Goal: Task Accomplishment & Management: Use online tool/utility

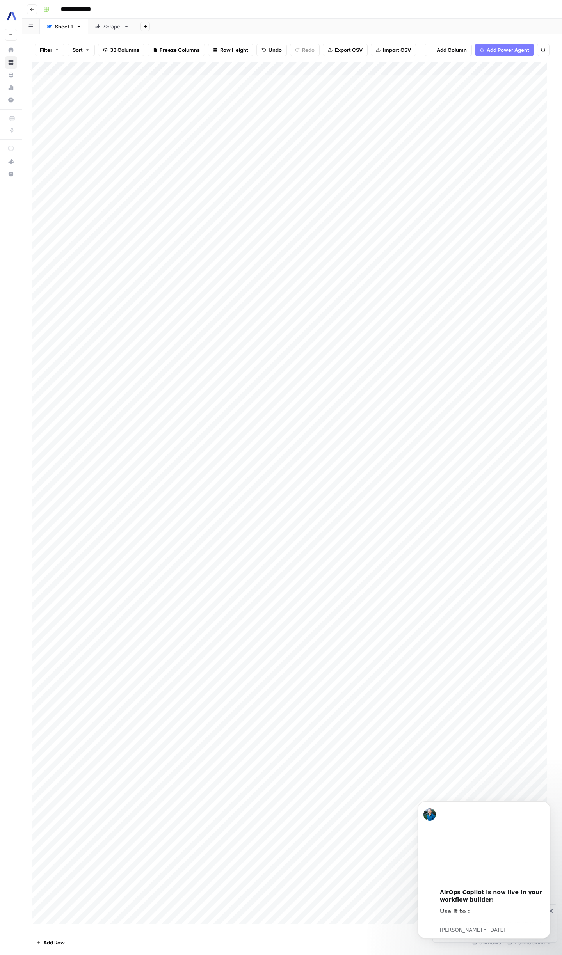
click at [430, 133] on div "Add Column" at bounding box center [292, 496] width 521 height 868
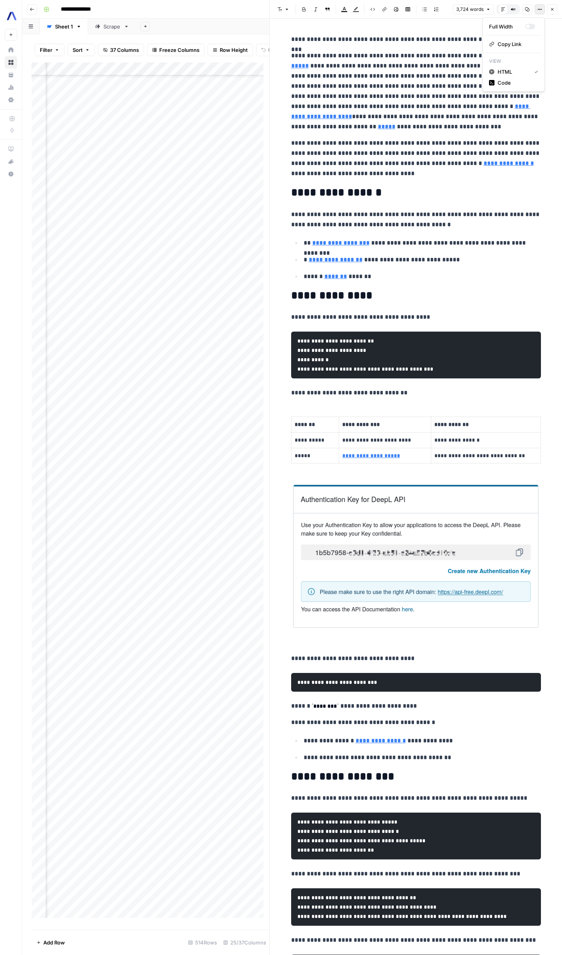
click at [537, 11] on icon "button" at bounding box center [539, 9] width 5 height 5
click at [529, 10] on icon "button" at bounding box center [527, 9] width 4 height 4
click at [553, 10] on icon "button" at bounding box center [552, 9] width 5 height 5
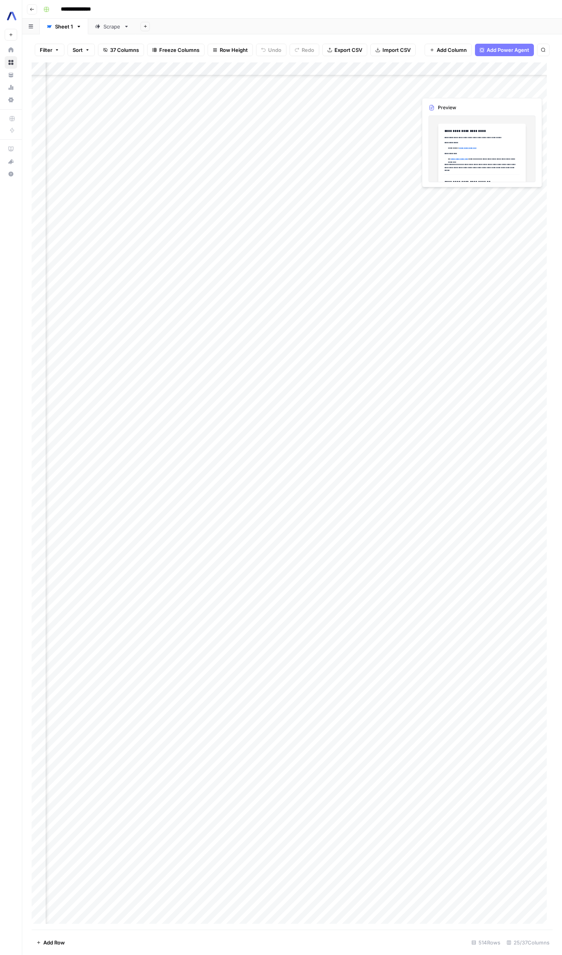
click at [496, 89] on div "Add Column" at bounding box center [292, 496] width 521 height 868
click at [531, 70] on span "Add Column" at bounding box center [534, 69] width 27 height 7
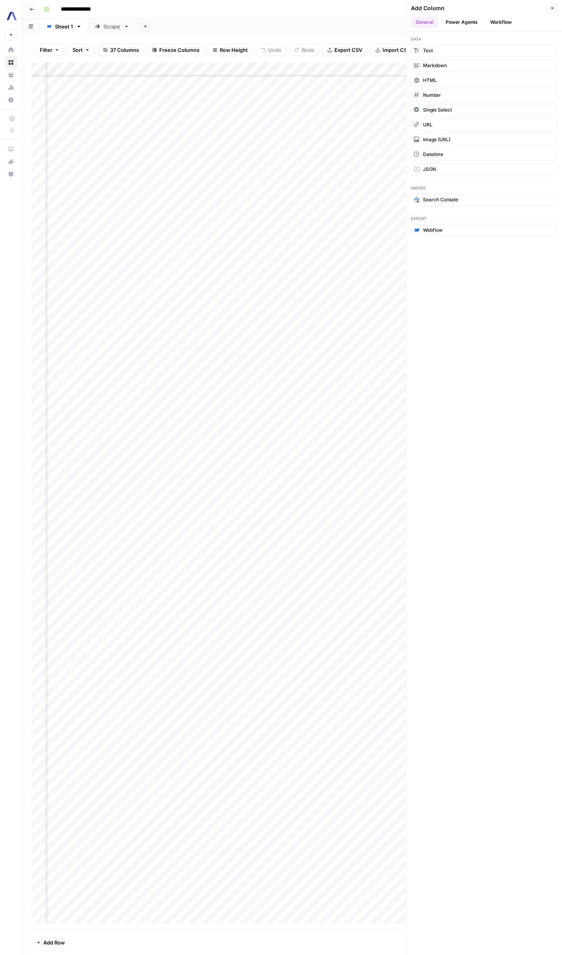
click at [493, 23] on button "Workflow" at bounding box center [500, 22] width 31 height 12
click at [467, 70] on span "Create New Workflow" at bounding box center [447, 71] width 49 height 7
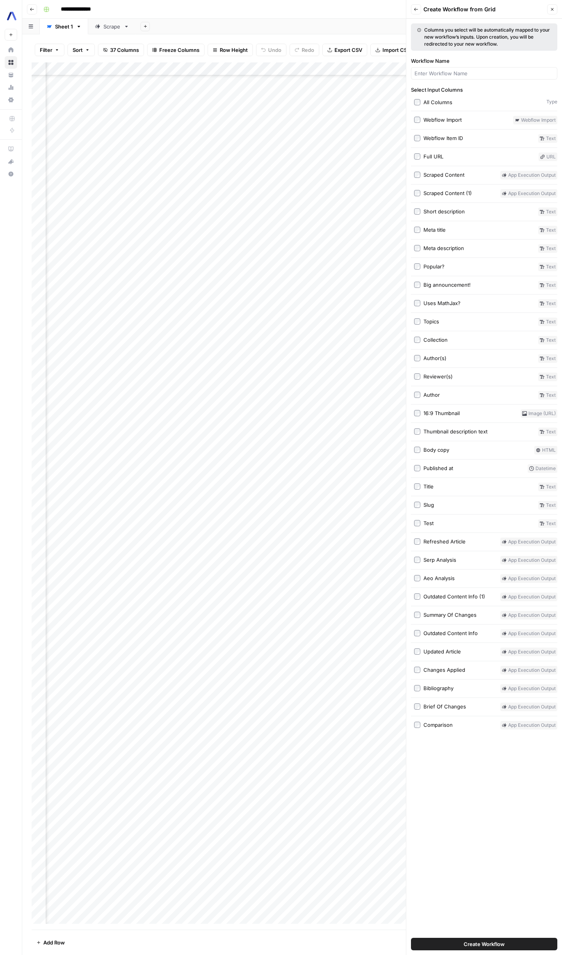
click at [493, 945] on span "Create Workflow" at bounding box center [484, 944] width 41 height 8
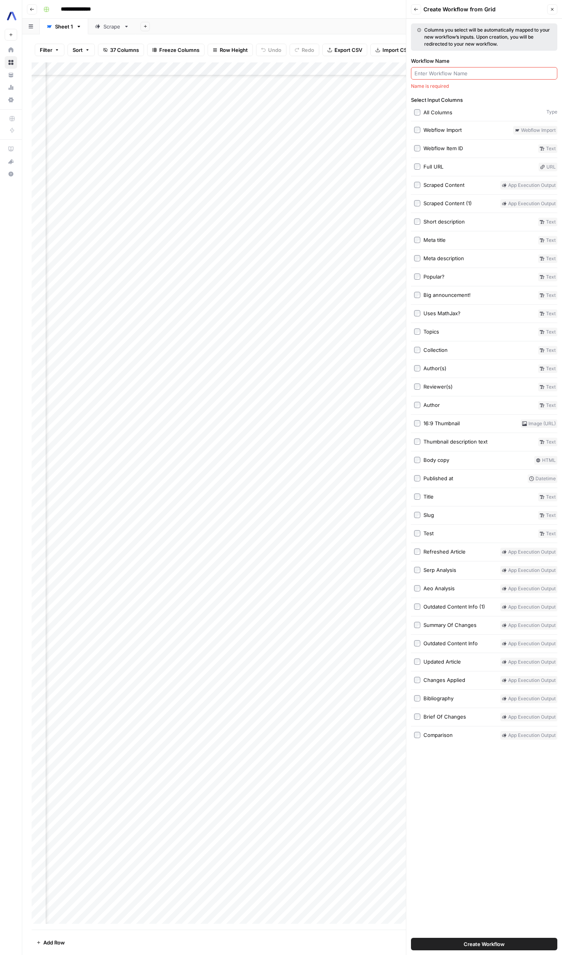
click at [452, 74] on input "Workflow Name" at bounding box center [483, 73] width 139 height 8
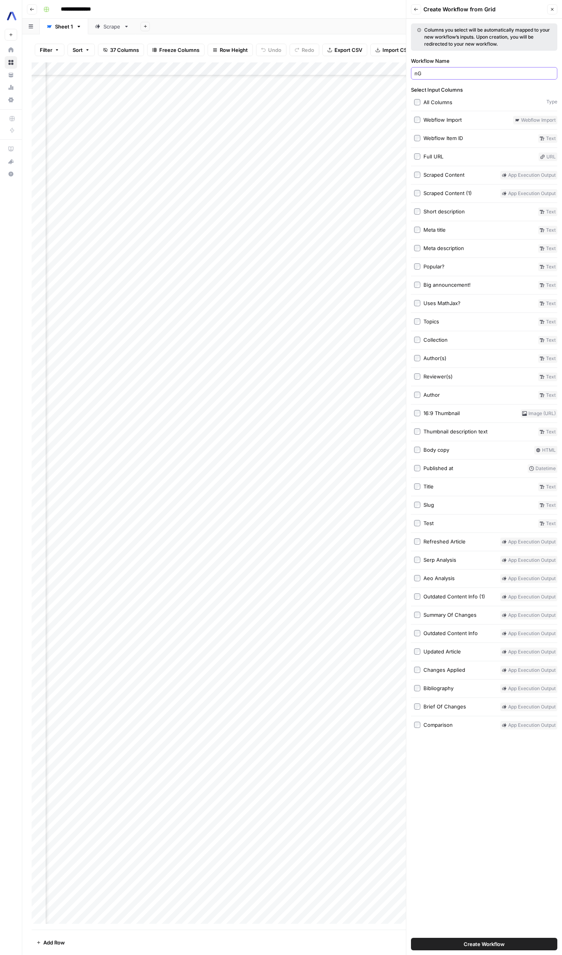
type input "n"
type input "L"
type input "S"
type input "Code validator"
click at [498, 943] on span "Create Workflow" at bounding box center [484, 944] width 41 height 8
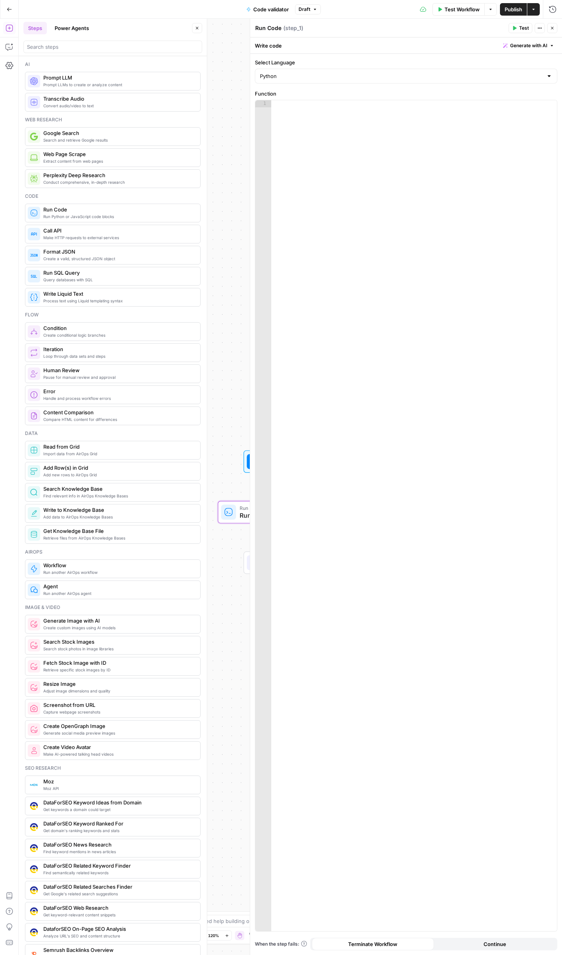
click at [555, 28] on button "Close" at bounding box center [552, 28] width 10 height 10
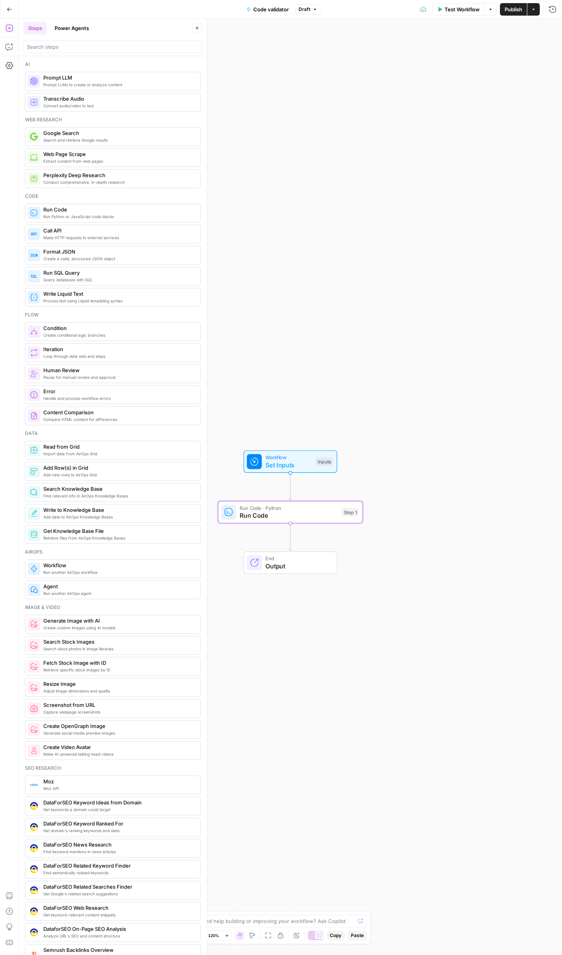
click at [271, 464] on span "Set Inputs" at bounding box center [288, 464] width 46 height 9
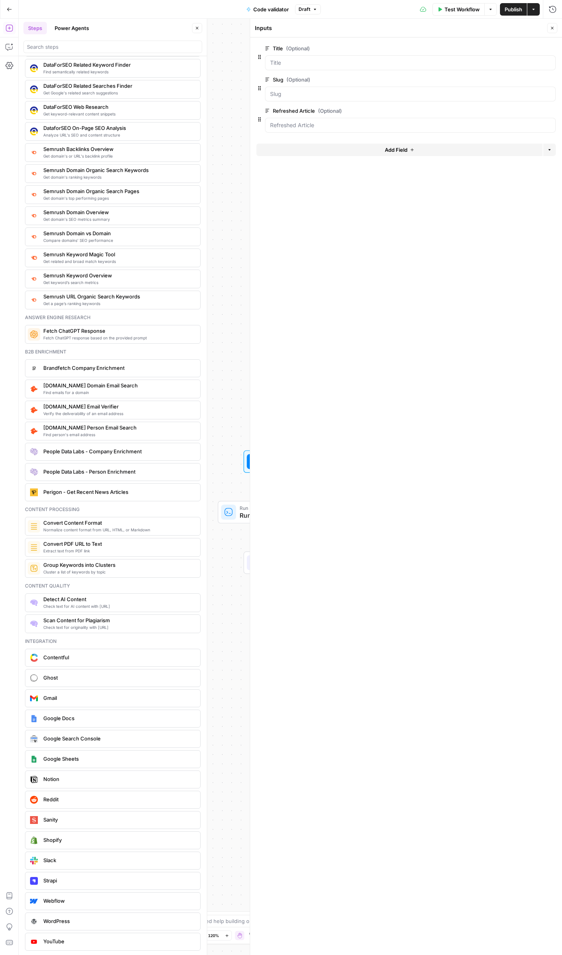
scroll to position [802, 0]
click at [386, 62] on input "Title (Optional)" at bounding box center [410, 63] width 281 height 8
click at [532, 47] on span "edit field" at bounding box center [526, 48] width 17 height 6
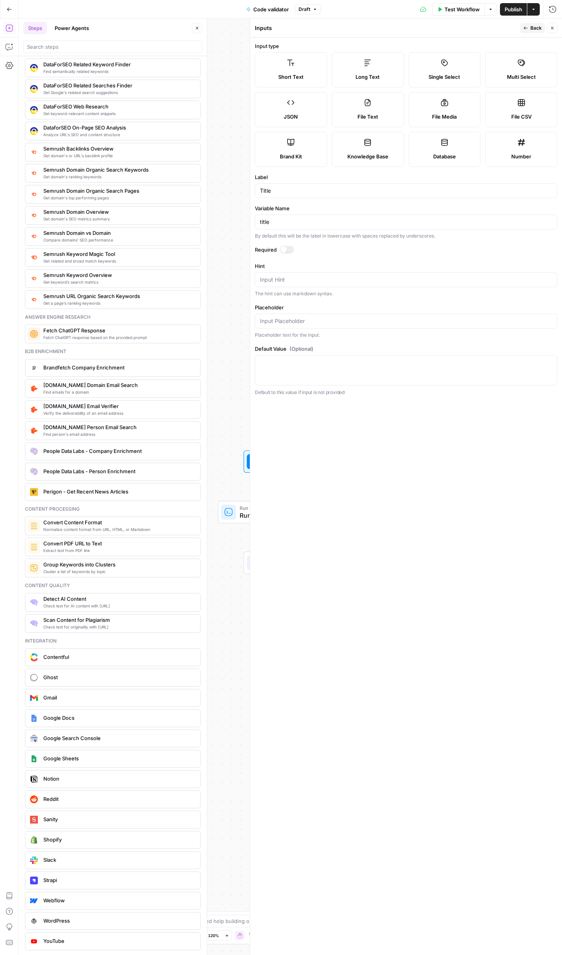
click at [524, 29] on icon "button" at bounding box center [525, 28] width 5 height 5
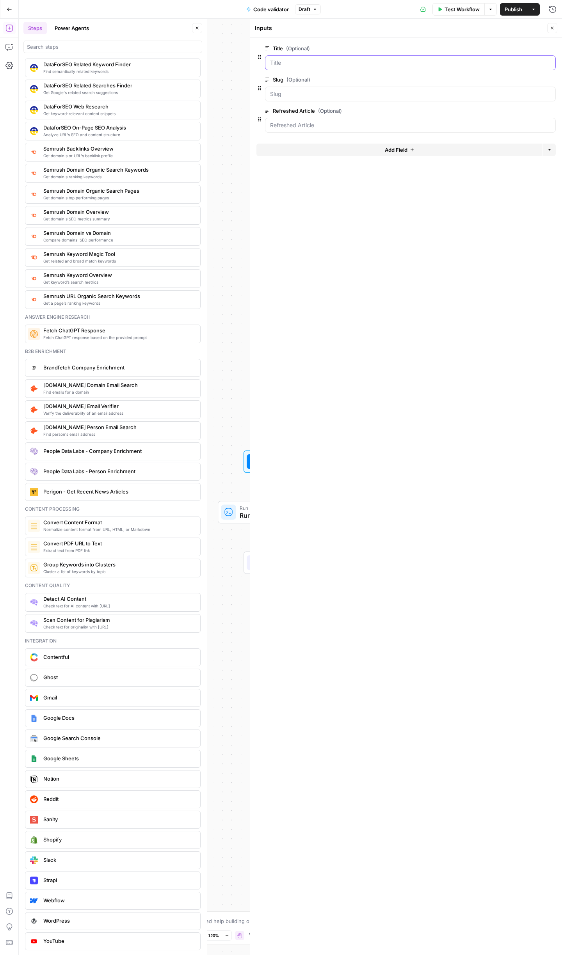
click at [347, 61] on input "Title (Optional)" at bounding box center [410, 63] width 281 height 8
click at [283, 52] on label "Title (Optional)" at bounding box center [388, 48] width 247 height 8
click at [283, 59] on input "Title (Optional)" at bounding box center [410, 63] width 281 height 8
click at [287, 65] on input "Title (Optional)" at bounding box center [410, 63] width 281 height 8
click at [538, 50] on icon "button" at bounding box center [539, 48] width 4 height 4
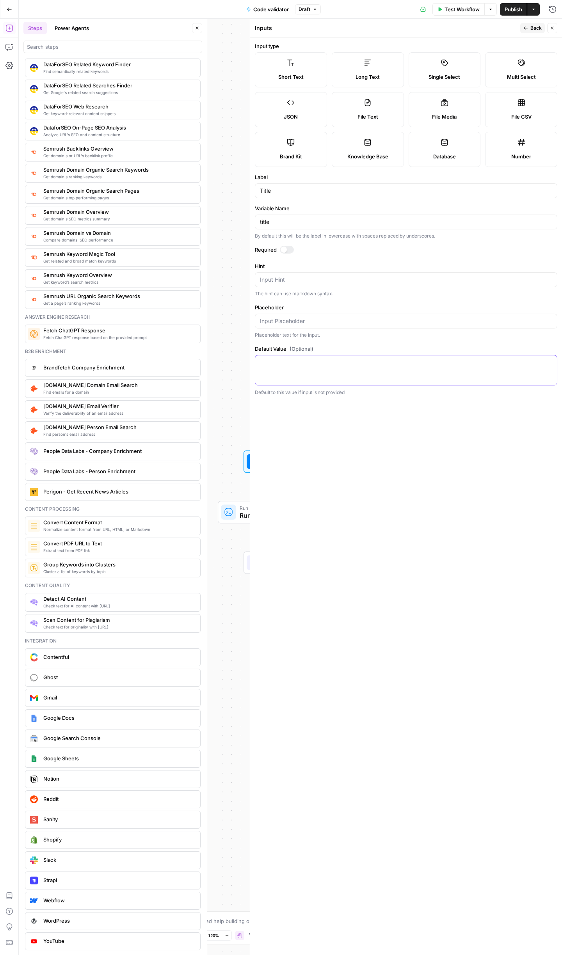
click at [330, 365] on textarea "Default Value (Optional)" at bounding box center [406, 363] width 292 height 8
click at [473, 7] on span "Test Workflow" at bounding box center [461, 9] width 35 height 8
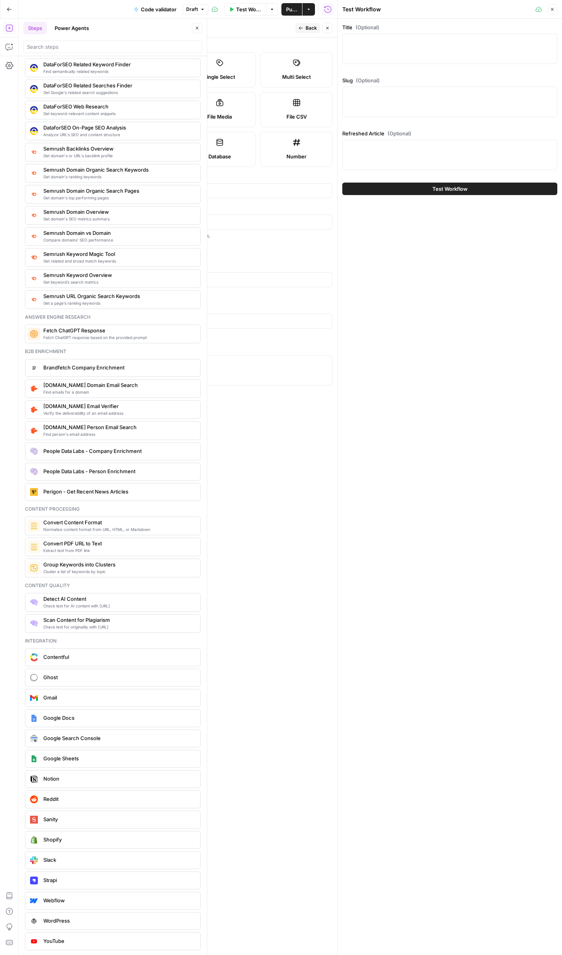
click at [553, 7] on icon "button" at bounding box center [552, 9] width 5 height 5
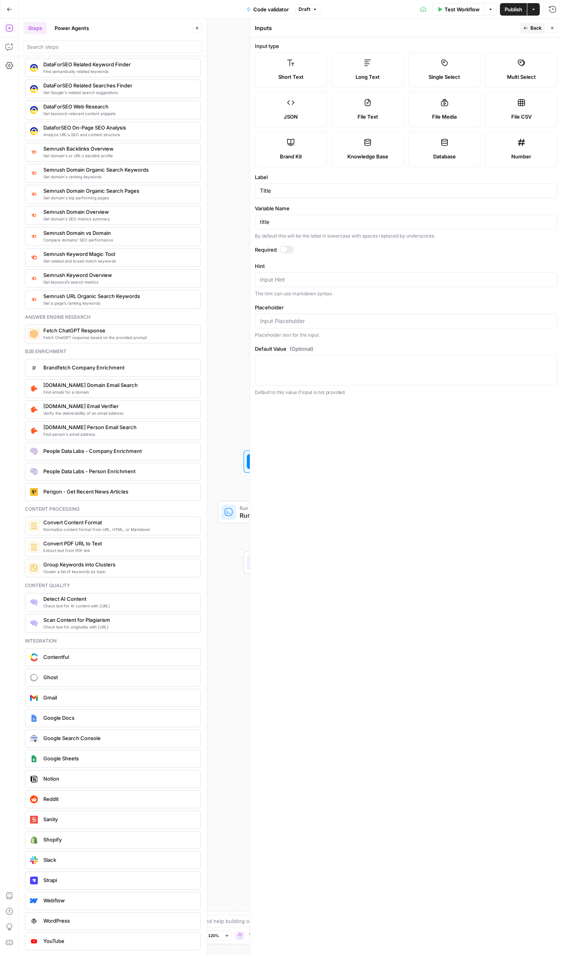
click at [556, 27] on button "Close" at bounding box center [552, 28] width 10 height 10
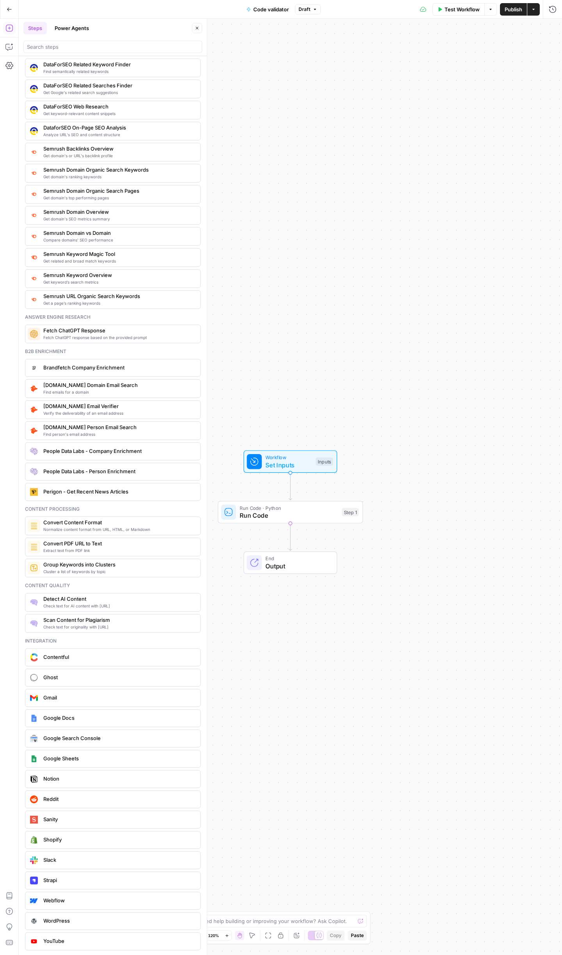
click at [465, 9] on span "Test Workflow" at bounding box center [461, 9] width 35 height 8
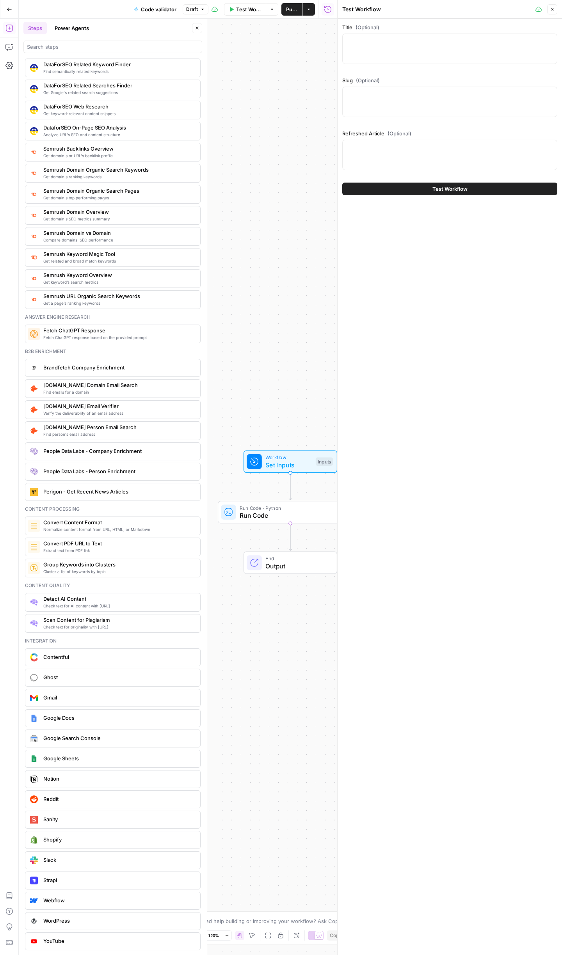
click at [421, 54] on div at bounding box center [449, 49] width 215 height 30
click at [407, 152] on div at bounding box center [449, 155] width 215 height 30
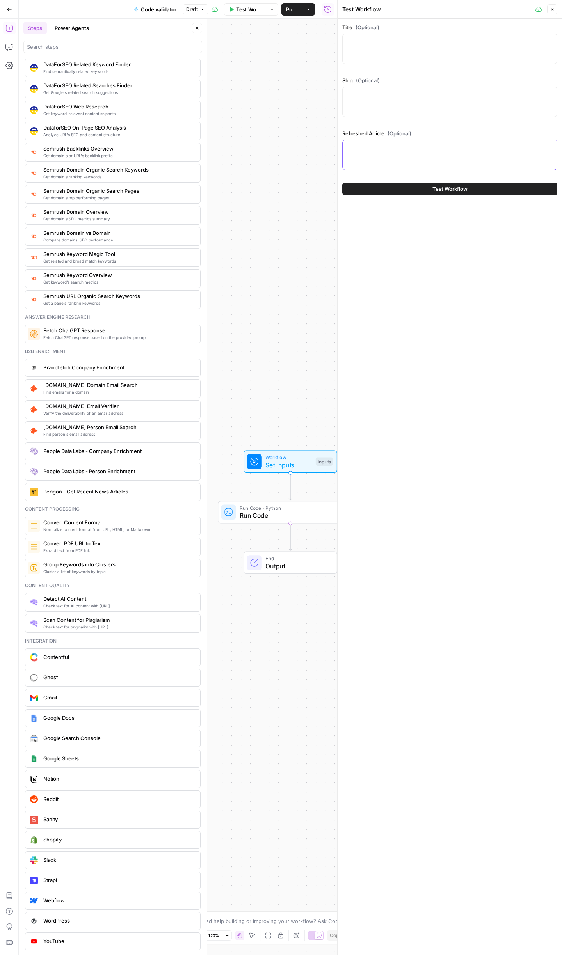
paste textarea "Learn how to translate speech in real-time in JavaScript with AssemblyAI and De…"
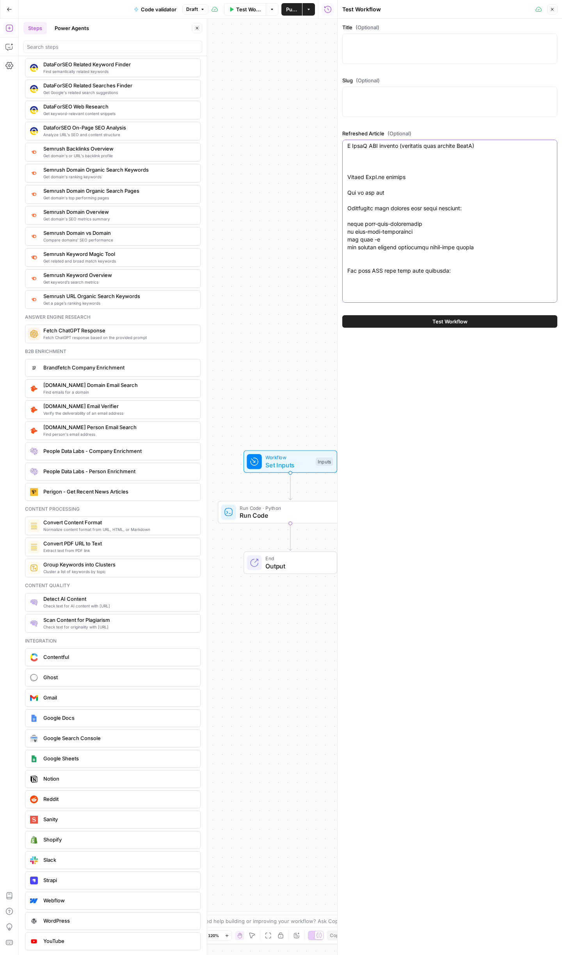
scroll to position [0, 0]
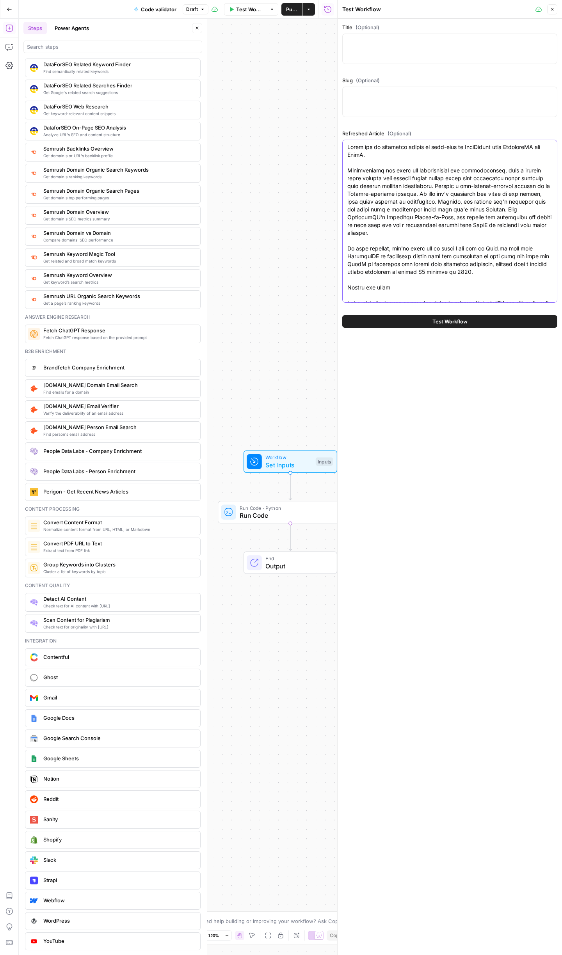
type textarea "Learn how to translate speech in real-time in JavaScript with AssemblyAI and De…"
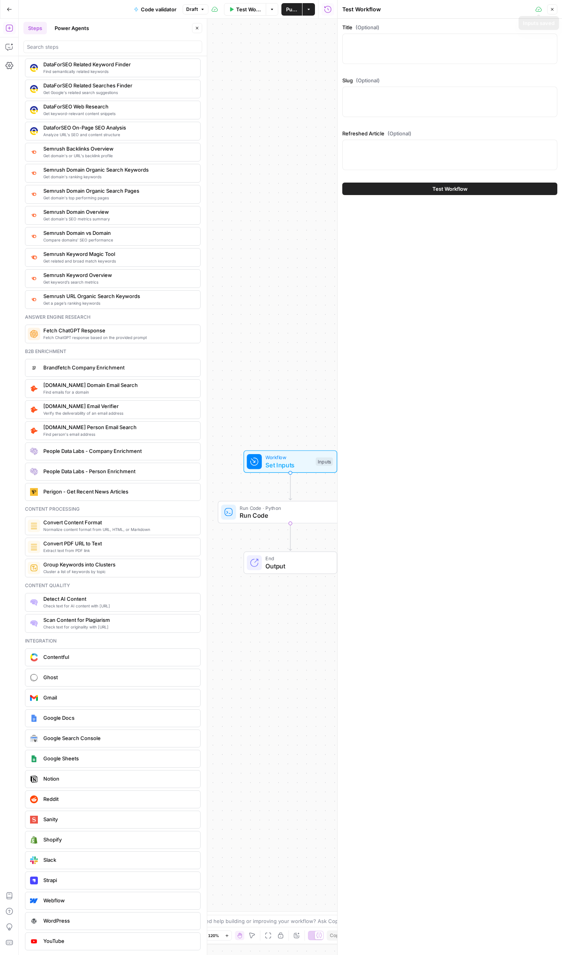
click at [552, 10] on icon "button" at bounding box center [552, 9] width 5 height 5
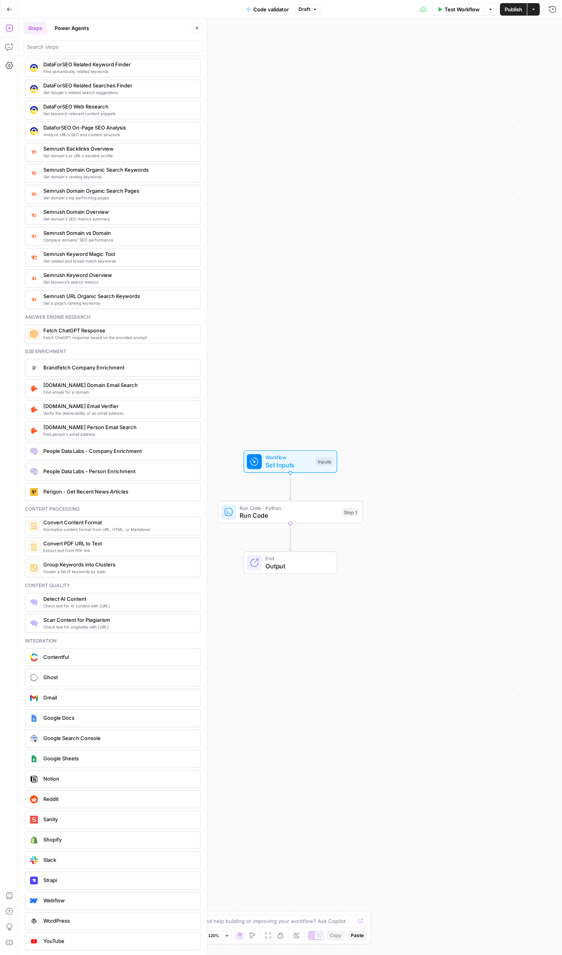
click at [284, 459] on span "Workflow" at bounding box center [288, 457] width 46 height 7
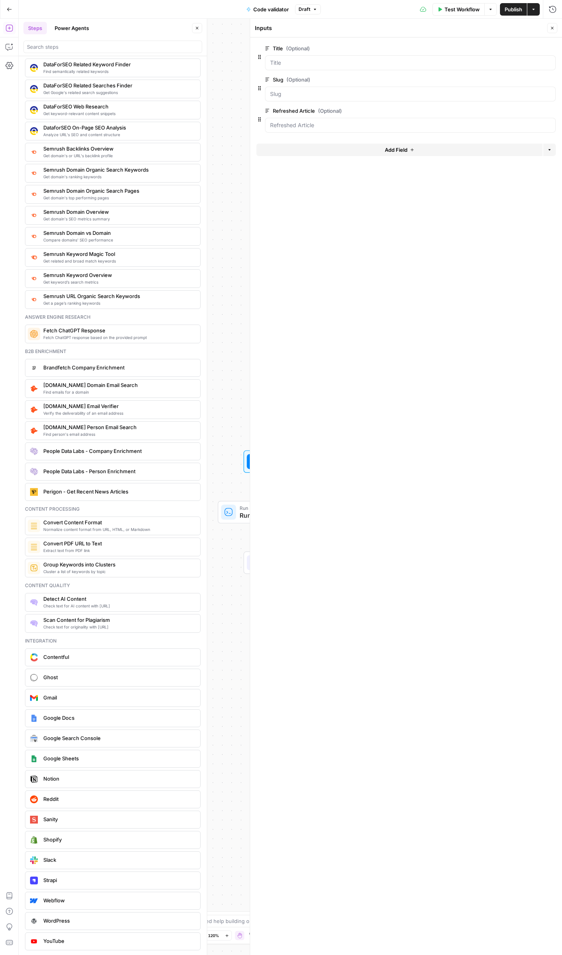
click at [533, 49] on span "edit field" at bounding box center [526, 48] width 17 height 6
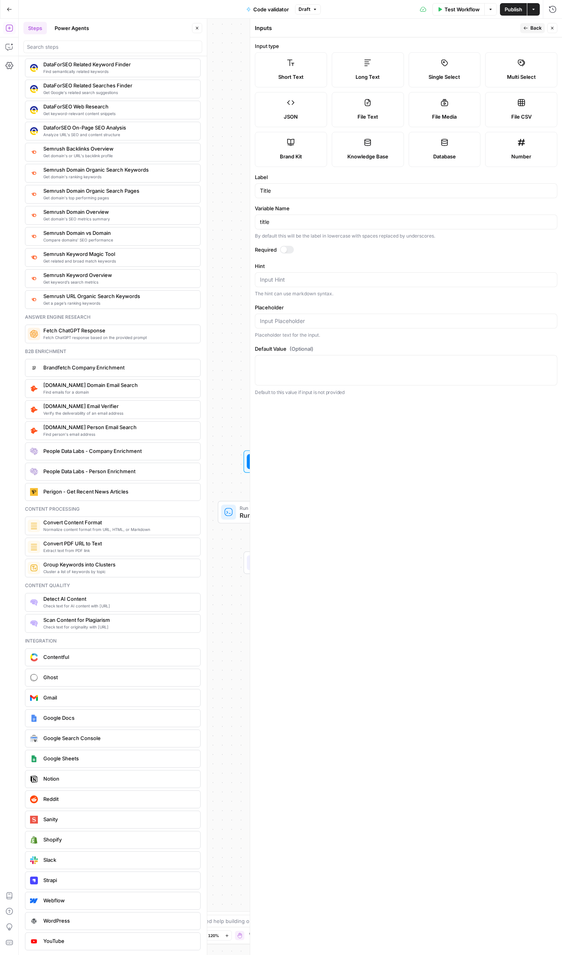
click at [298, 72] on label "Short Text" at bounding box center [291, 69] width 72 height 35
click at [285, 255] on div "Required" at bounding box center [406, 251] width 302 height 10
click at [286, 249] on div at bounding box center [284, 250] width 6 height 6
click at [540, 31] on span "Back" at bounding box center [535, 28] width 11 height 7
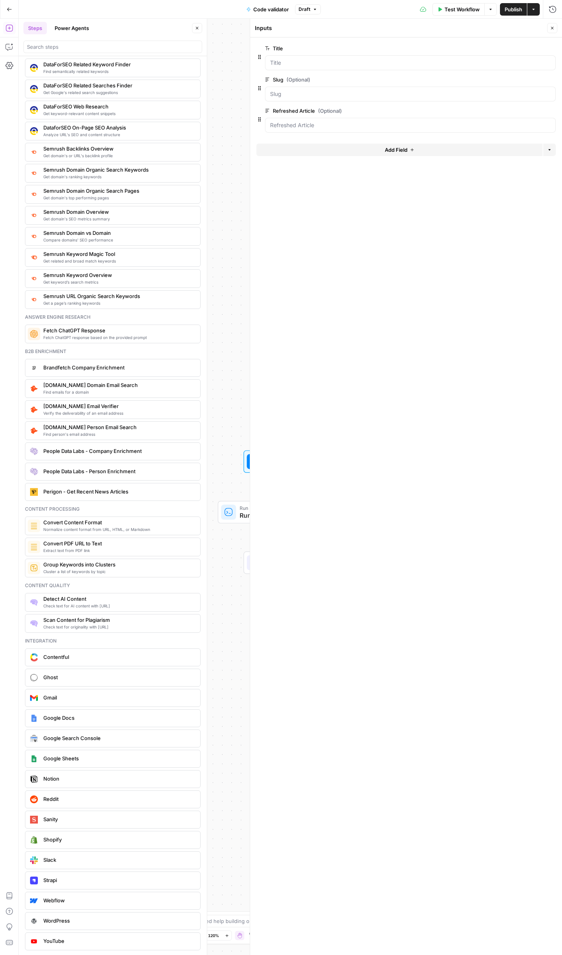
click at [535, 80] on button "edit field" at bounding box center [530, 79] width 30 height 9
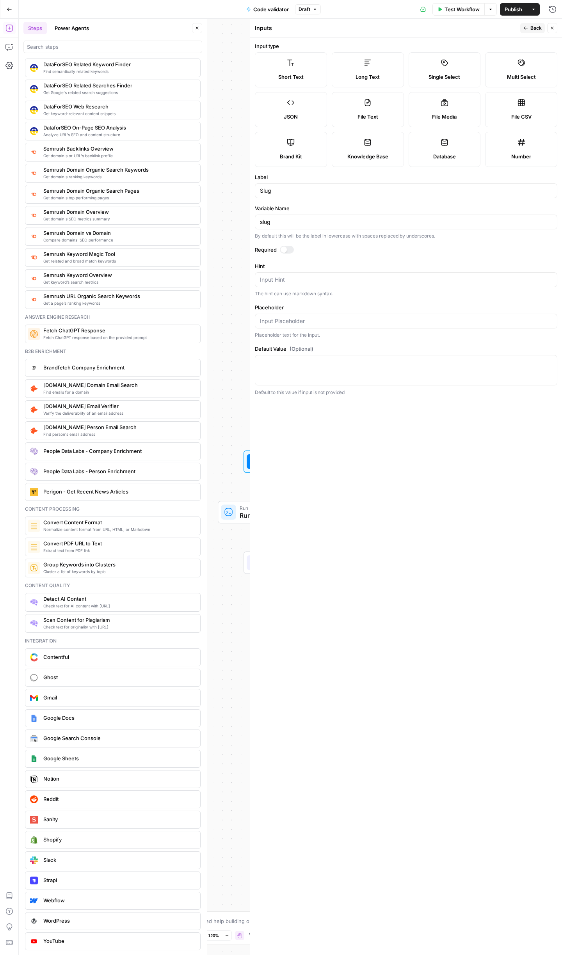
click at [286, 78] on span "Short Text" at bounding box center [290, 77] width 25 height 8
click at [283, 247] on div at bounding box center [284, 250] width 6 height 6
click at [530, 25] on span "Back" at bounding box center [535, 28] width 11 height 7
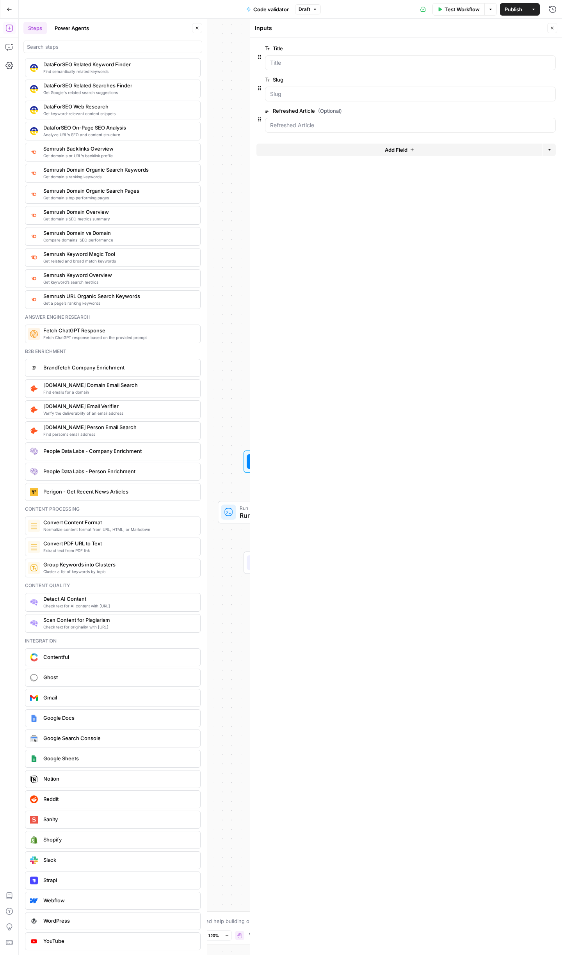
click at [528, 110] on span "edit field" at bounding box center [526, 111] width 17 height 6
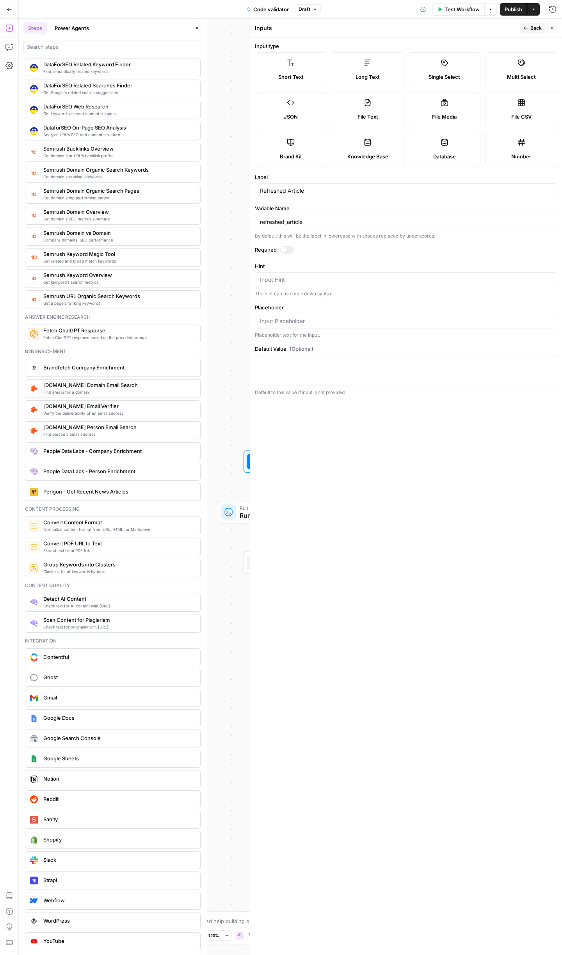
click at [283, 250] on div at bounding box center [284, 250] width 6 height 6
click at [375, 253] on label "Required" at bounding box center [406, 250] width 302 height 8
click at [527, 28] on icon "button" at bounding box center [525, 28] width 5 height 5
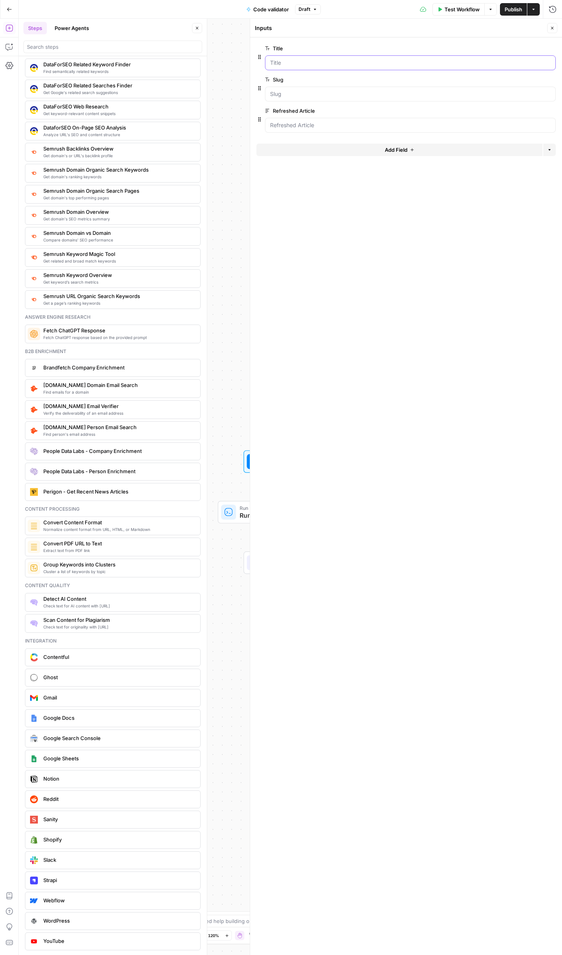
click at [326, 64] on input "Title" at bounding box center [410, 63] width 281 height 8
click at [322, 92] on input "Slug" at bounding box center [410, 94] width 281 height 8
click at [326, 120] on div at bounding box center [410, 125] width 291 height 15
click at [525, 110] on span "edit field" at bounding box center [526, 111] width 17 height 6
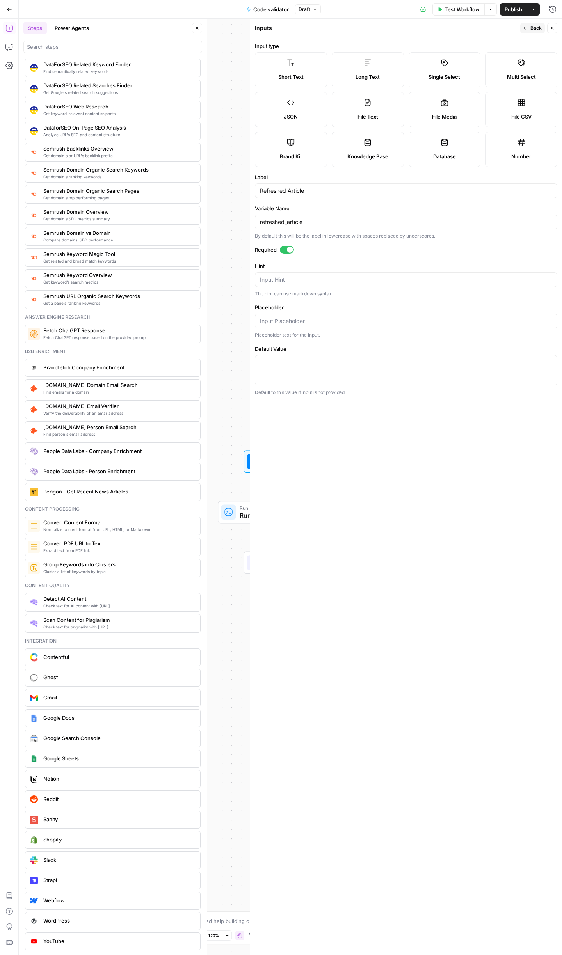
click at [534, 29] on span "Back" at bounding box center [535, 28] width 11 height 7
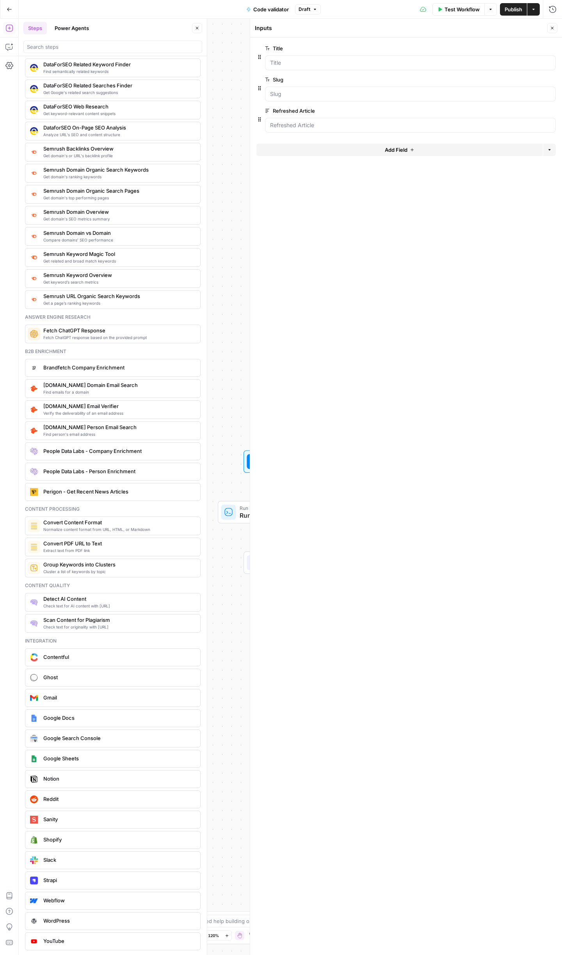
click at [468, 8] on span "Test Workflow" at bounding box center [461, 9] width 35 height 8
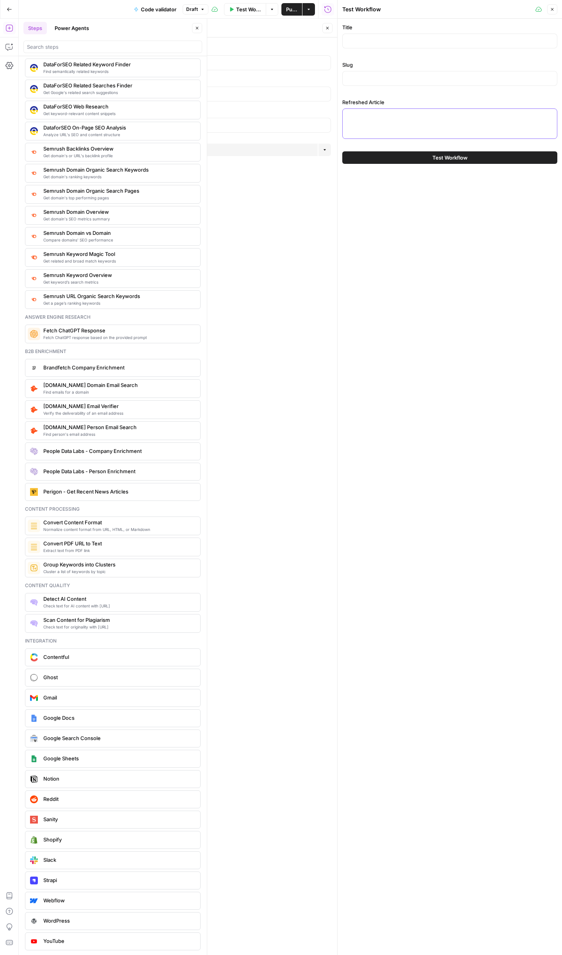
click at [446, 112] on textarea "Refreshed Article" at bounding box center [449, 116] width 205 height 8
click at [425, 88] on div "Slug" at bounding box center [449, 75] width 215 height 28
click at [416, 92] on div "Title Slug Refreshed Article" at bounding box center [449, 82] width 215 height 119
click at [412, 80] on input "Slug" at bounding box center [449, 79] width 205 height 8
click at [398, 50] on div "Title" at bounding box center [449, 37] width 215 height 28
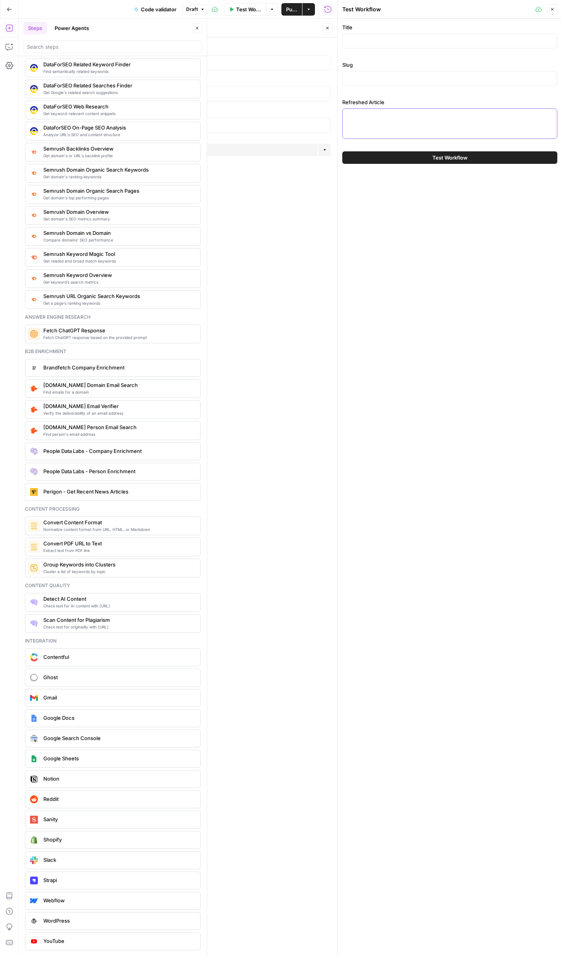
click at [401, 116] on textarea "Refreshed Article" at bounding box center [449, 116] width 205 height 8
click at [403, 121] on div at bounding box center [449, 123] width 215 height 30
paste textarea "Learn how to translate speech in real-time in JavaScript with AssemblyAI and De…"
type textarea "Learn how to translate speech in real-time in JavaScript with AssemblyAI and De…"
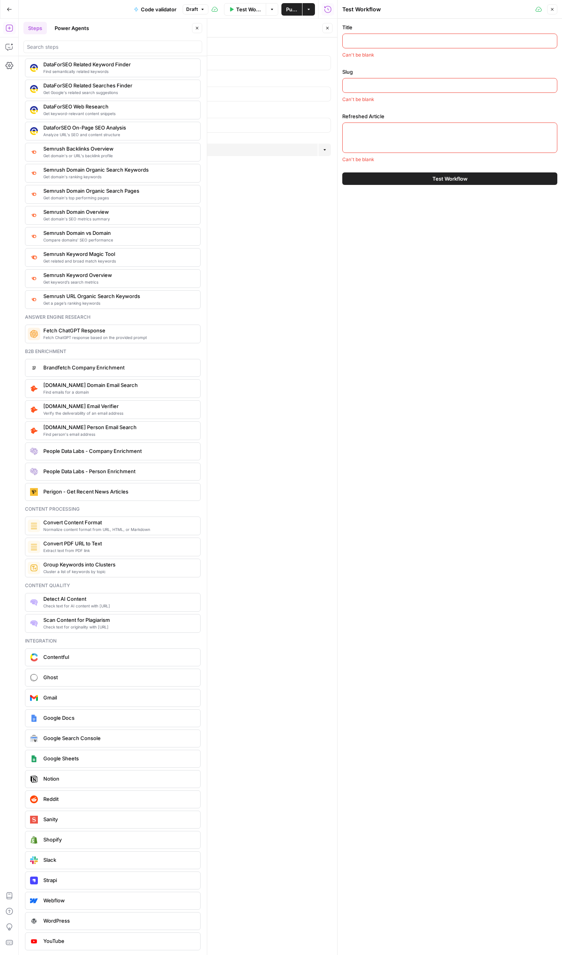
scroll to position [0, 0]
click at [414, 137] on div at bounding box center [449, 138] width 215 height 30
click at [415, 138] on div at bounding box center [449, 138] width 215 height 30
paste textarea "<article-content> <p>Learn how to translate speech in real-time in JavaScript w…"
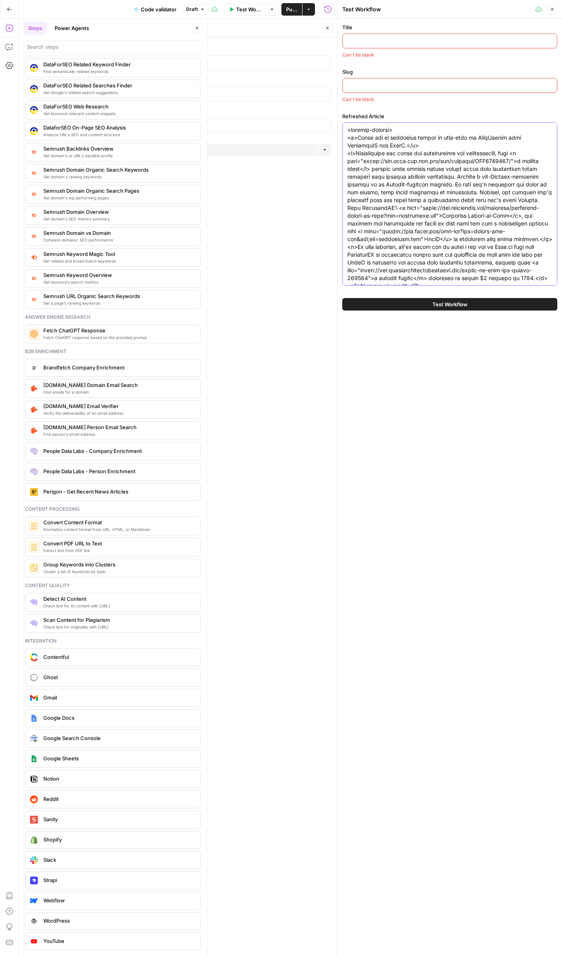
type textarea "<article-content> <p>Learn how to translate speech in real-time in JavaScript w…"
click at [425, 77] on div "Slug Can't be blank" at bounding box center [449, 85] width 215 height 35
click at [418, 89] on input "Slug" at bounding box center [449, 86] width 205 height 8
click at [384, 41] on input "Title" at bounding box center [449, 41] width 205 height 8
paste input "How to Create a Real-Time Language Translation Service with AssemblyAI and Deep…"
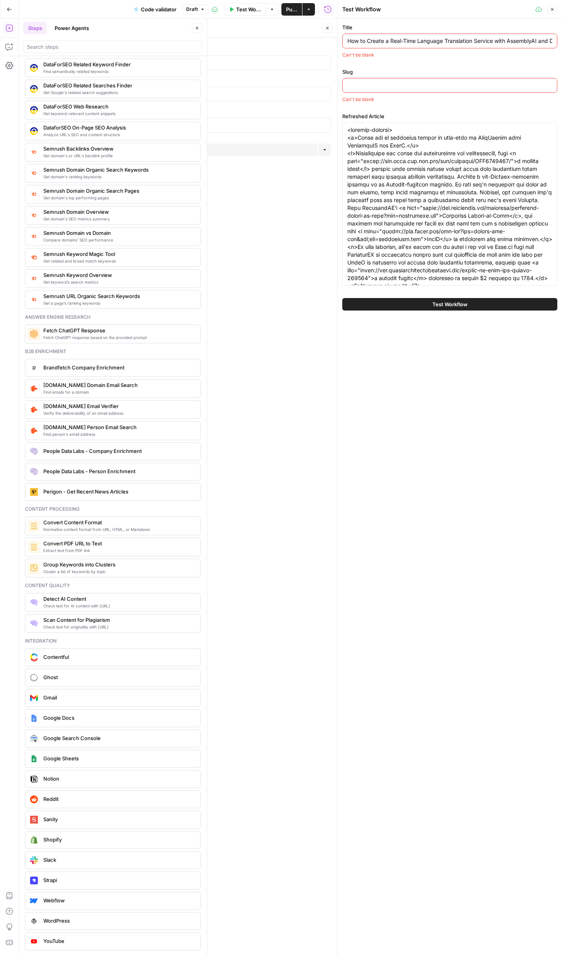
scroll to position [0, 51]
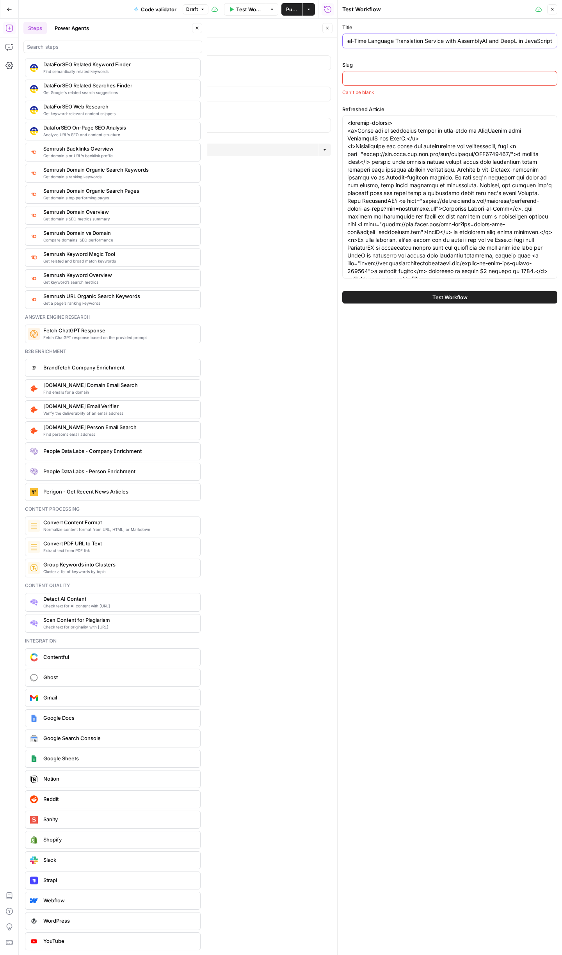
type input "How to Create a Real-Time Language Translation Service with AssemblyAI and Deep…"
click at [386, 79] on input "Slug" at bounding box center [449, 79] width 205 height 8
paste input "how-to-create-a-real-time-language-translation-service-with-assemblyai-and-deep…"
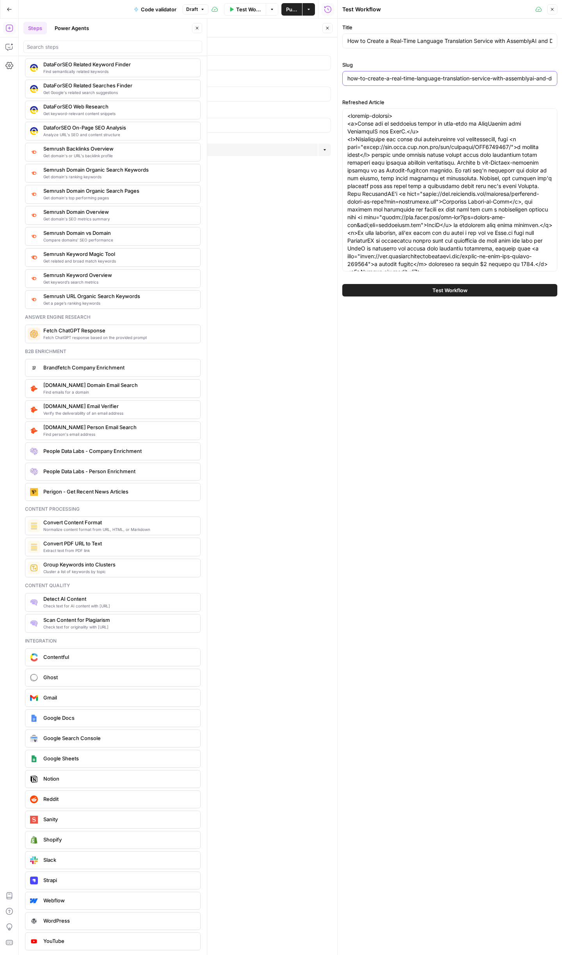
scroll to position [0, 49]
type input "how-to-create-a-real-time-language-translation-service-with-assemblyai-and-deep…"
click at [441, 104] on label "Refreshed Article" at bounding box center [449, 102] width 215 height 8
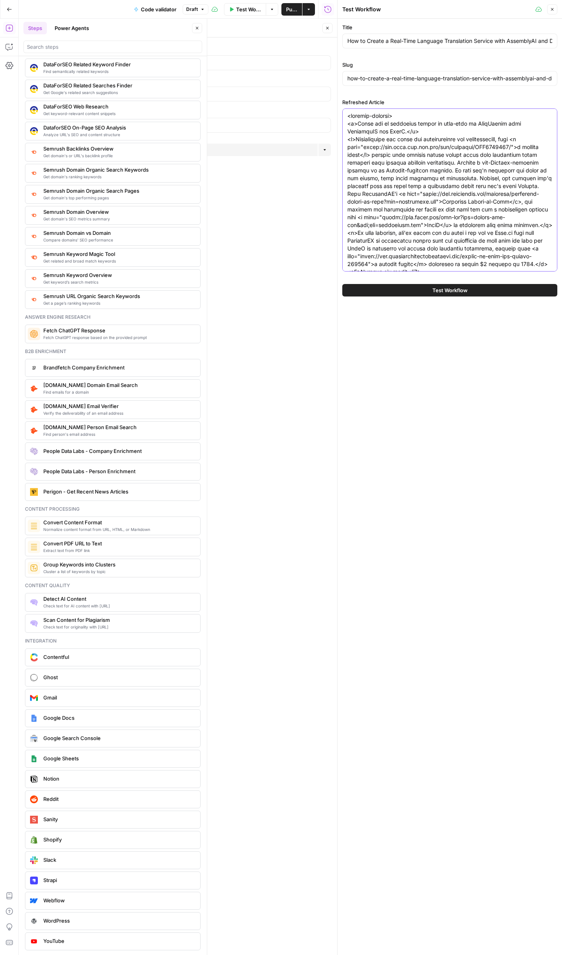
drag, startPoint x: 329, startPoint y: 11, endPoint x: 457, endPoint y: 37, distance: 129.8
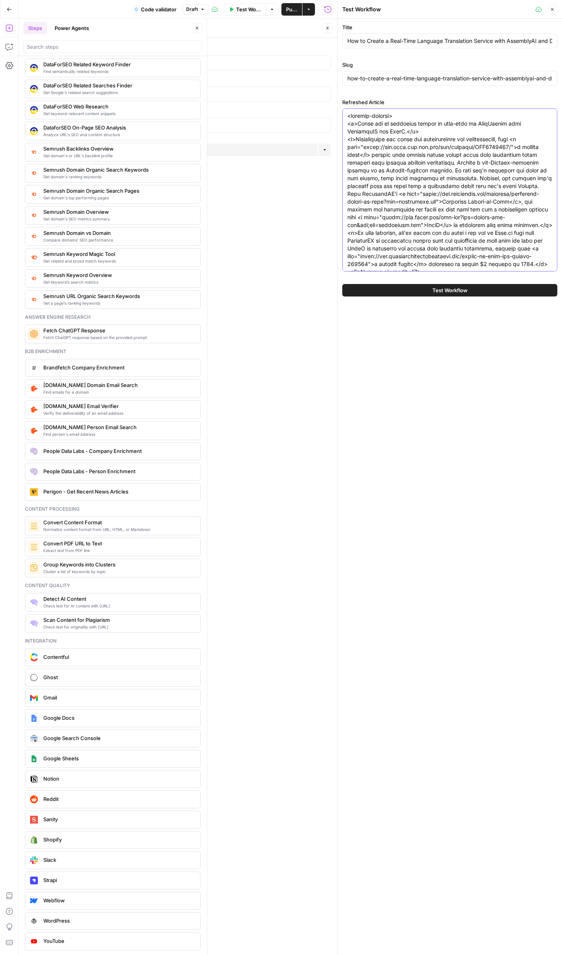
click at [476, 291] on button "Test Workflow" at bounding box center [449, 290] width 215 height 12
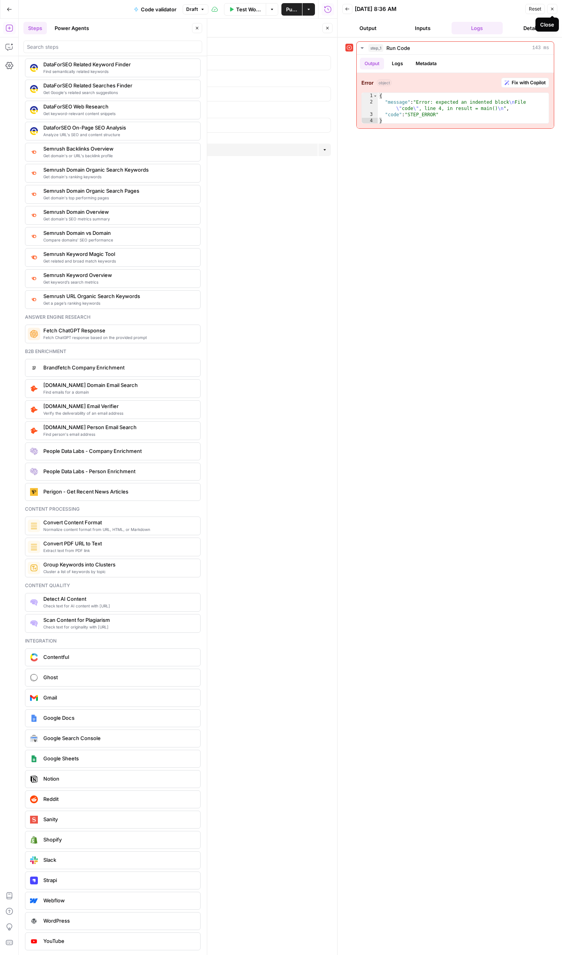
click at [551, 9] on icon "button" at bounding box center [552, 9] width 5 height 5
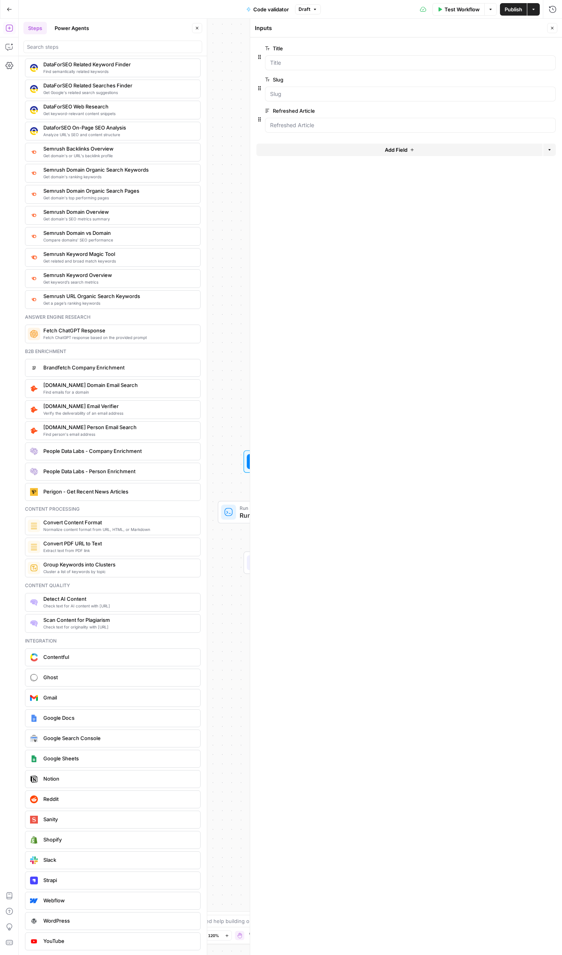
click at [537, 49] on button "edit field" at bounding box center [530, 48] width 30 height 9
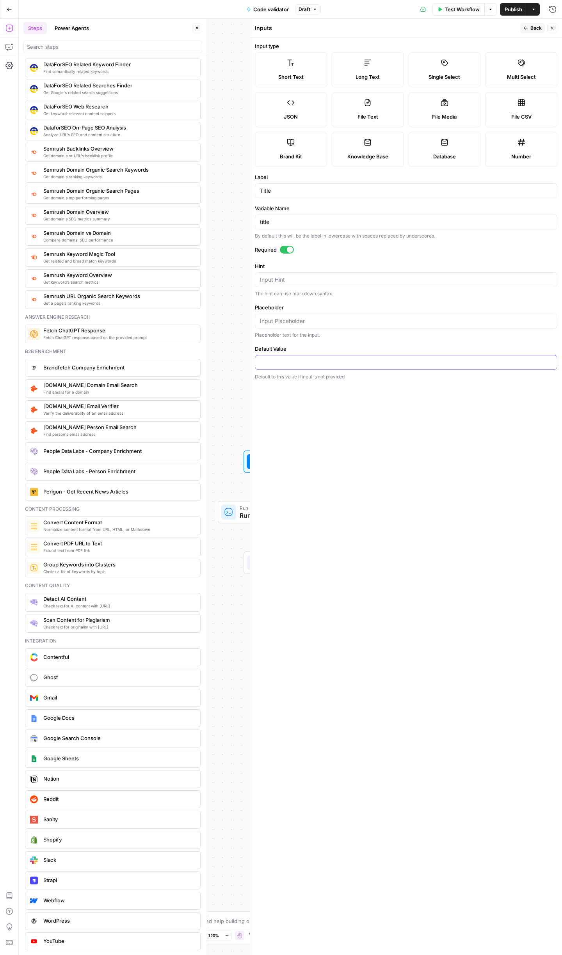
click at [347, 364] on input "Default Value" at bounding box center [406, 363] width 292 height 8
click at [200, 25] on button "Close" at bounding box center [197, 28] width 10 height 10
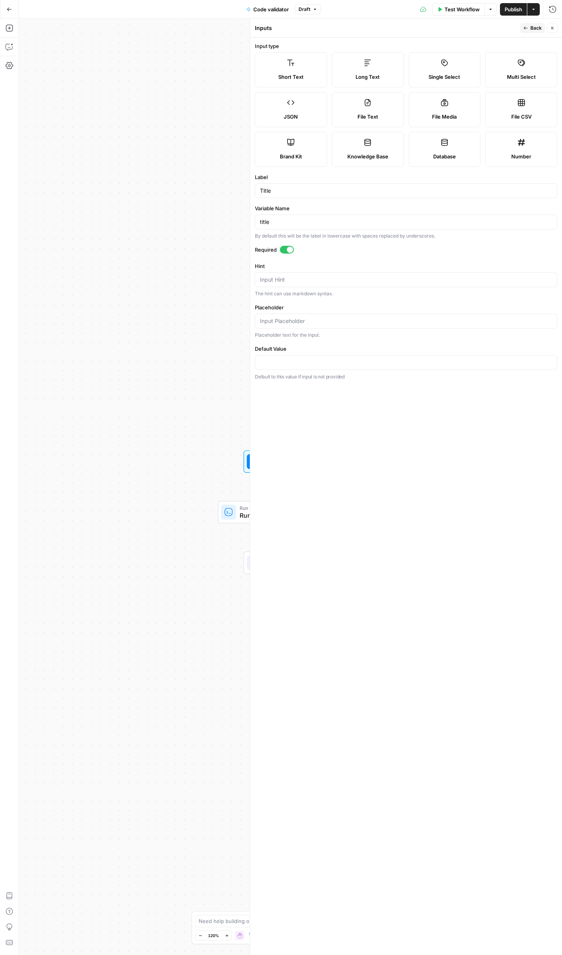
click at [491, 10] on icon "button" at bounding box center [490, 9] width 5 height 5
click at [536, 7] on button "Actions" at bounding box center [533, 9] width 12 height 12
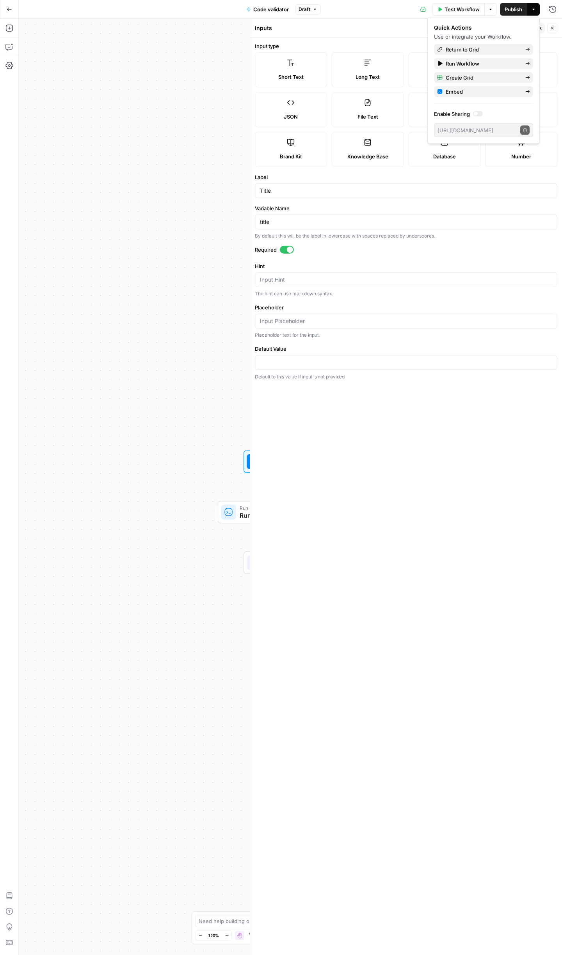
click at [363, 26] on div "Inputs" at bounding box center [386, 28] width 263 height 8
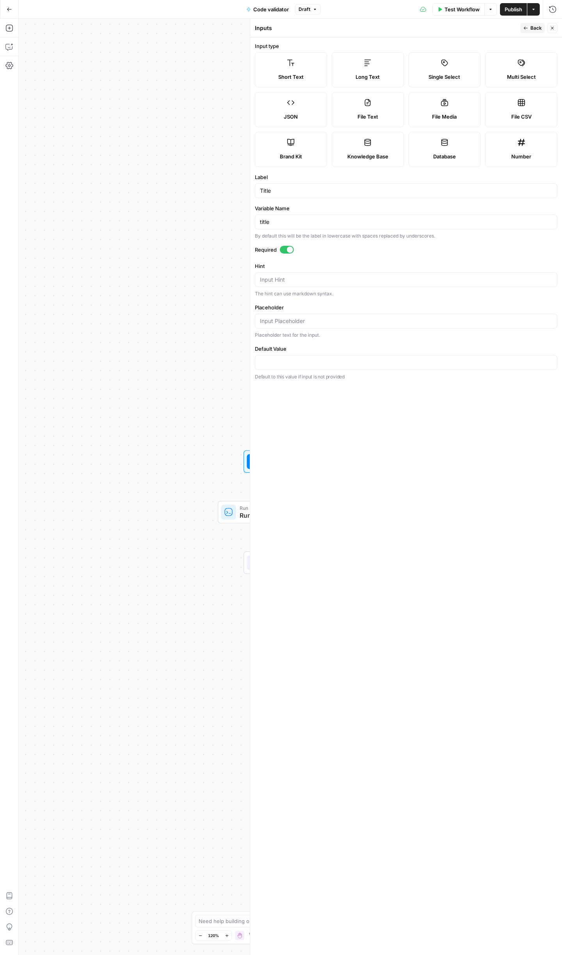
click at [462, 11] on span "Test Workflow" at bounding box center [461, 9] width 35 height 8
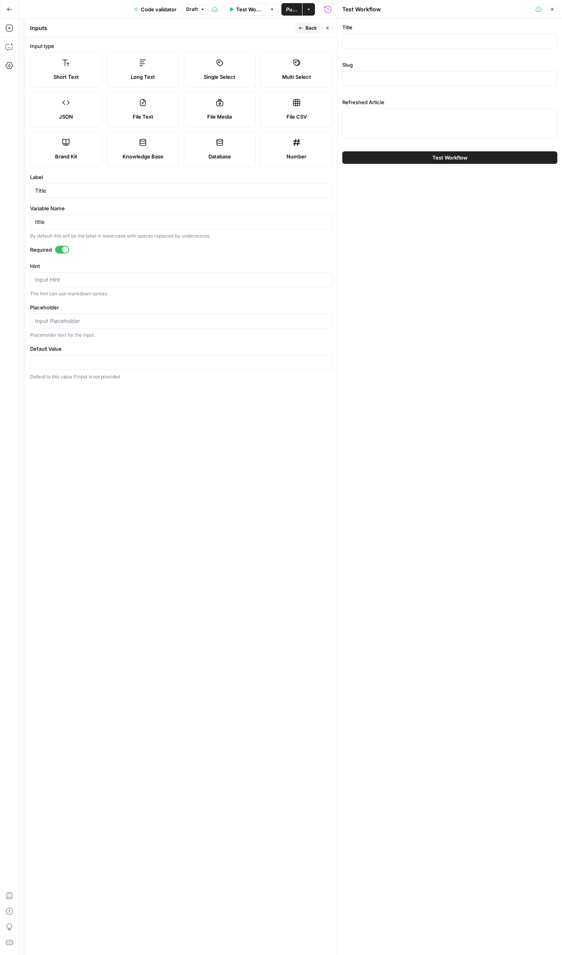
click at [300, 26] on icon "button" at bounding box center [301, 28] width 5 height 5
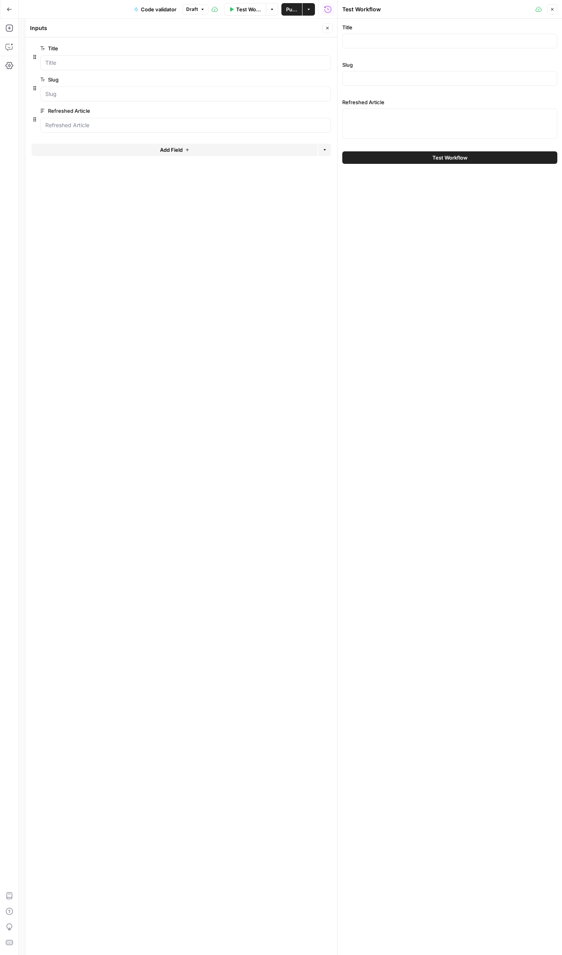
click at [553, 9] on icon "button" at bounding box center [552, 9] width 5 height 5
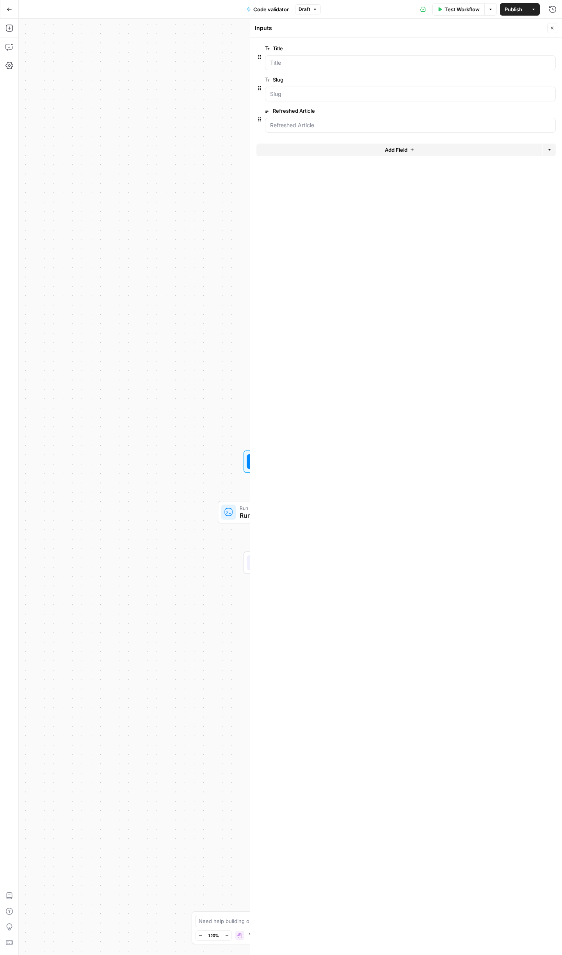
click at [76, 463] on div "Workflow Set Inputs Inputs Run Code · Python Run Code Step 1 End Output" at bounding box center [290, 487] width 543 height 937
click at [552, 26] on icon "button" at bounding box center [552, 28] width 5 height 5
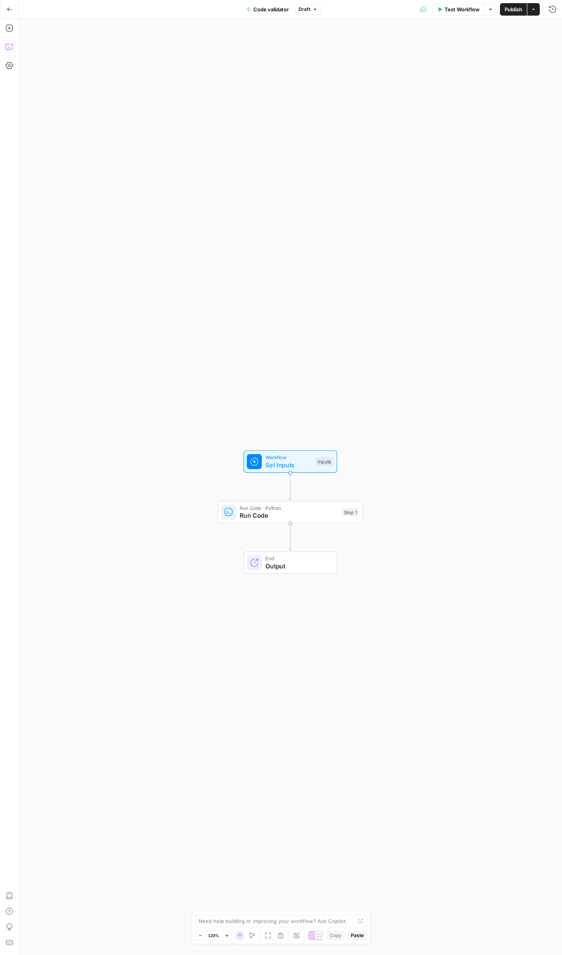
click at [6, 48] on icon "button" at bounding box center [9, 47] width 8 height 8
click at [106, 934] on div "Auto Mode Send" at bounding box center [112, 940] width 165 height 17
paste textarea "2. Context for AirOps AI Assistant: I need help creating an AirOps workflow tha…"
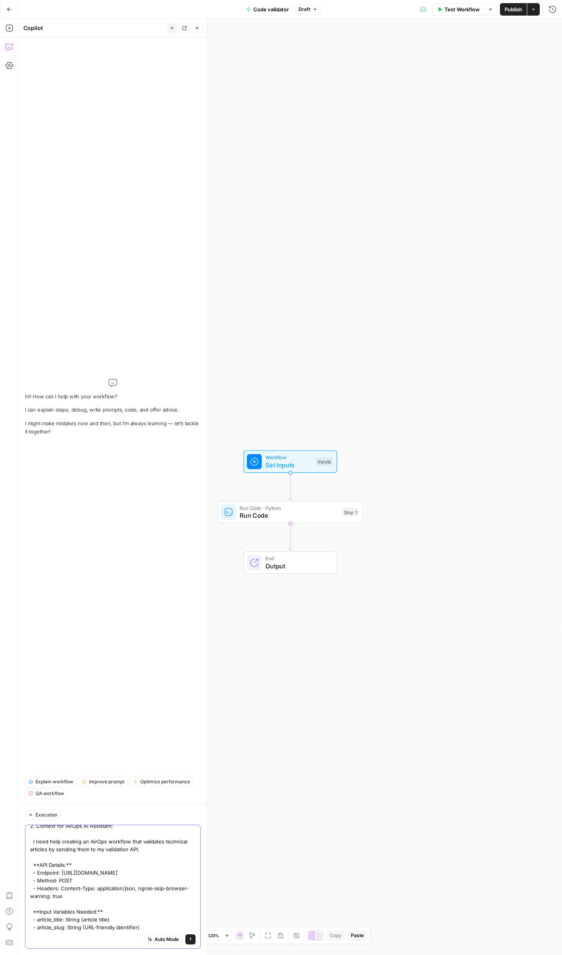
scroll to position [14, 0]
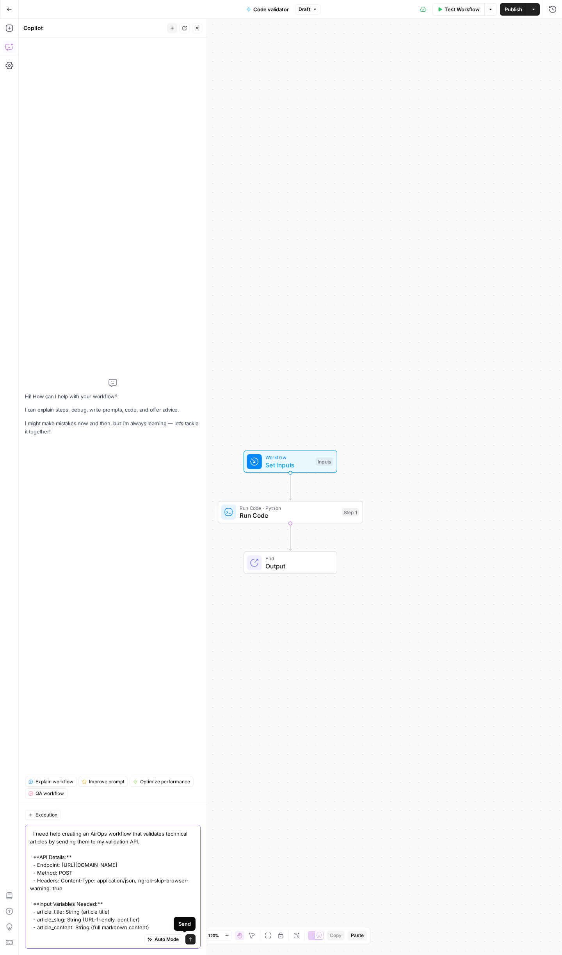
type textarea "2. Context for AirOps AI Assistant: I need help creating an AirOps workflow tha…"
click at [185, 942] on button "Send" at bounding box center [190, 940] width 10 height 10
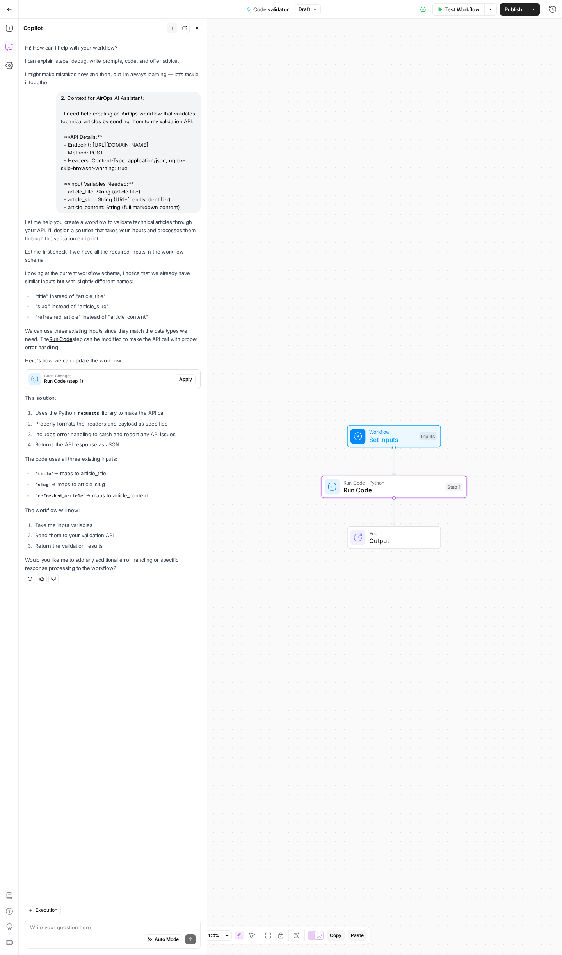
click at [191, 383] on span "Apply" at bounding box center [185, 379] width 13 height 7
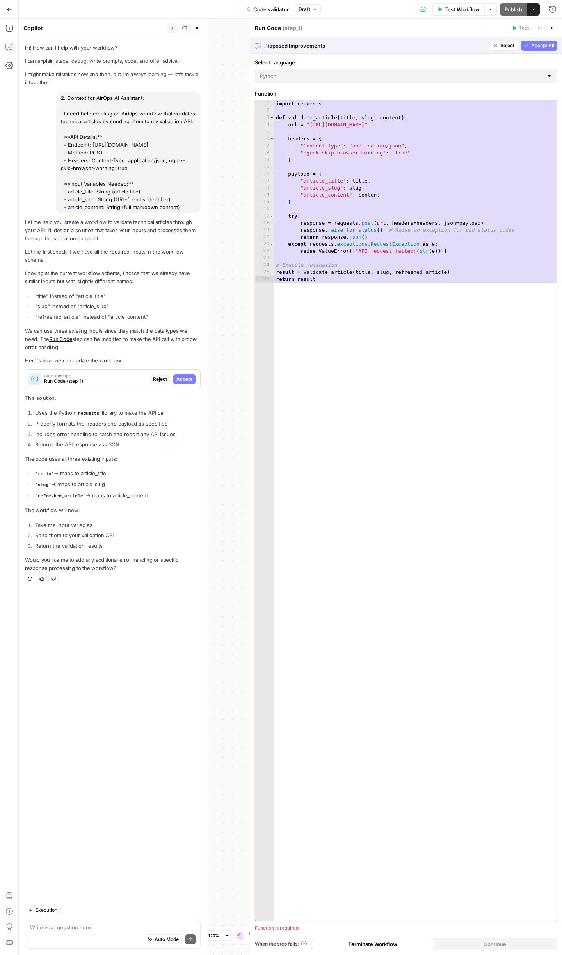
click at [546, 45] on span "Accept All" at bounding box center [542, 45] width 23 height 7
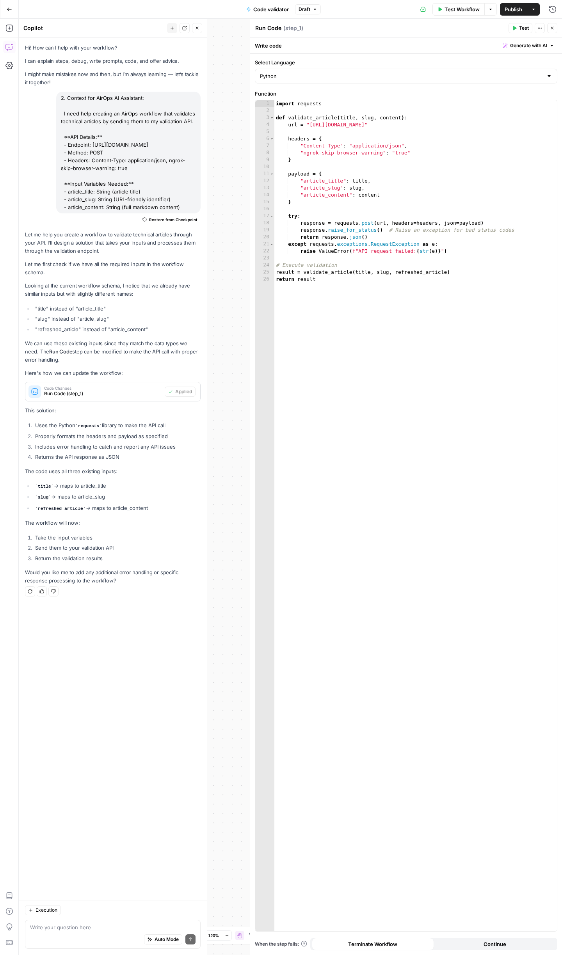
click at [290, 36] on header "Run Code Run Code ( step_1 ) Test Actions Close" at bounding box center [406, 28] width 312 height 19
click at [99, 933] on div "Auto Mode Send" at bounding box center [112, 940] width 165 height 17
type textarea "Yes, please dd error handling responses"
click at [191, 941] on icon "submit" at bounding box center [190, 939] width 5 height 5
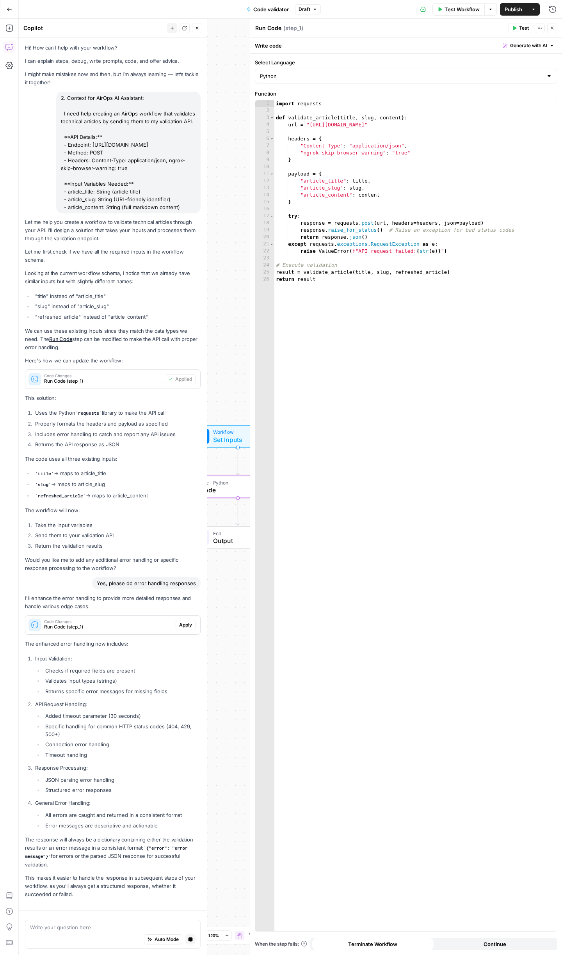
click at [181, 629] on span "Apply" at bounding box center [185, 625] width 13 height 7
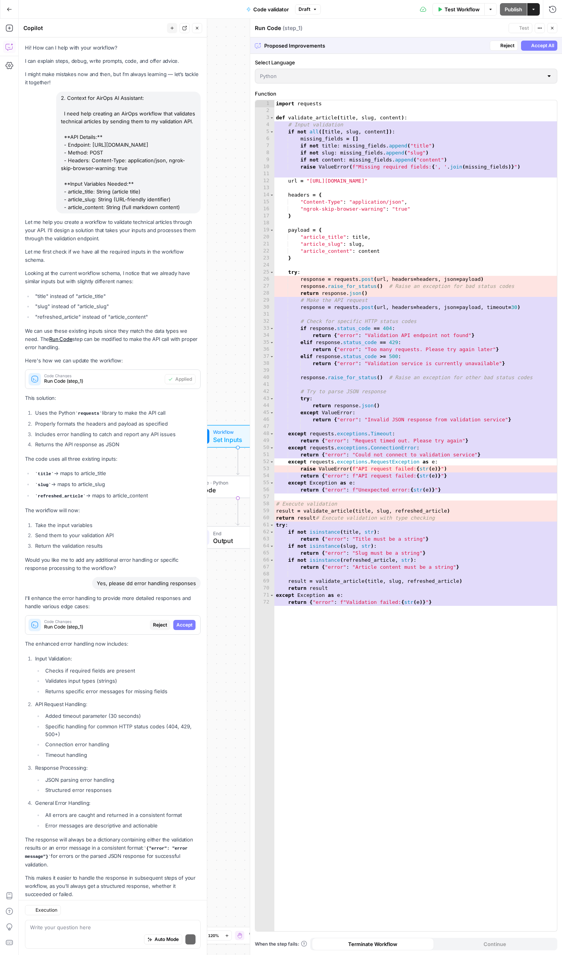
scroll to position [30, 0]
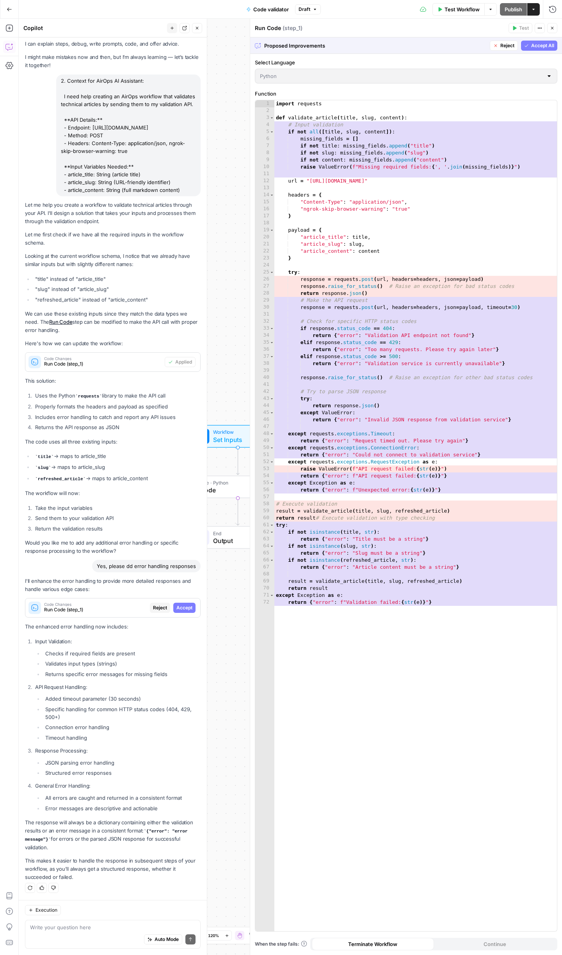
click at [540, 48] on span "Accept All" at bounding box center [542, 45] width 23 height 7
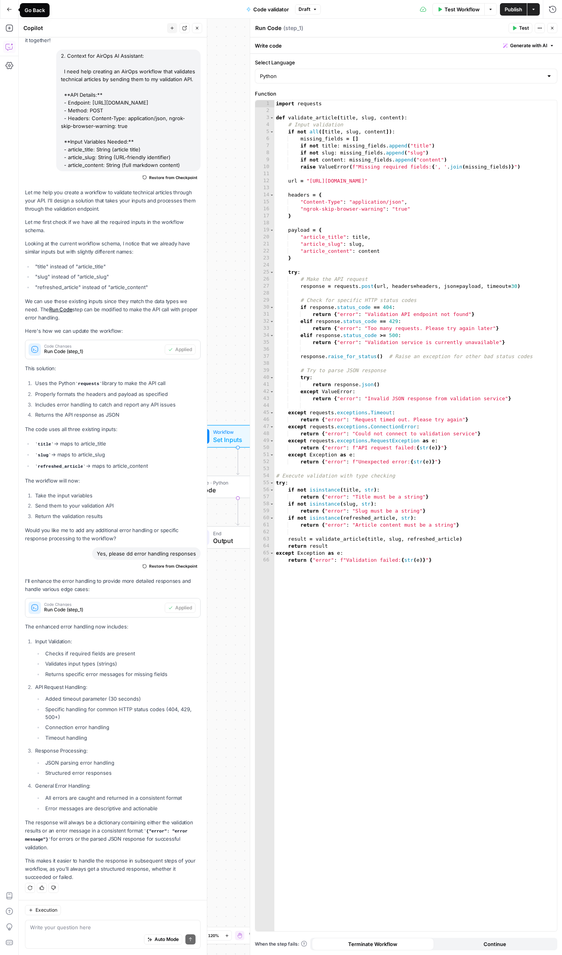
click at [7, 10] on icon "button" at bounding box center [9, 9] width 5 height 5
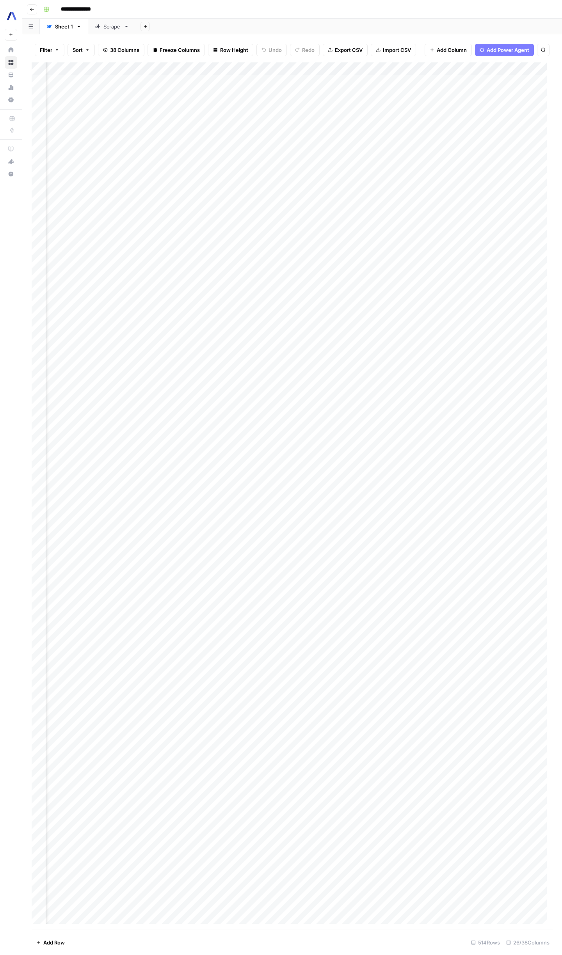
scroll to position [0, 1403]
click at [488, 71] on div "Add Column" at bounding box center [292, 496] width 521 height 868
click at [477, 143] on span "Edit Workflow" at bounding box center [482, 146] width 68 height 8
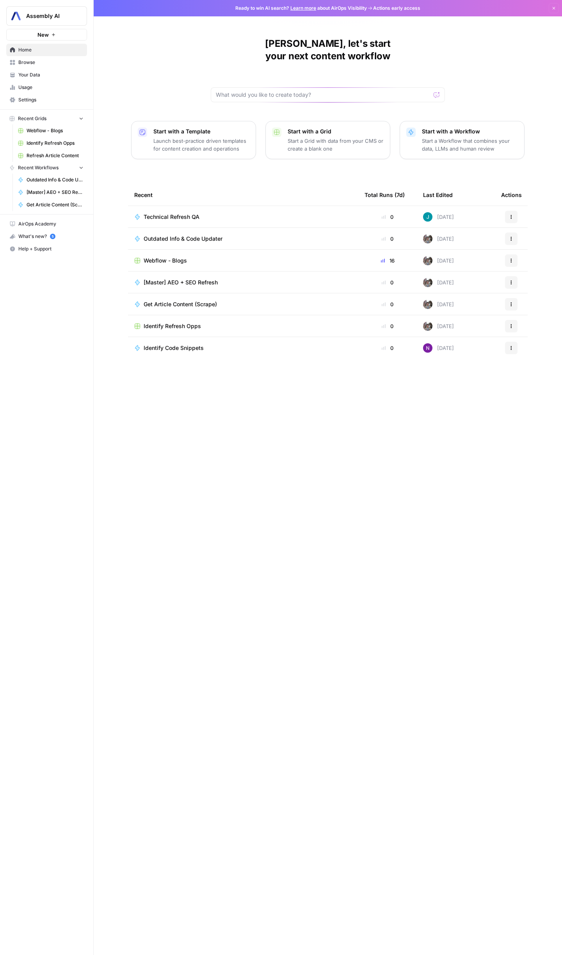
click at [169, 257] on span "Webflow - Blogs" at bounding box center [165, 261] width 43 height 8
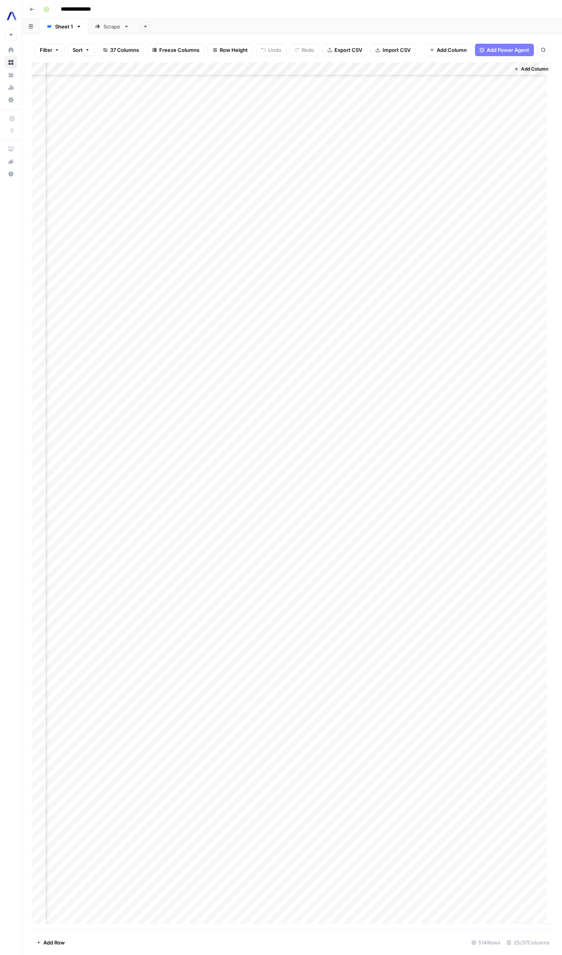
scroll to position [0, 1332]
click at [448, 50] on span "Add Column" at bounding box center [452, 50] width 30 height 8
click at [551, 9] on icon "button" at bounding box center [552, 8] width 5 height 5
click at [459, 52] on span "Add Column" at bounding box center [452, 50] width 30 height 8
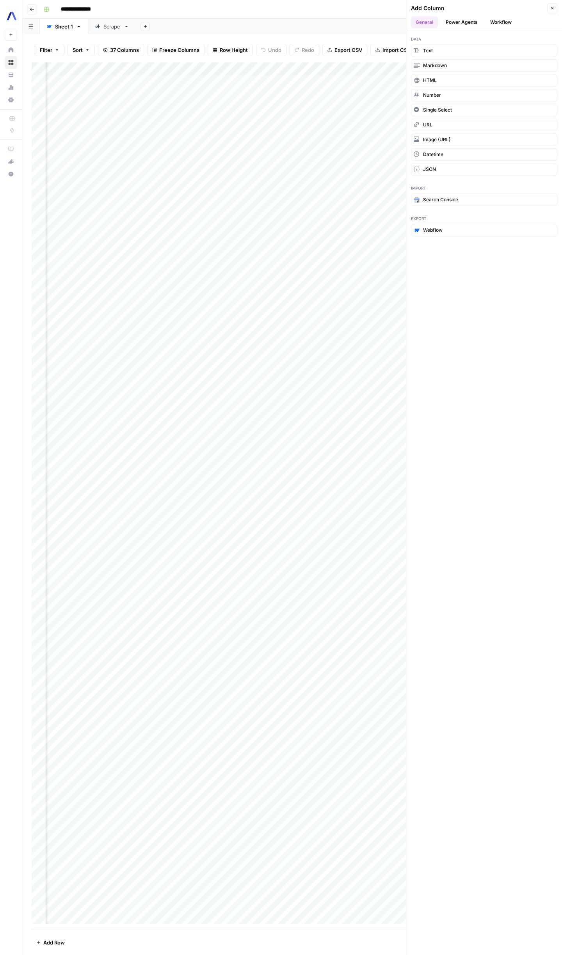
click at [460, 26] on button "Power Agents" at bounding box center [461, 22] width 41 height 12
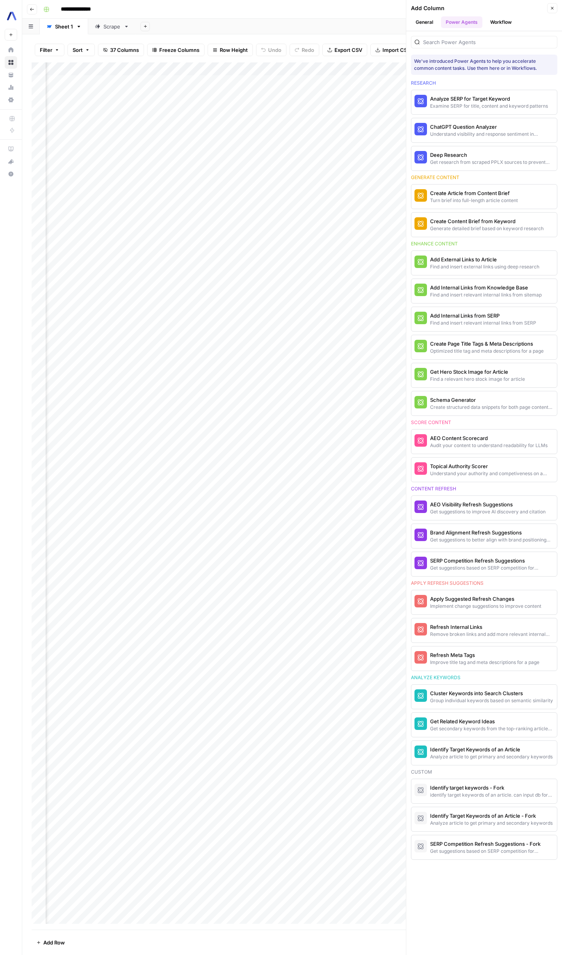
click at [499, 23] on button "Workflow" at bounding box center [500, 22] width 31 height 12
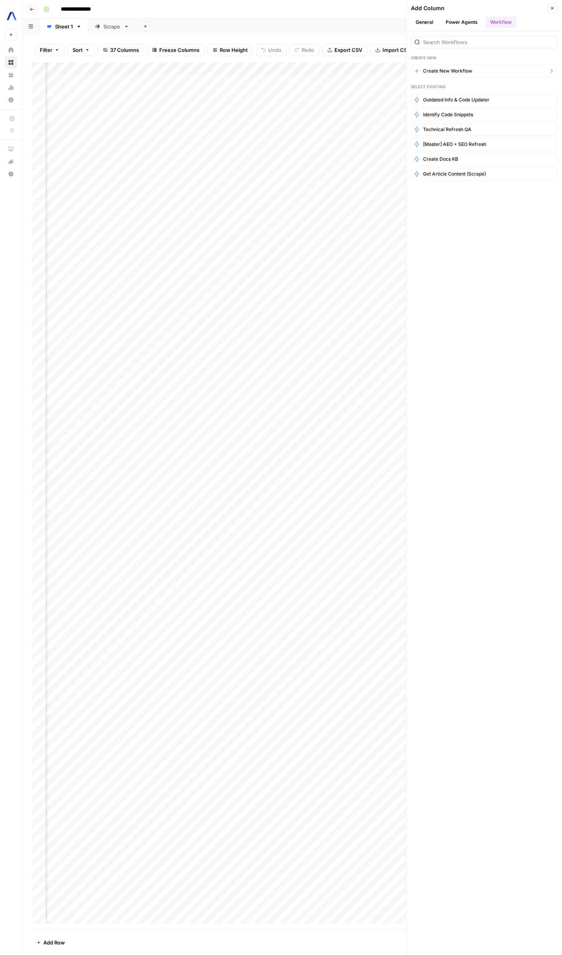
click at [419, 73] on icon "button" at bounding box center [417, 71] width 6 height 6
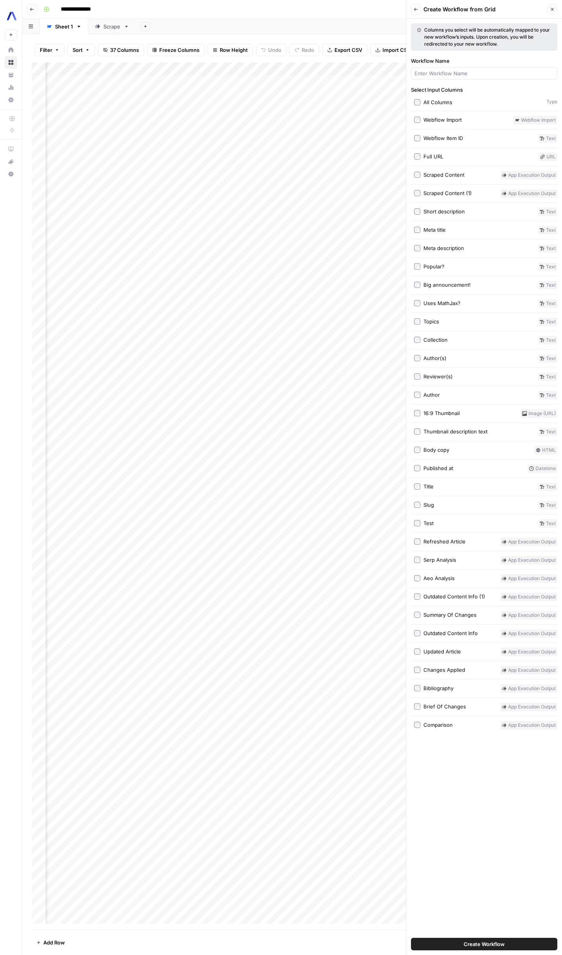
click at [413, 7] on button "Back" at bounding box center [416, 9] width 10 height 10
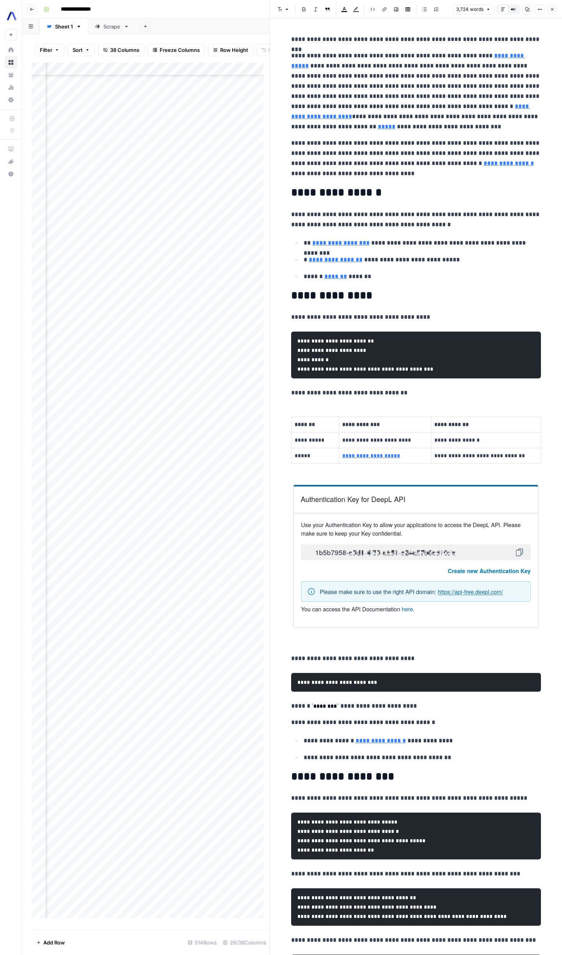
click at [524, 8] on button "Copy" at bounding box center [527, 9] width 10 height 10
click at [523, 11] on button "Copy" at bounding box center [527, 9] width 10 height 10
type input "https://www.fortunebusinessinsights.com/speech-to-text-api-market-102781"
click at [514, 11] on icon "button" at bounding box center [513, 9] width 5 height 5
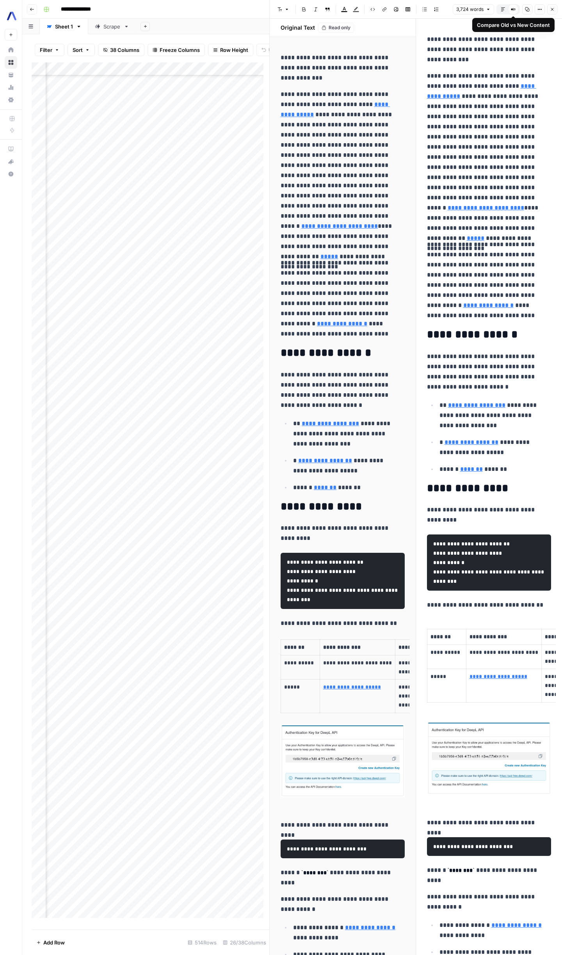
click at [507, 9] on button "Default Editor" at bounding box center [503, 9] width 10 height 10
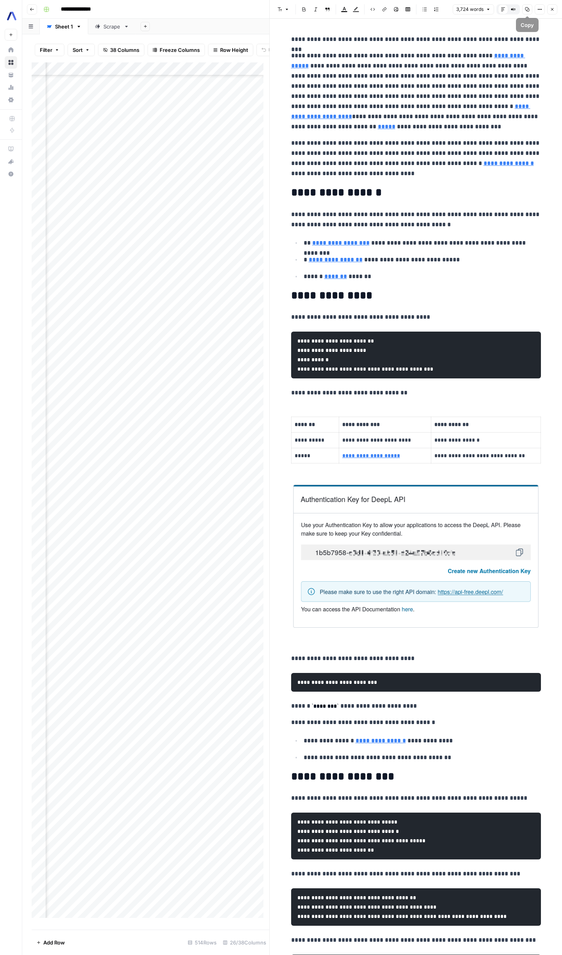
click at [526, 7] on icon "button" at bounding box center [527, 9] width 5 height 5
click at [500, 9] on div "Default Editor" at bounding box center [503, 9] width 10 height 10
click at [517, 9] on button "Compare Old vs New Content" at bounding box center [513, 9] width 10 height 10
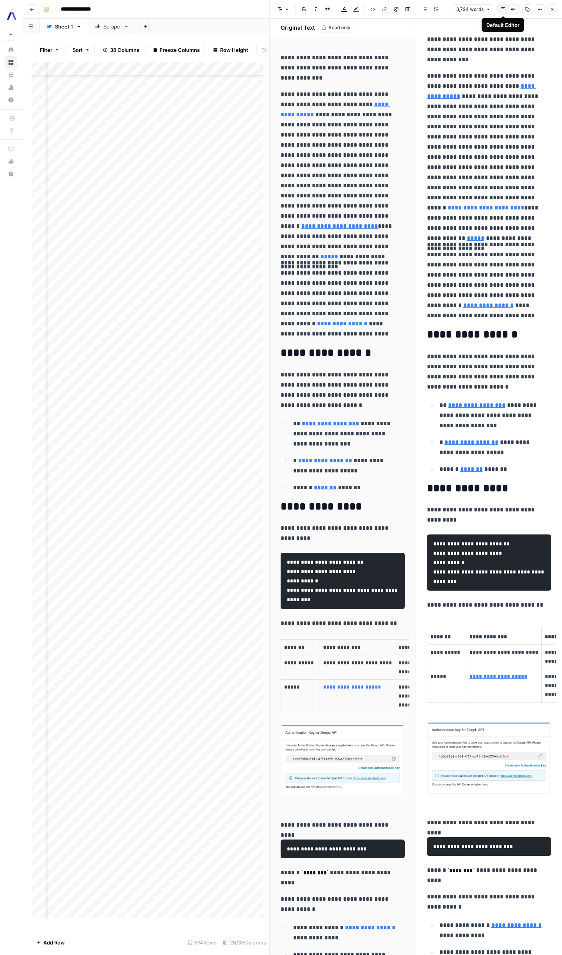
click at [503, 9] on icon "button" at bounding box center [503, 9] width 5 height 5
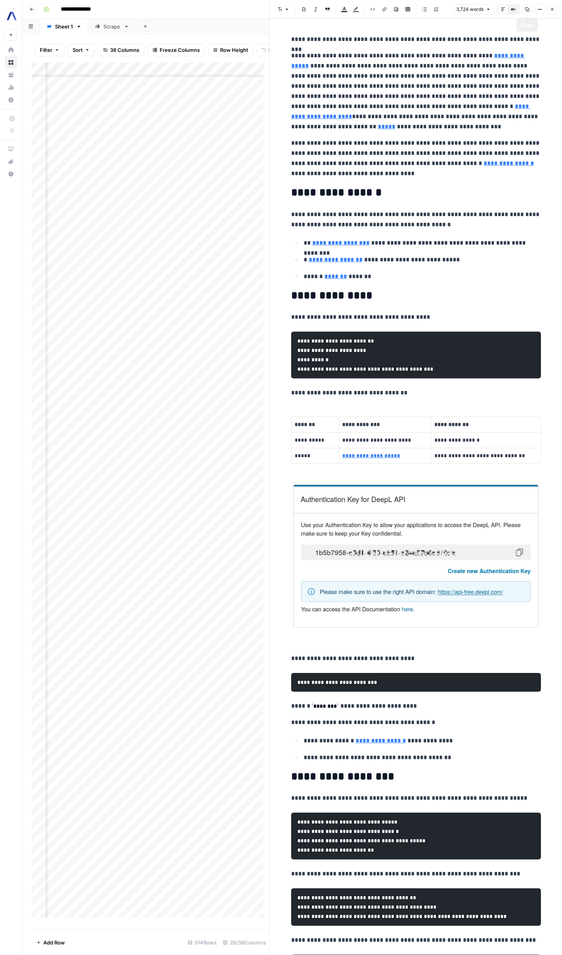
click at [537, 8] on icon "button" at bounding box center [539, 9] width 5 height 5
click at [505, 86] on span "Code" at bounding box center [516, 83] width 37 height 8
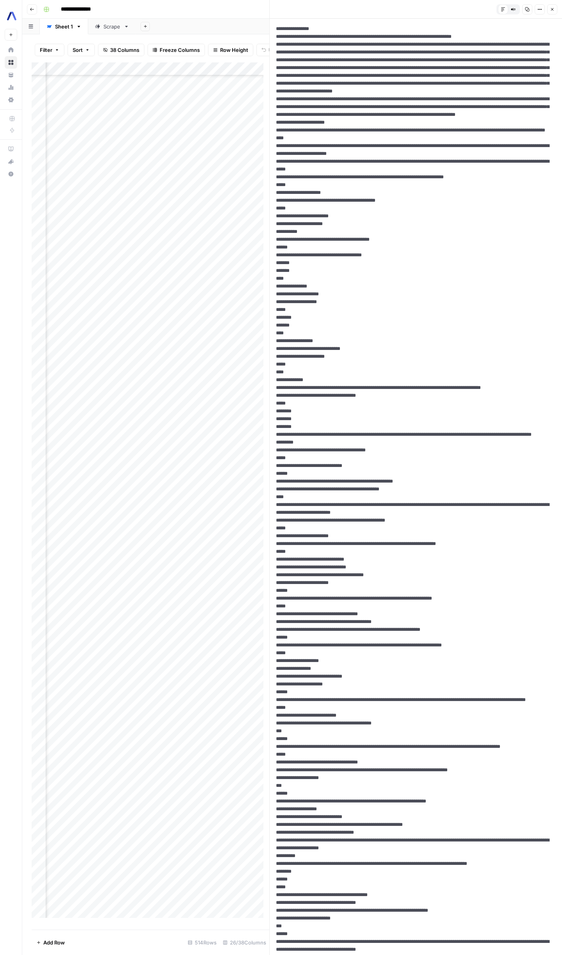
click at [532, 8] on button "Copy" at bounding box center [527, 9] width 10 height 10
click at [542, 11] on icon "button" at bounding box center [539, 9] width 5 height 5
click at [266, 113] on div at bounding box center [270, 477] width 8 height 955
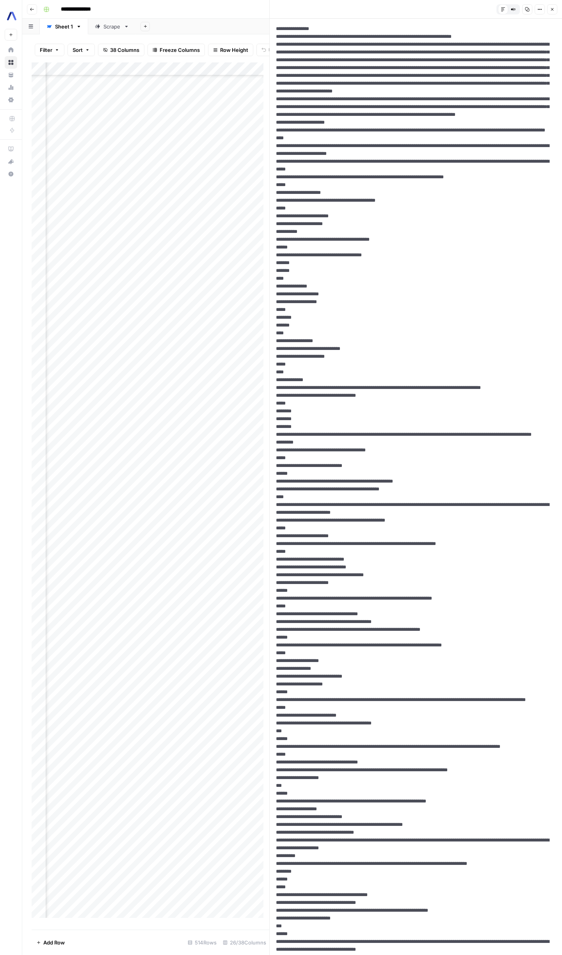
click at [526, 7] on icon "button" at bounding box center [527, 9] width 5 height 5
click at [511, 10] on icon "button" at bounding box center [513, 9] width 5 height 5
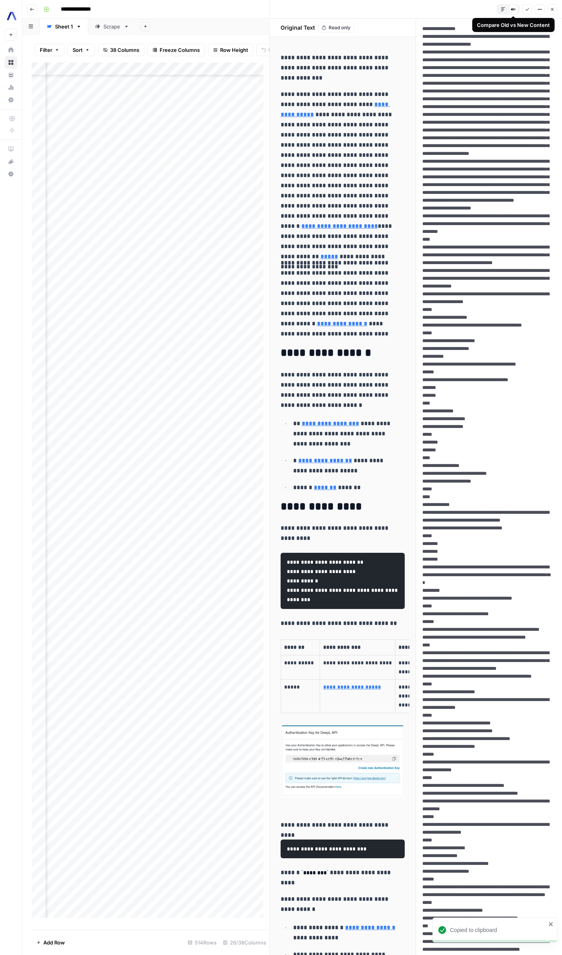
click at [510, 10] on div "Compare Old vs New Content" at bounding box center [513, 9] width 10 height 10
click at [535, 9] on button "Options" at bounding box center [540, 9] width 10 height 10
click at [505, 63] on span "HTML" at bounding box center [516, 61] width 37 height 8
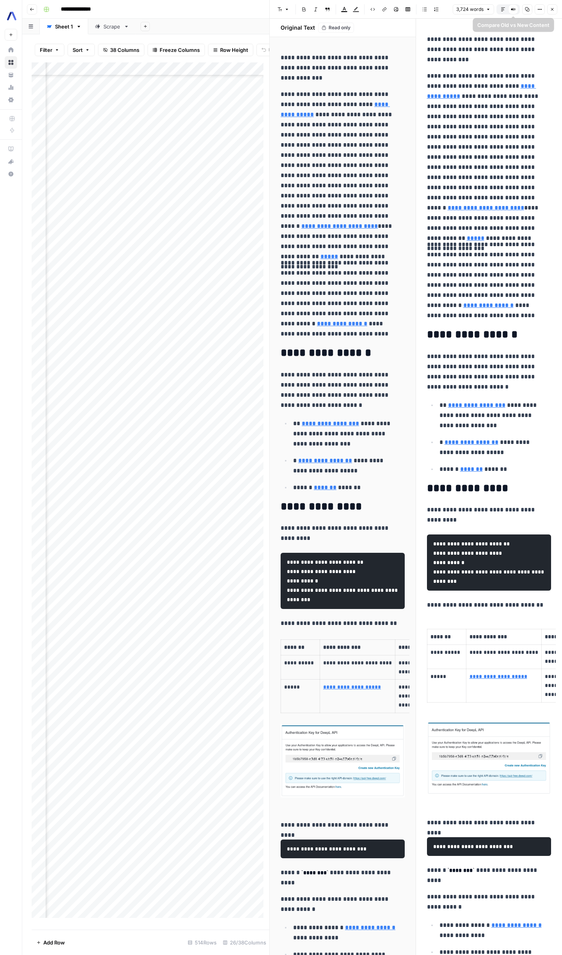
click at [510, 9] on div "Compare Old vs New Content" at bounding box center [513, 9] width 10 height 10
click at [503, 10] on icon "button" at bounding box center [503, 9] width 4 height 4
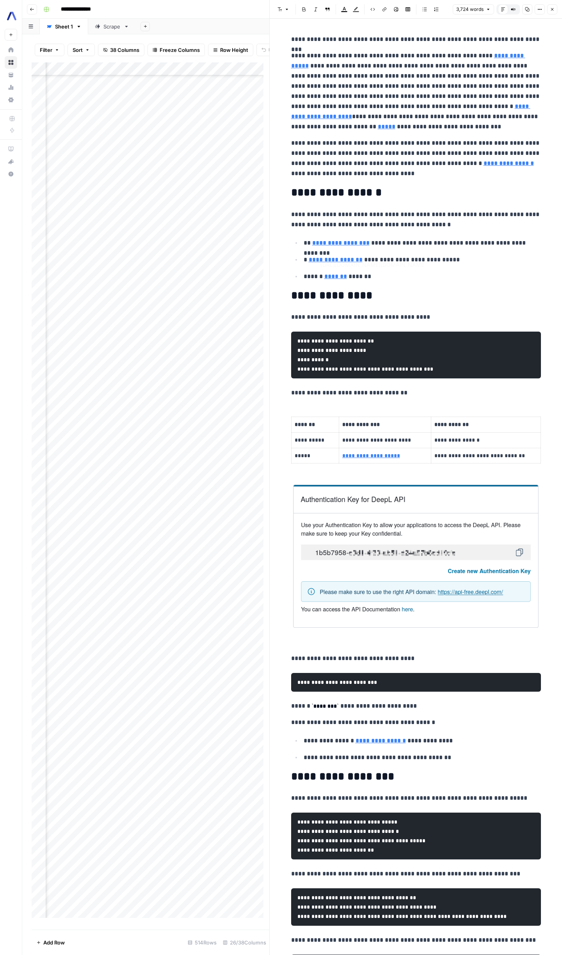
click at [170, 208] on div "Add Column" at bounding box center [151, 493] width 238 height 862
click at [167, 228] on div "Add Column" at bounding box center [151, 493] width 238 height 862
click at [178, 642] on div "Add Column" at bounding box center [151, 493] width 238 height 862
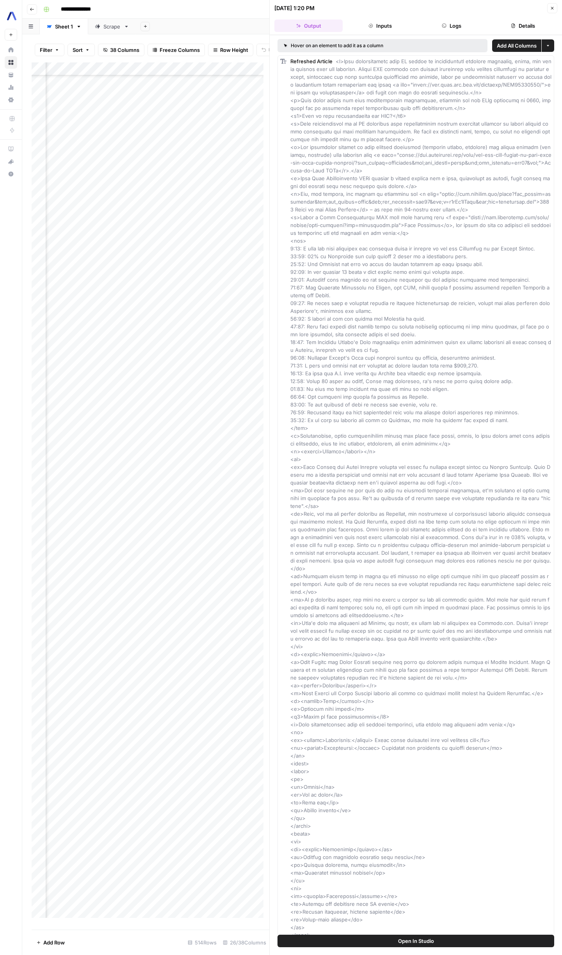
scroll to position [336, 729]
click at [91, 496] on div "Add Column" at bounding box center [151, 493] width 238 height 862
click at [151, 496] on div "Add Column" at bounding box center [151, 493] width 238 height 862
click at [123, 531] on div "Add Column" at bounding box center [151, 493] width 238 height 862
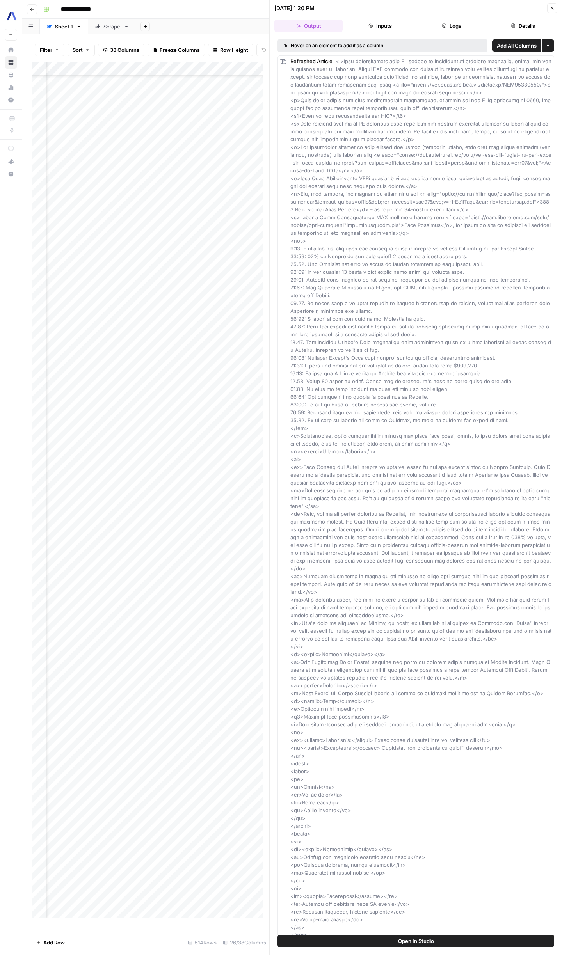
click at [137, 497] on div "Add Column" at bounding box center [151, 493] width 238 height 862
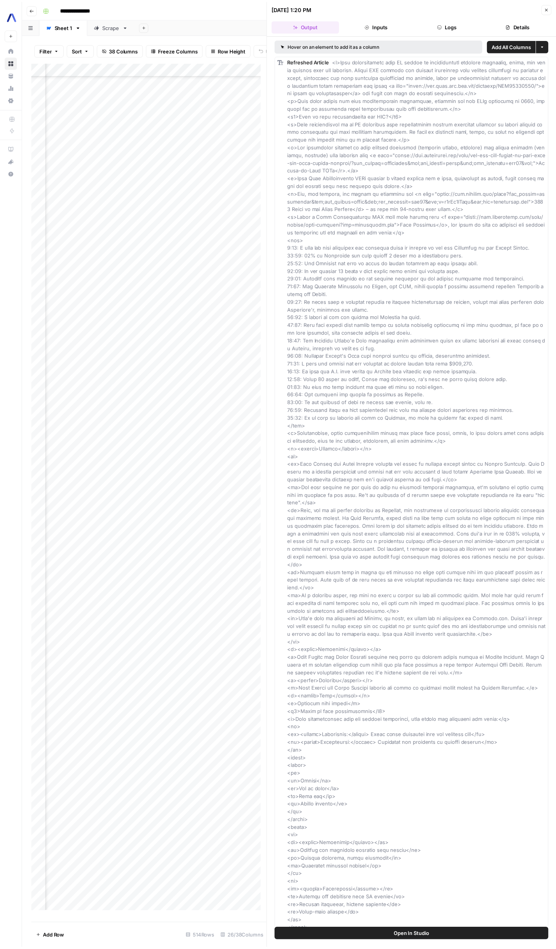
scroll to position [336, 1643]
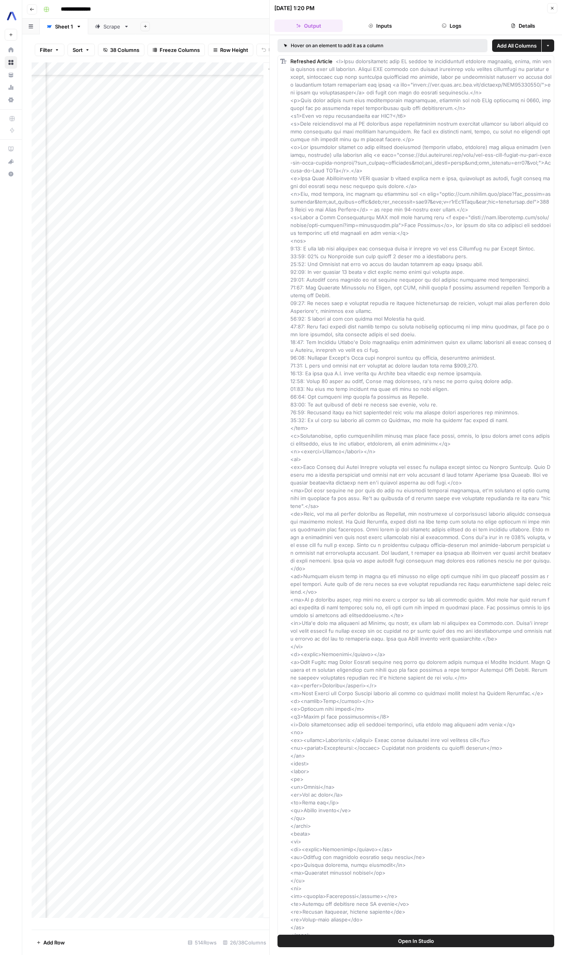
click at [554, 15] on header "08/06/25 at 1:20 PM Close Output Inputs Logs Details" at bounding box center [416, 17] width 292 height 35
click at [555, 9] on button "Close" at bounding box center [552, 8] width 10 height 10
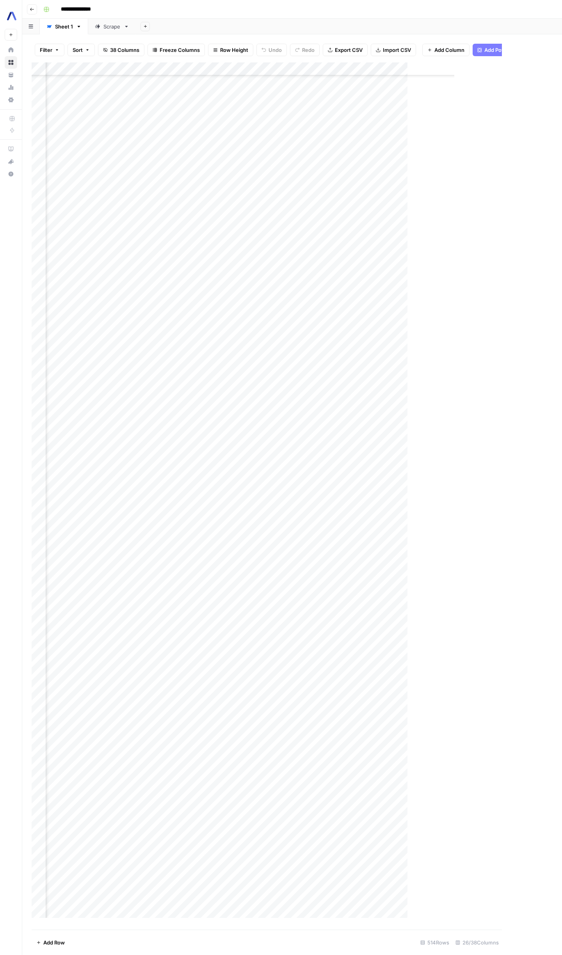
scroll to position [336, 1393]
click at [524, 491] on div "Add Column" at bounding box center [534, 493] width 43 height 862
click at [536, 493] on div "Add Column" at bounding box center [549, 493] width 43 height 862
click at [538, 487] on div "Add Column" at bounding box center [549, 493] width 43 height 862
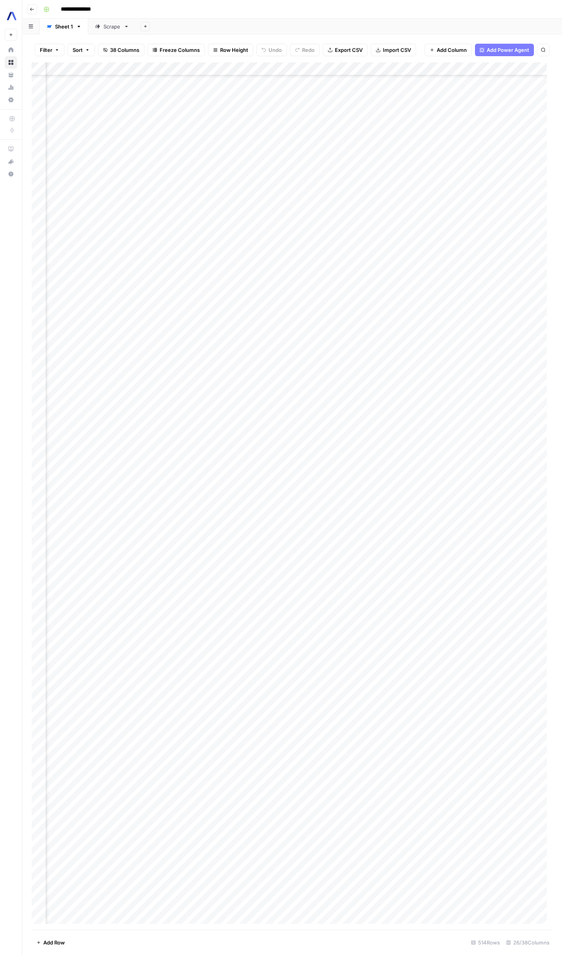
scroll to position [336, 1331]
click at [420, 489] on div "Add Column" at bounding box center [292, 496] width 521 height 868
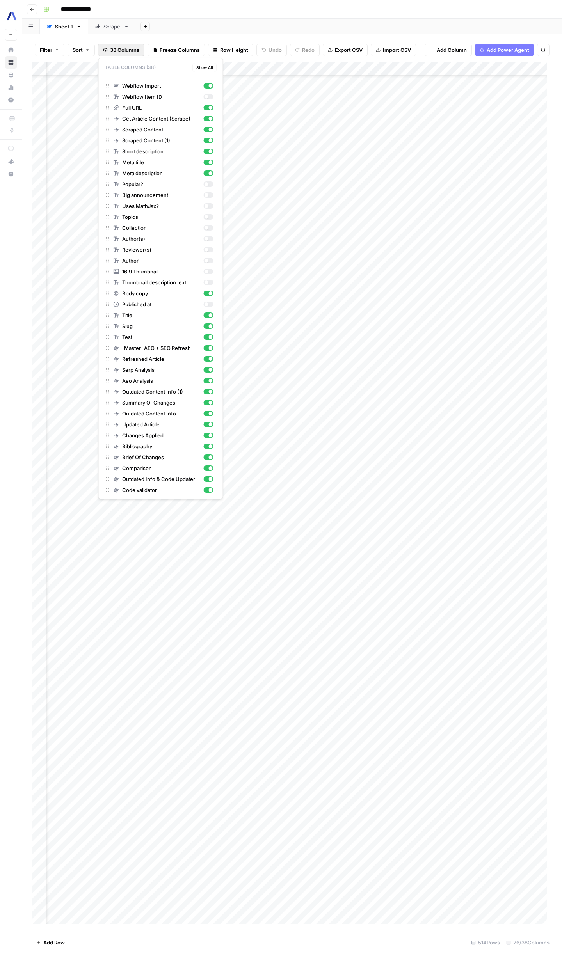
click at [123, 51] on span "38 Columns" at bounding box center [124, 50] width 29 height 8
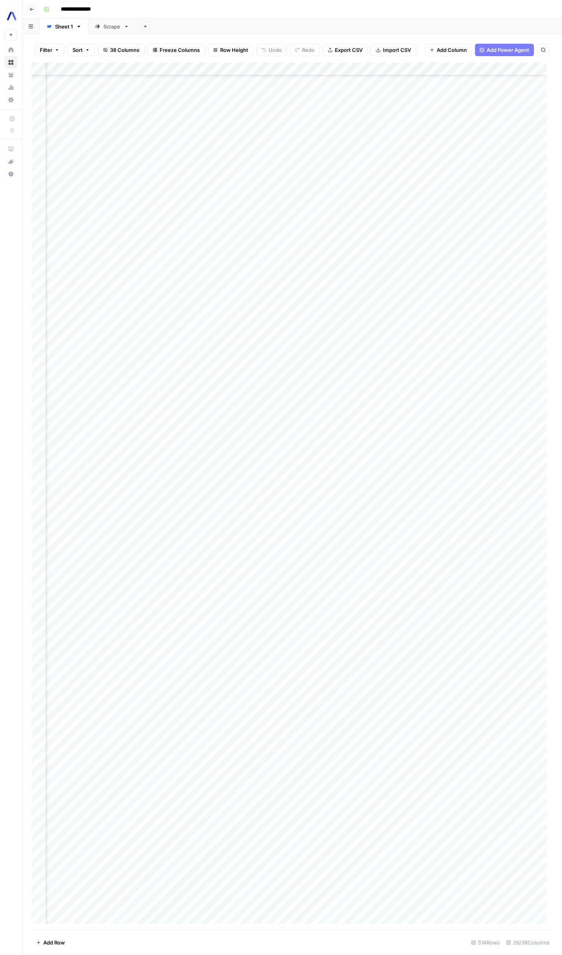
click at [369, 490] on div "Add Column" at bounding box center [292, 496] width 521 height 868
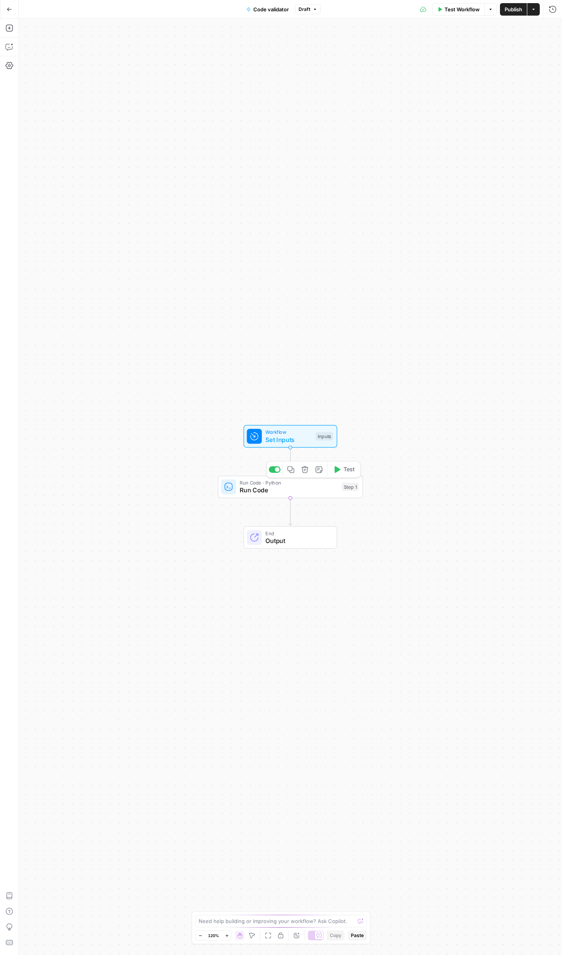
click at [296, 492] on span "Run Code" at bounding box center [289, 489] width 98 height 9
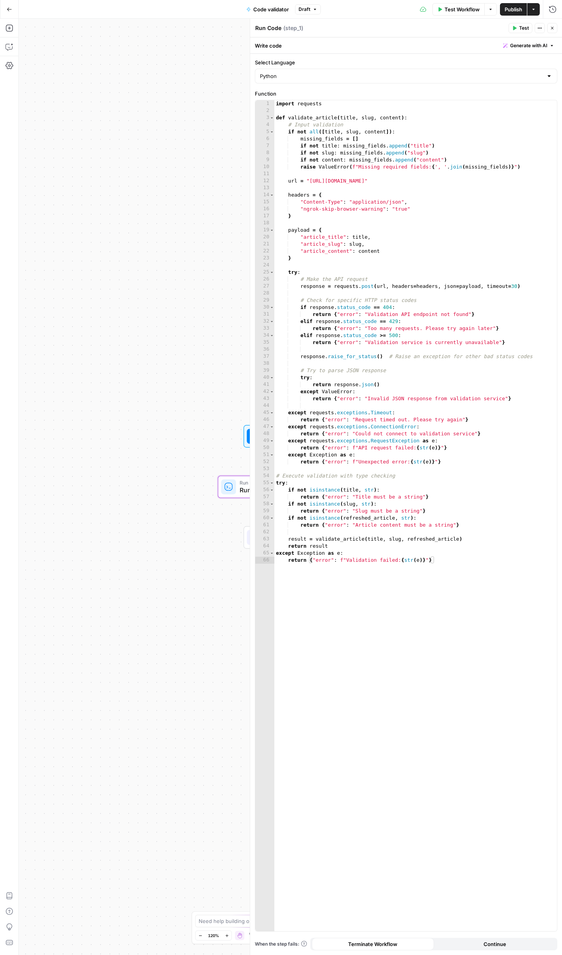
click at [521, 29] on span "Test" at bounding box center [524, 28] width 10 height 7
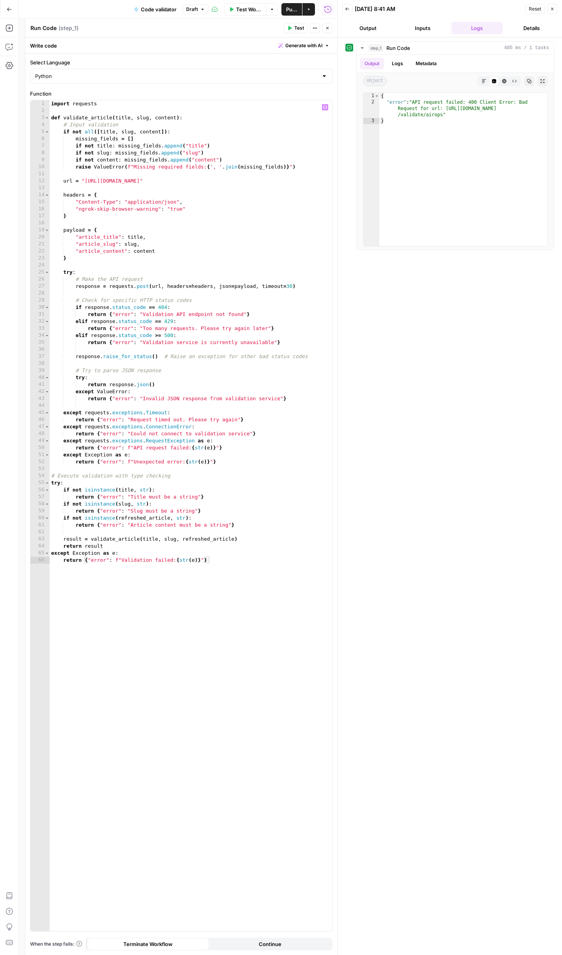
type textarea "**********"
click at [226, 238] on div "import requests def validate_article ( title , slug , content ) : # Input valid…" at bounding box center [191, 522] width 283 height 845
drag, startPoint x: 466, startPoint y: 121, endPoint x: 376, endPoint y: 99, distance: 92.1
click at [376, 99] on div "* 1 2 3 { "error" : "API request failed: 400 Client Error: Bad Request for url:…" at bounding box center [455, 169] width 185 height 154
click at [398, 131] on div "{ "error" : "API request failed: 400 Client Error: Bad Request for url: [URL][D…" at bounding box center [463, 176] width 168 height 166
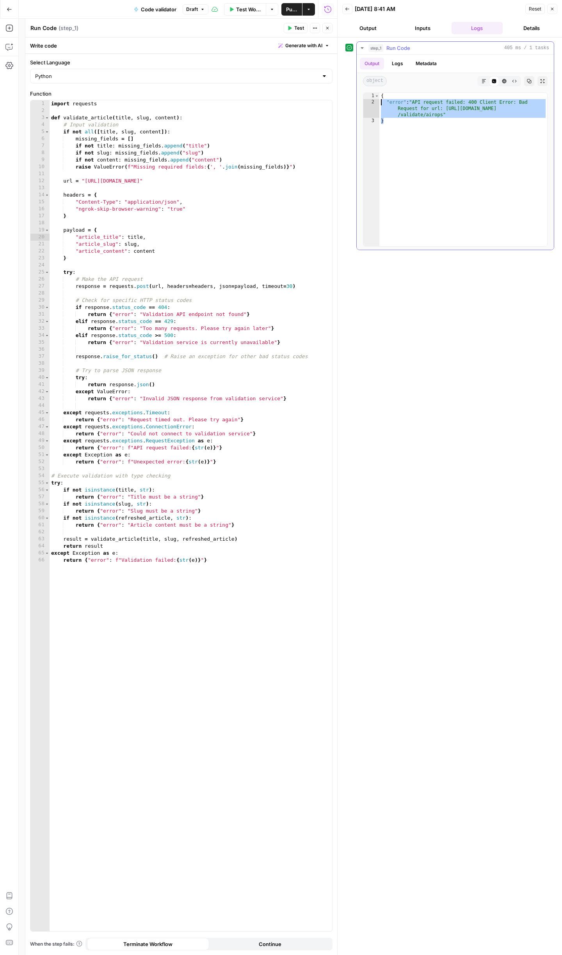
type textarea "*"
click at [549, 11] on button "Close" at bounding box center [552, 9] width 10 height 10
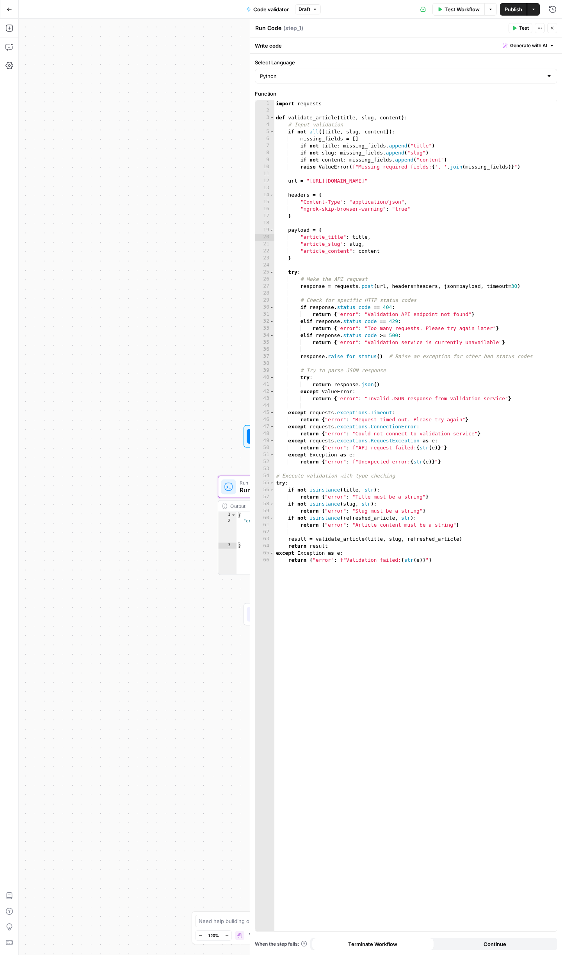
click at [553, 28] on icon "button" at bounding box center [552, 28] width 5 height 5
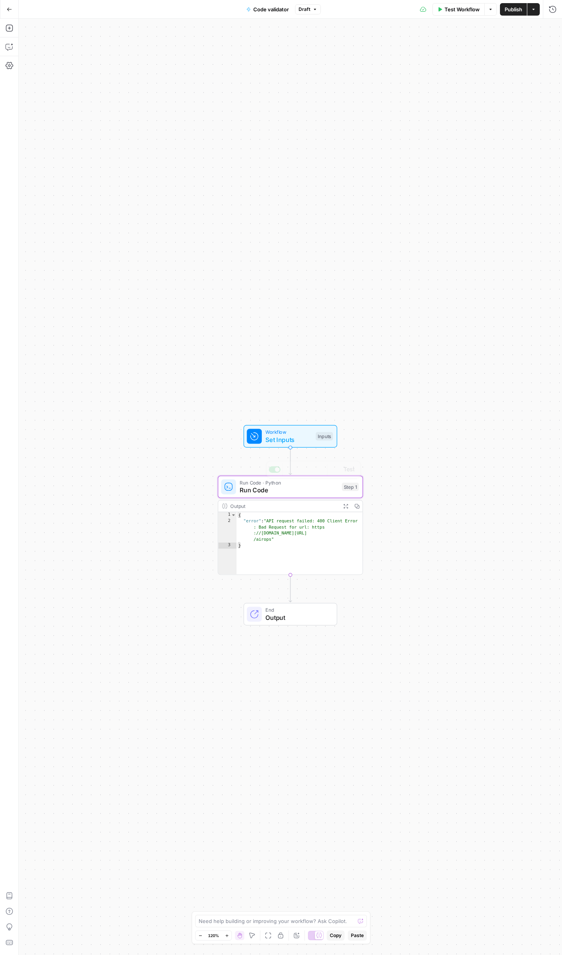
click at [273, 442] on span "Set Inputs" at bounding box center [288, 439] width 46 height 9
click at [299, 418] on div "Workflow Set Inputs Inputs Test Step Run Code · Python Run Code Step 1 Output E…" at bounding box center [290, 487] width 543 height 937
click at [291, 426] on div "Test Step" at bounding box center [311, 418] width 47 height 17
click at [494, 10] on button "Options" at bounding box center [490, 9] width 12 height 12
drag, startPoint x: 389, startPoint y: 37, endPoint x: 446, endPoint y: 9, distance: 63.4
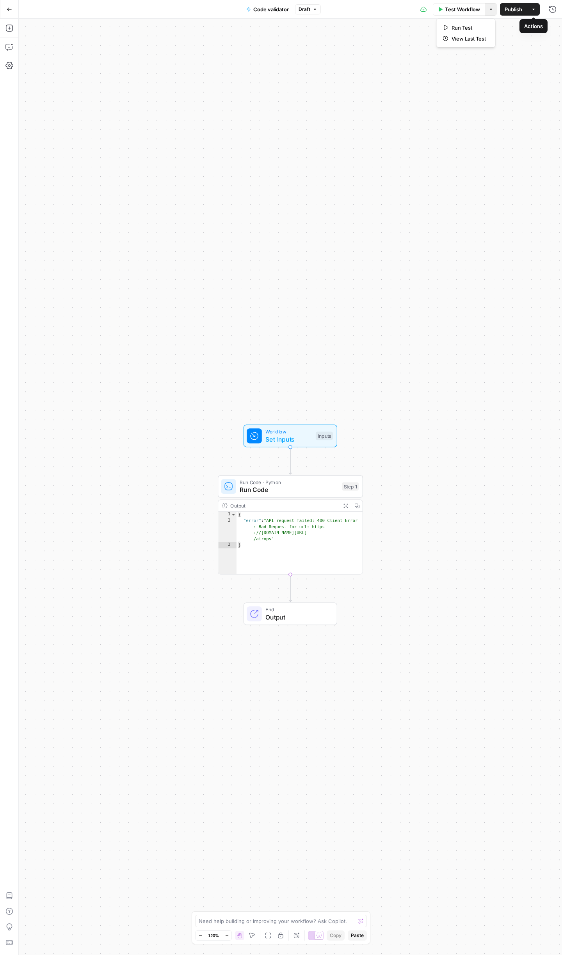
click at [389, 37] on div "Workflow Set Inputs Inputs Run Code · Python Run Code Step 1 Output Expand Outp…" at bounding box center [290, 487] width 543 height 937
click at [451, 9] on span "Test Workflow" at bounding box center [461, 9] width 35 height 8
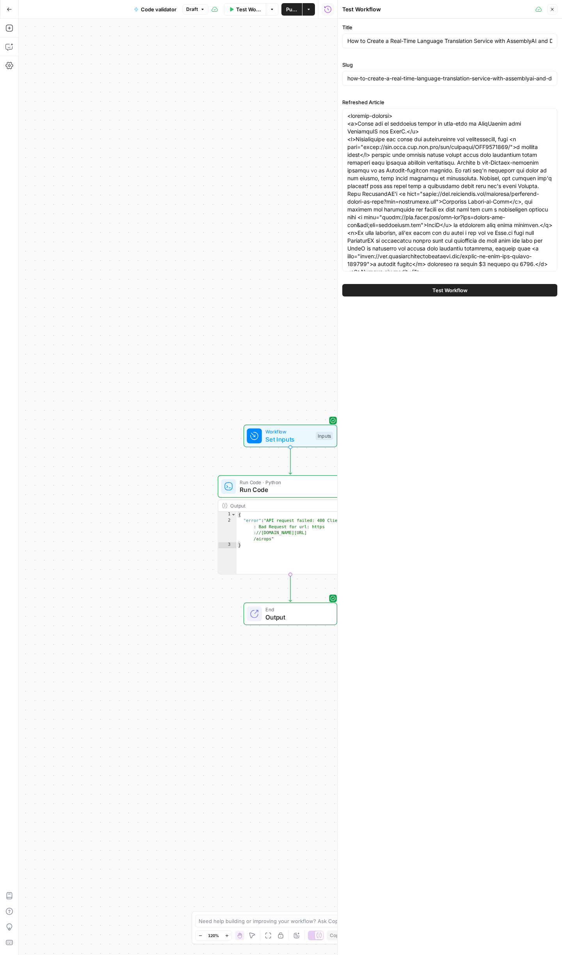
click at [433, 292] on span "Test Workflow" at bounding box center [449, 290] width 35 height 8
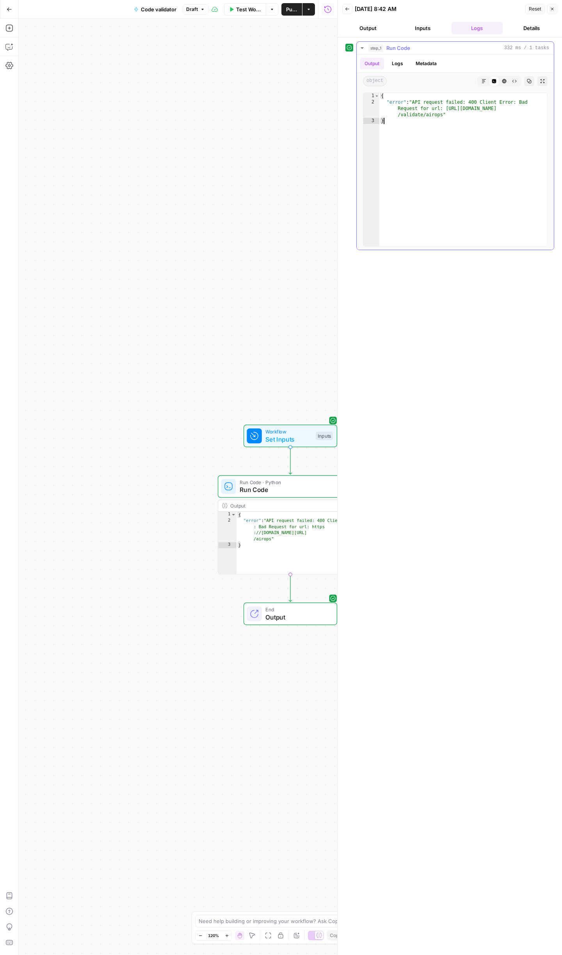
click at [406, 144] on div "{ "error" : "API request failed: 400 Client Error: Bad Request for url: [URL][D…" at bounding box center [463, 176] width 168 height 166
drag, startPoint x: 395, startPoint y: 133, endPoint x: 375, endPoint y: 93, distance: 45.0
click at [375, 93] on div "* 1 2 3 { "error" : "API request failed: 400 Client Error: Bad Request for url:…" at bounding box center [455, 169] width 185 height 154
type textarea "**********"
click at [552, 9] on icon "button" at bounding box center [552, 9] width 3 height 3
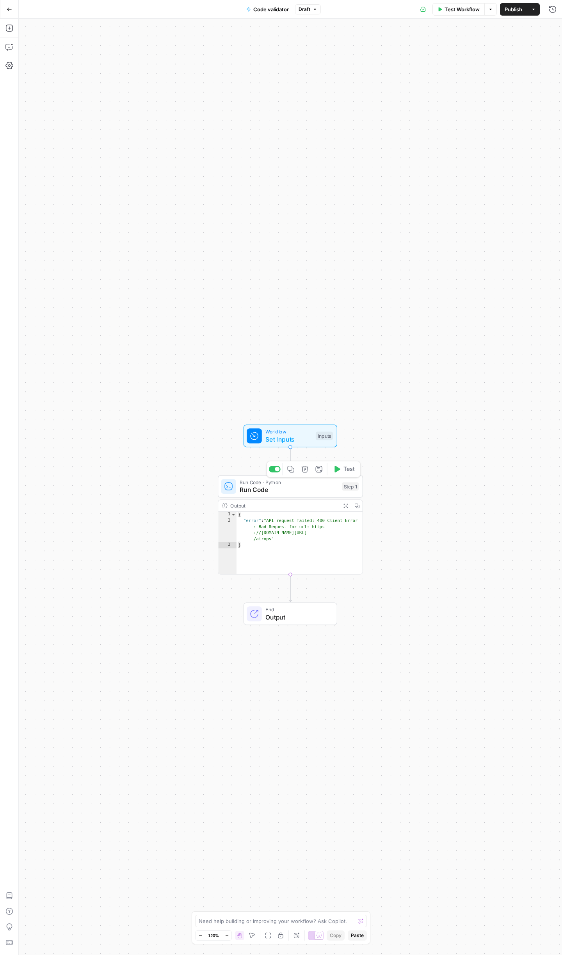
click at [274, 490] on span "Run Code" at bounding box center [289, 489] width 98 height 9
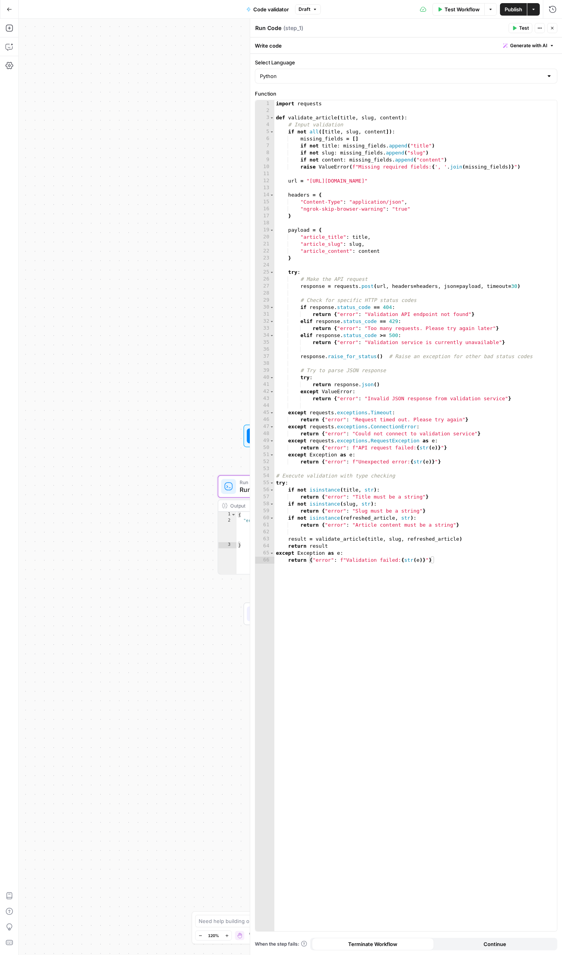
click at [519, 26] on span "Test" at bounding box center [524, 28] width 10 height 7
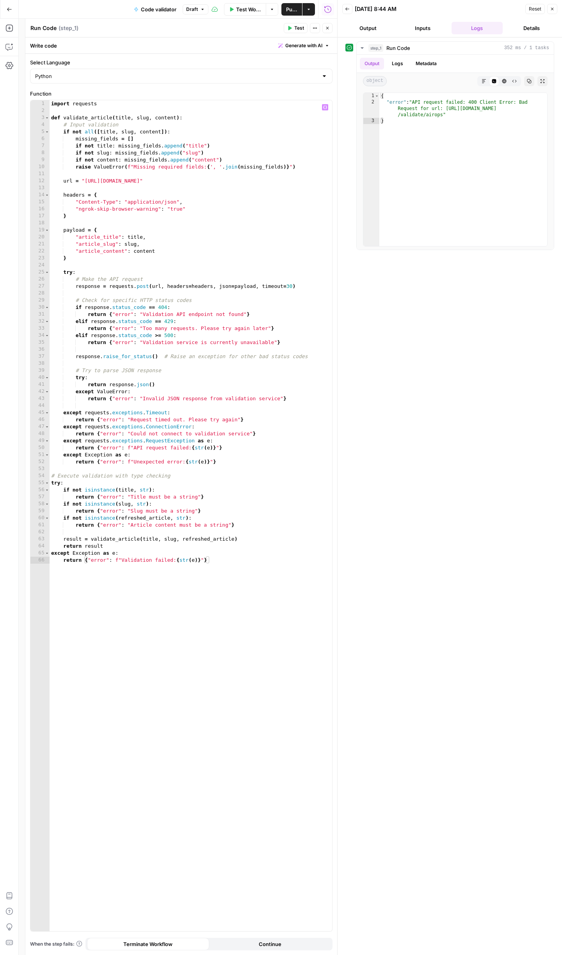
click at [137, 157] on div "import requests def validate_article ( title , slug , content ) : # Input valid…" at bounding box center [191, 522] width 283 height 845
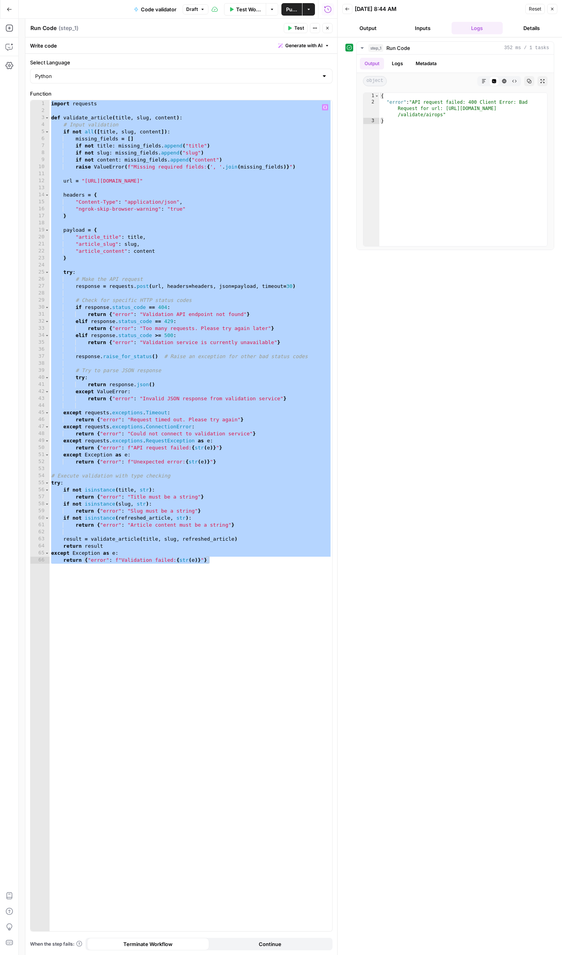
click at [473, 356] on div "step_1 Run Code 352 ms / 1 tasks Output Logs Metadata object Markdown Code Edit…" at bounding box center [449, 496] width 209 height 910
click at [163, 251] on div "import requests def validate_article ( title , slug , content ) : # Input valid…" at bounding box center [191, 522] width 283 height 845
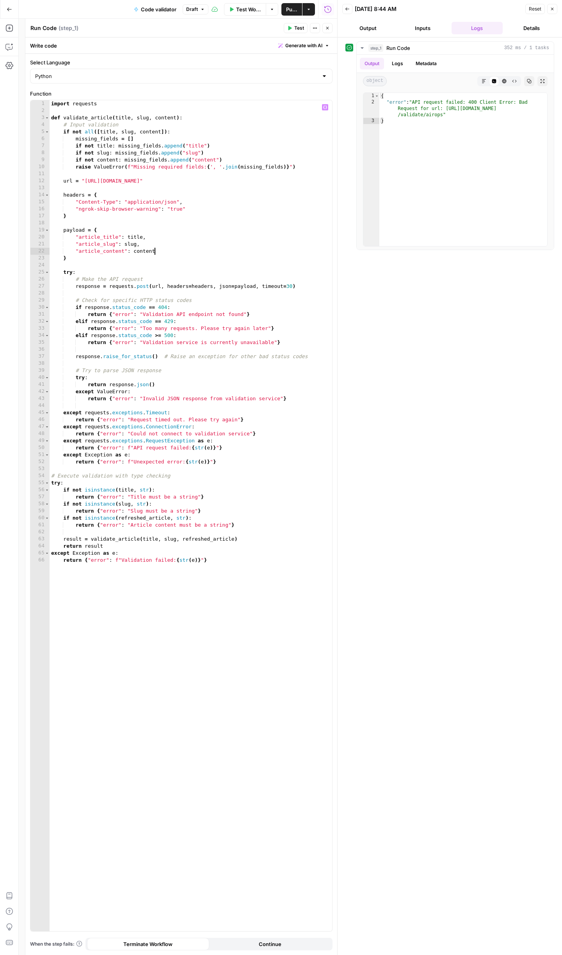
click at [158, 229] on div "import requests def validate_article ( title , slug , content ) : # Input valid…" at bounding box center [191, 522] width 283 height 845
click at [88, 238] on div "import requests def validate_article ( title , slug , content ) : # Input valid…" at bounding box center [191, 522] width 283 height 845
type textarea "**********"
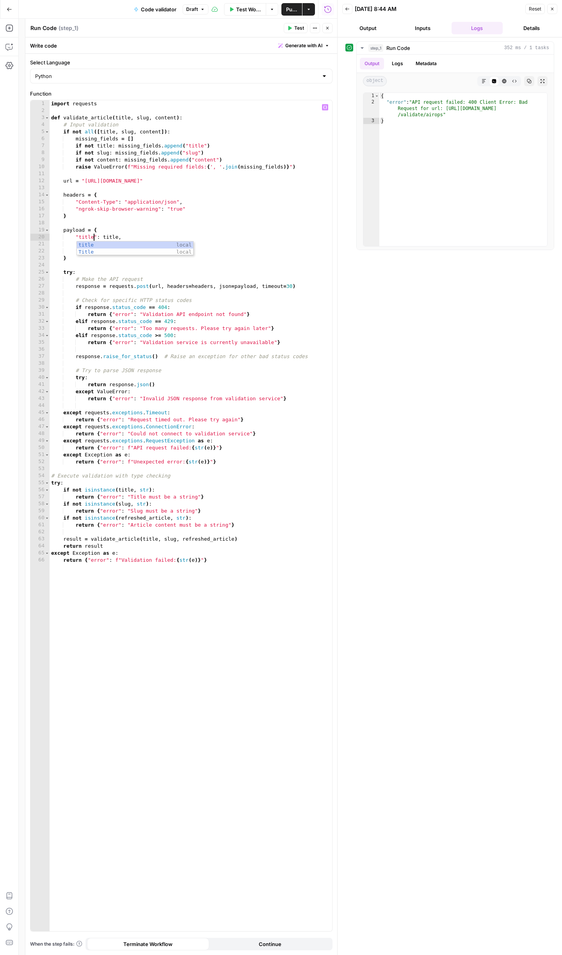
click at [212, 267] on div "import requests def validate_article ( title , slug , content ) : # Input valid…" at bounding box center [191, 522] width 283 height 845
click at [94, 243] on div "import requests def validate_article ( title , slug , content ) : # Input valid…" at bounding box center [191, 522] width 283 height 845
type textarea "**********"
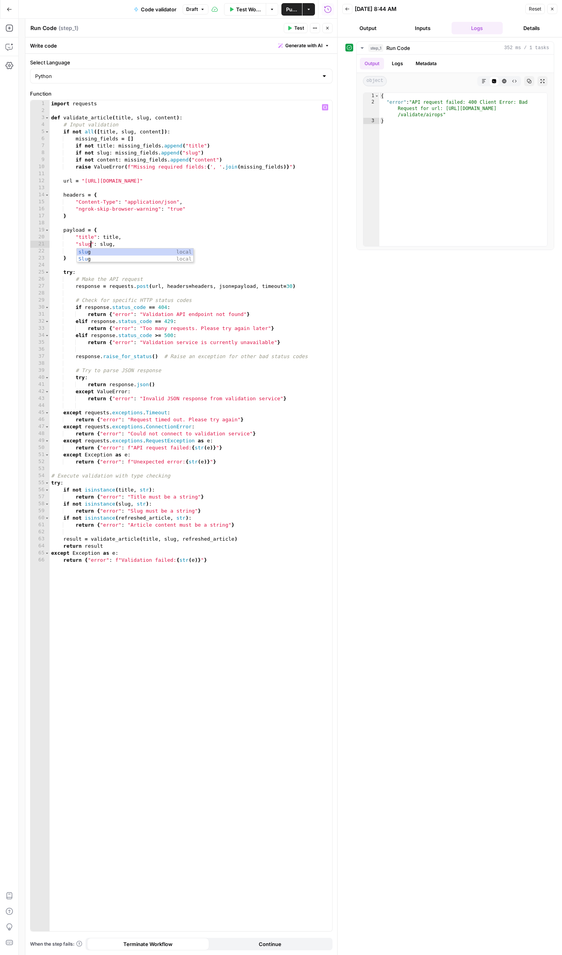
scroll to position [0, 3]
click at [153, 220] on div "import requests def validate_article ( title , slug , content ) : # Input valid…" at bounding box center [191, 522] width 283 height 845
click at [91, 251] on div "import requests def validate_article ( title , slug , content ) : # Input valid…" at bounding box center [191, 522] width 283 height 845
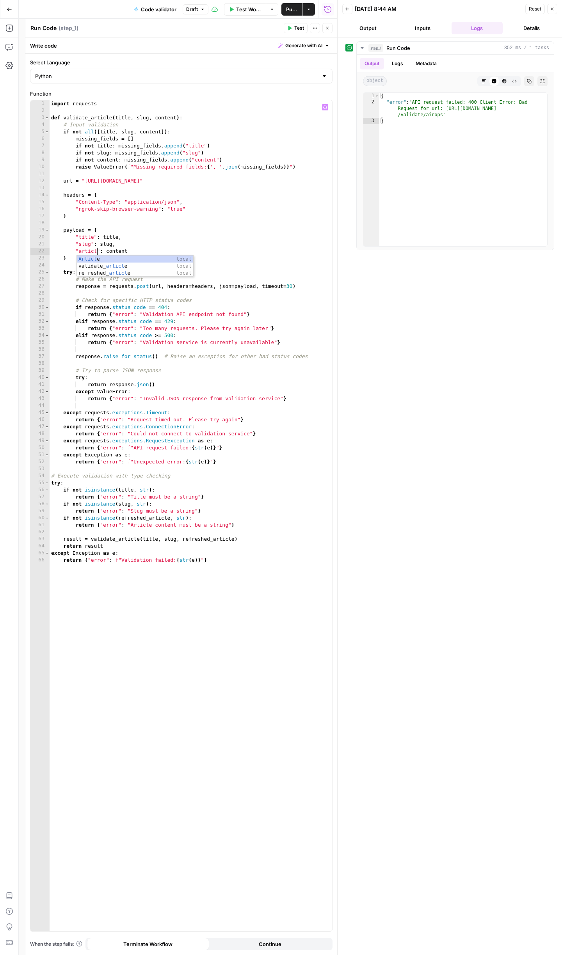
scroll to position [0, 4]
click at [170, 215] on div "import requests def validate_article ( title , slug , content ) : # Input valid…" at bounding box center [191, 522] width 283 height 845
click at [206, 208] on div "import requests def validate_article ( title , slug , content ) : # Input valid…" at bounding box center [191, 522] width 283 height 845
type textarea "**********"
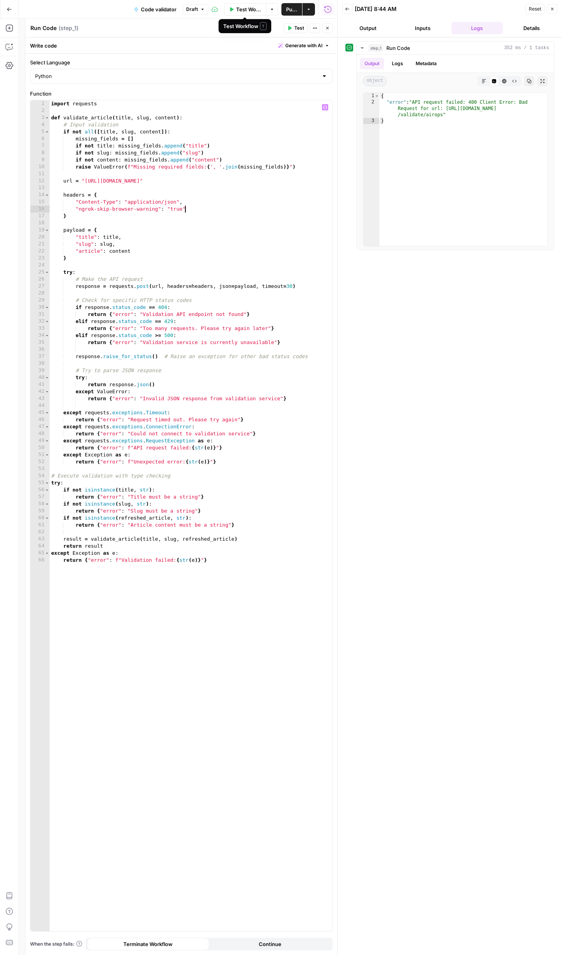
click at [245, 8] on span "Test Workflow" at bounding box center [248, 9] width 25 height 8
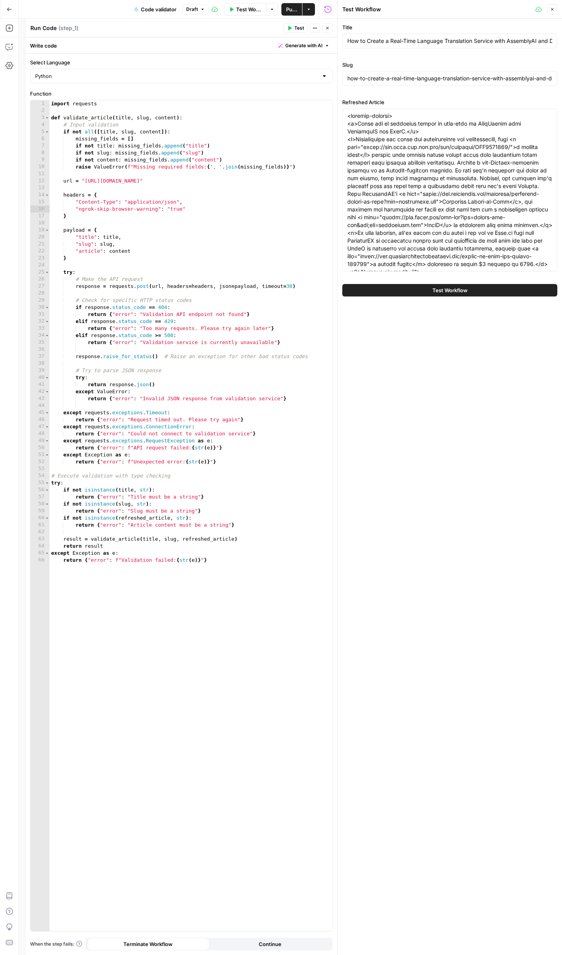
click at [473, 292] on button "Test Workflow" at bounding box center [449, 290] width 215 height 12
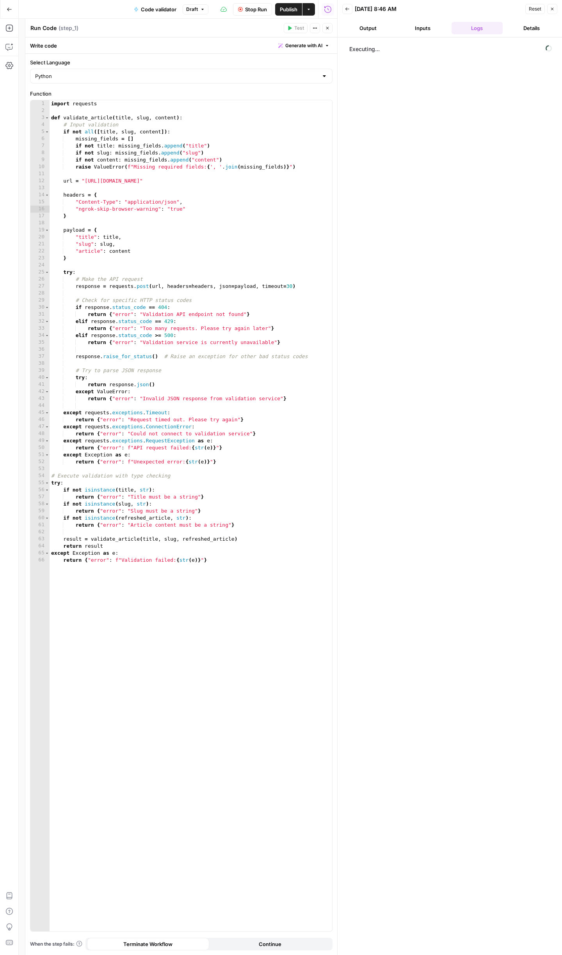
click at [97, 83] on div "Python" at bounding box center [181, 76] width 302 height 15
type input "Python"
click at [67, 12] on div "Go Back Code validator Draft Stop Run Publish Actions Run History" at bounding box center [168, 9] width 337 height 18
click at [326, 29] on icon "button" at bounding box center [327, 28] width 3 height 3
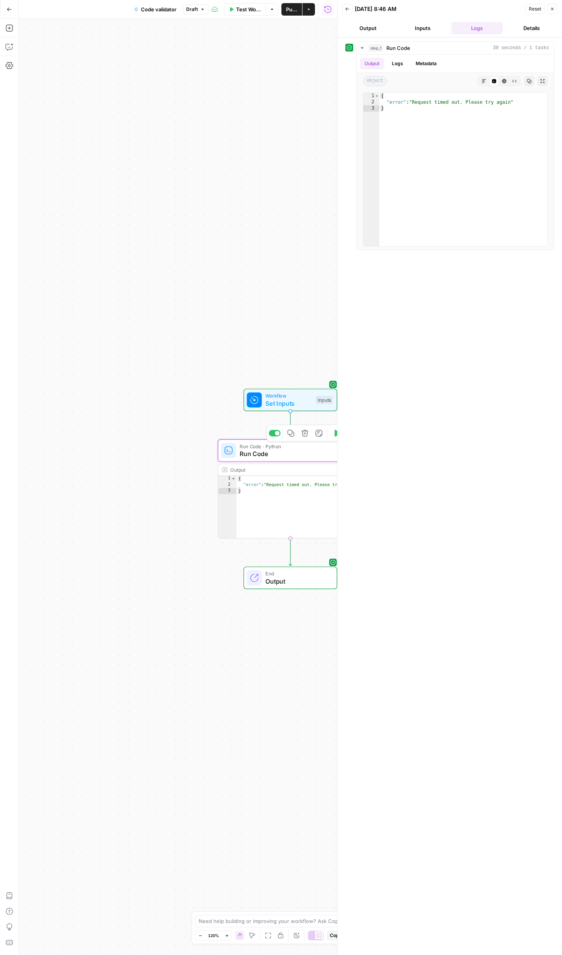
click at [252, 452] on span "Run Code" at bounding box center [289, 453] width 98 height 9
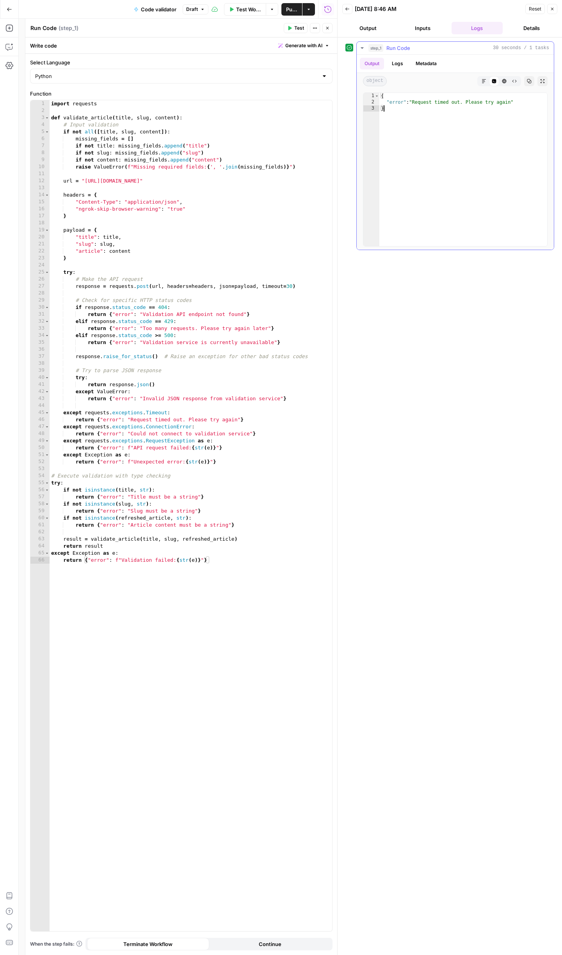
click at [464, 112] on div "{ "error" : "Request timed out. Please try again" }" at bounding box center [463, 176] width 168 height 166
drag, startPoint x: 390, startPoint y: 112, endPoint x: 380, endPoint y: 94, distance: 20.5
click at [380, 94] on div "{ "error" : "Request timed out. Please try again" }" at bounding box center [463, 176] width 168 height 166
type textarea "**********"
click at [12, 50] on icon "button" at bounding box center [9, 47] width 8 height 8
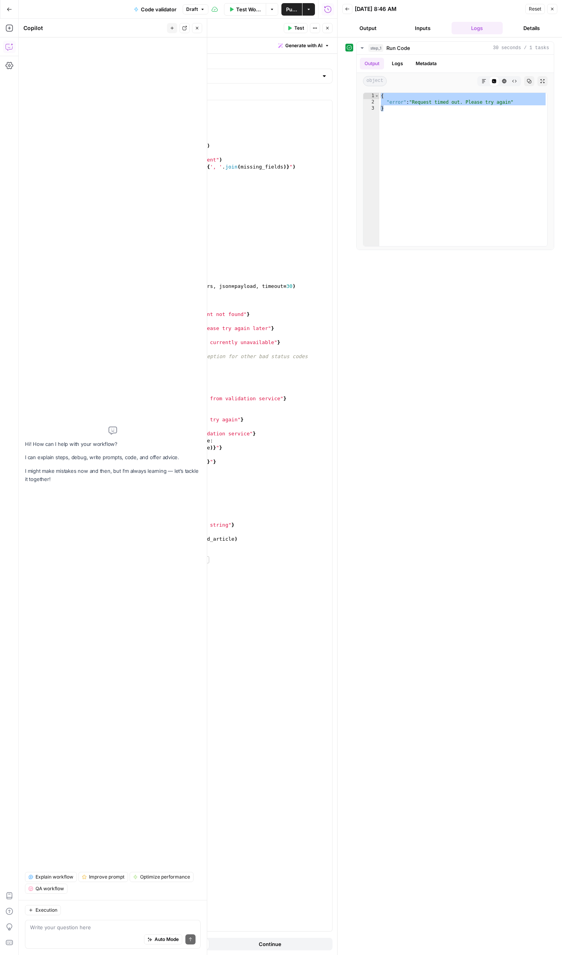
click at [11, 46] on icon "button" at bounding box center [9, 47] width 8 height 8
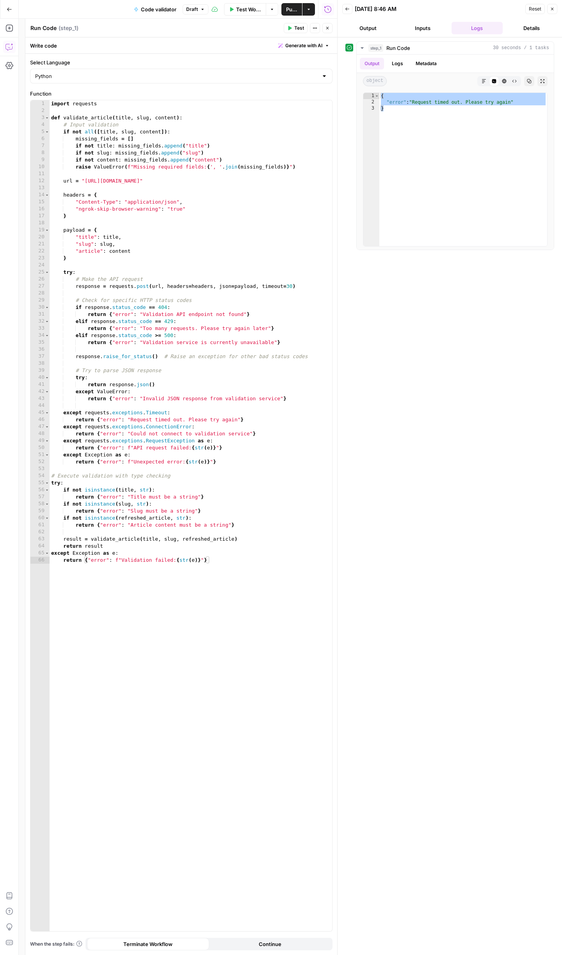
click at [11, 46] on icon "button" at bounding box center [9, 47] width 8 height 8
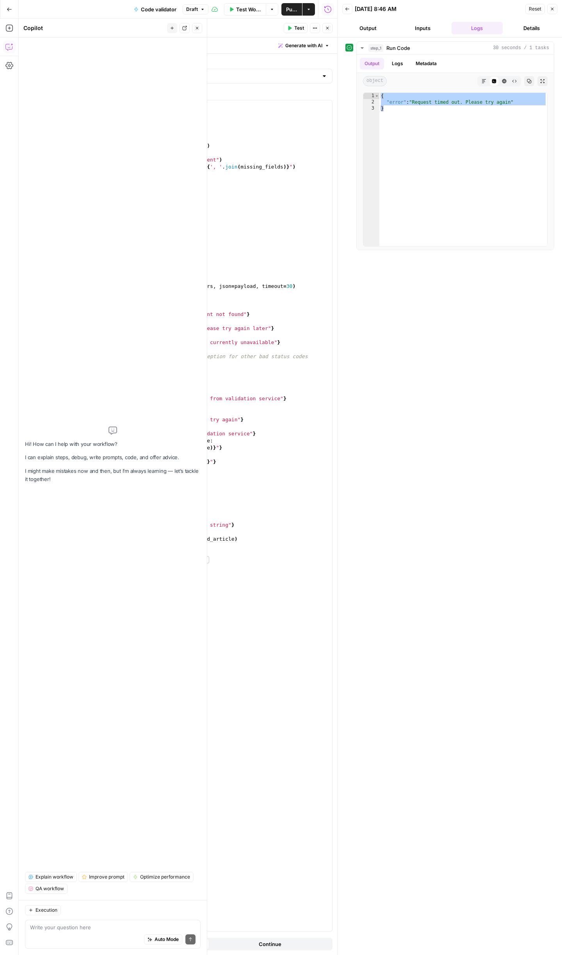
click at [96, 924] on textarea at bounding box center [112, 928] width 165 height 8
click at [97, 930] on textarea at bounding box center [112, 928] width 165 height 8
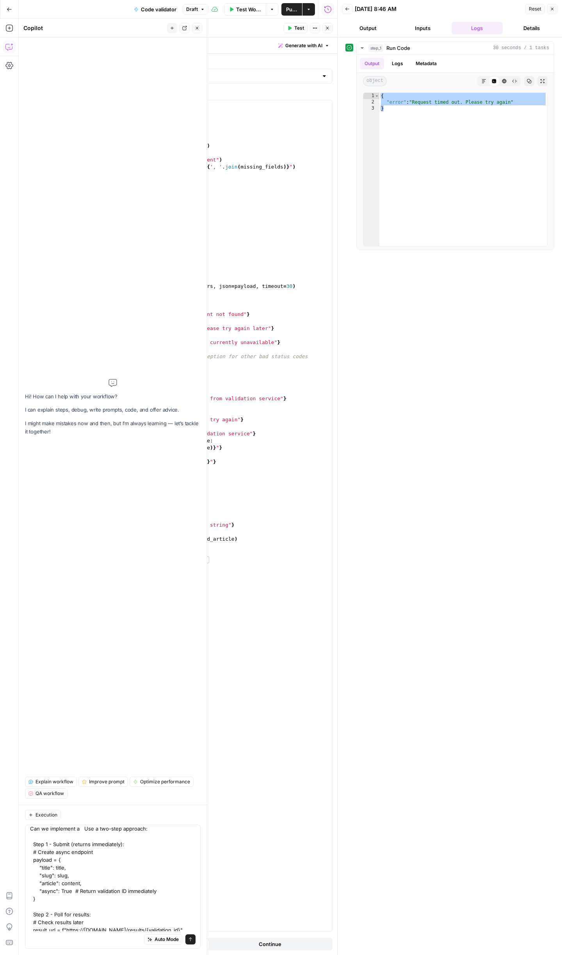
click at [86, 830] on textarea "Can we implement a Use a two-step approach: Step 1 - Submit (returns immediatel…" at bounding box center [112, 879] width 165 height 109
click at [123, 930] on textarea "Can we implement a two-step approach: Step 1 - Submit (returns immediately): # …" at bounding box center [112, 876] width 165 height 109
type textarea "Can we implement a two-step approach: Step 1 - Submit (returns immediately): # …"
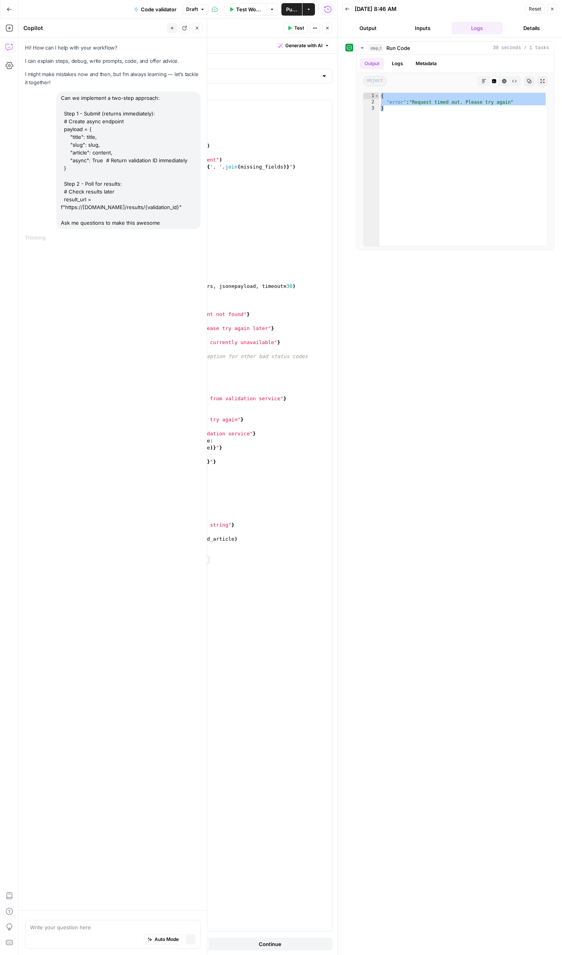
scroll to position [0, 0]
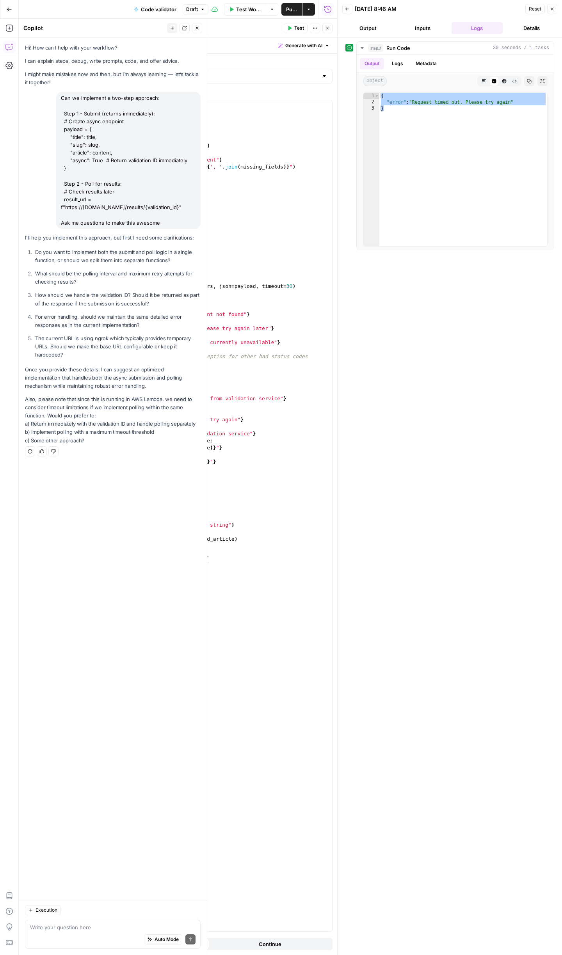
click at [36, 250] on p "Do you want to implement both the submit and poll logic in a single function, o…" at bounding box center [117, 256] width 165 height 16
drag, startPoint x: 36, startPoint y: 250, endPoint x: 142, endPoint y: 356, distance: 150.1
click at [142, 356] on ol "Do you want to implement both the submit and poll logic in a single function, o…" at bounding box center [113, 303] width 176 height 111
click at [52, 941] on div "Auto Mode Send" at bounding box center [112, 940] width 165 height 17
click at [50, 932] on div "Auto Mode Send" at bounding box center [112, 940] width 165 height 17
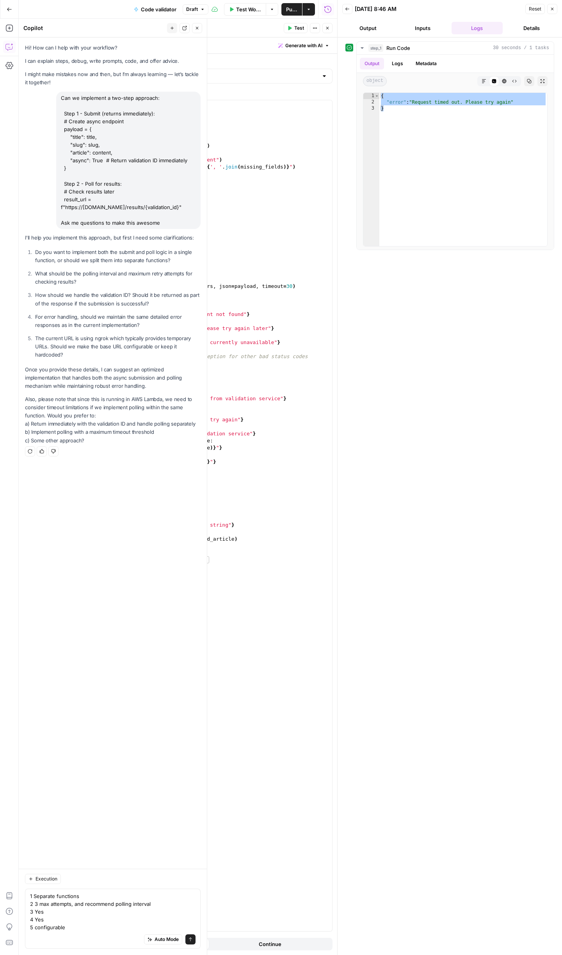
click at [50, 932] on div "Auto Mode Send" at bounding box center [112, 940] width 165 height 17
click at [54, 930] on textarea "1 Separate functions 2 3 max attempts, and recommend polling interval 3 Yes 4 Y…" at bounding box center [112, 911] width 165 height 39
drag, startPoint x: 94, startPoint y: 441, endPoint x: 20, endPoint y: 424, distance: 76.5
click at [20, 424] on div "Hi! How can I help with your workflow? I can explain steps, debug, write prompt…" at bounding box center [113, 453] width 188 height 832
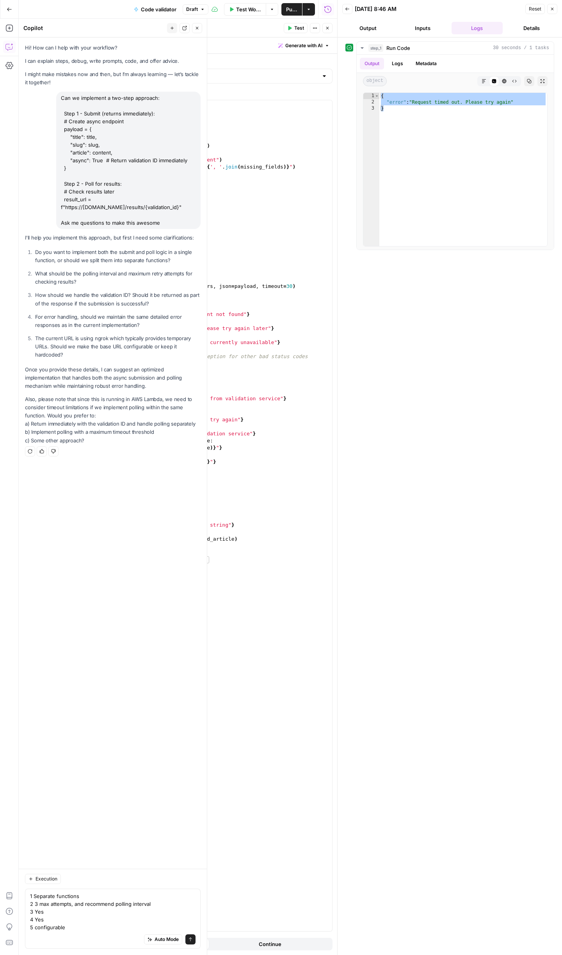
click at [121, 427] on p "Also, please note that since this is running in AWS Lambda, we need to consider…" at bounding box center [113, 420] width 176 height 50
click at [118, 444] on p "Also, please note that since this is running in AWS Lambda, we need to consider…" at bounding box center [113, 420] width 176 height 50
click at [152, 425] on p "Also, please note that since this is running in AWS Lambda, we need to consider…" at bounding box center [113, 420] width 176 height 50
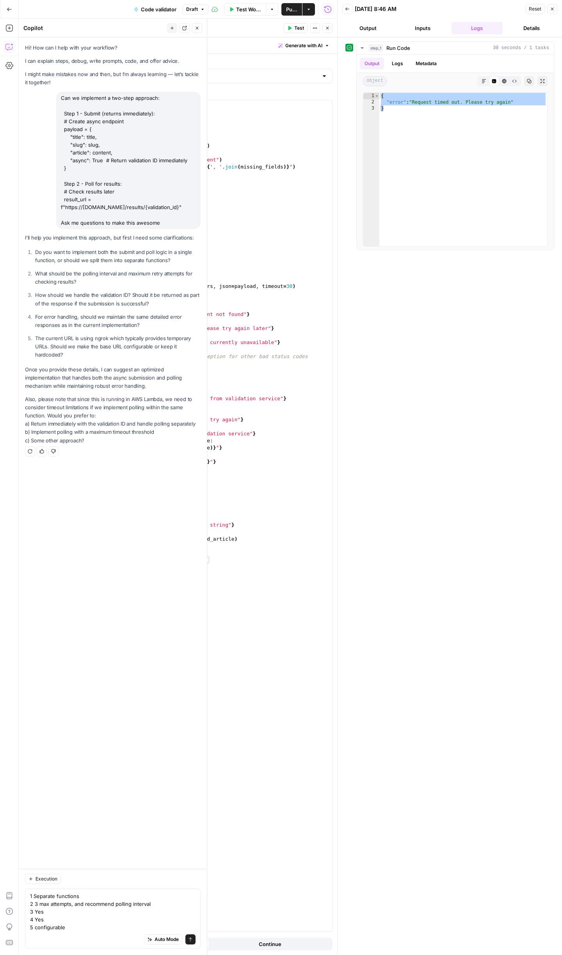
click at [152, 425] on p "Also, please note that since this is running in AWS Lambda, we need to consider…" at bounding box center [113, 420] width 176 height 50
copy p "a) Return immediately with the validation ID and handle polling separately"
click at [121, 922] on textarea "1 Separate functions 2 3 max attempts, and recommend polling interval 3 Yes 4 Y…" at bounding box center [112, 911] width 165 height 39
click at [112, 919] on textarea "1 Separate functions 2 3 max attempts, and recommend polling interval 3 Yes 4 Y…" at bounding box center [112, 911] width 165 height 39
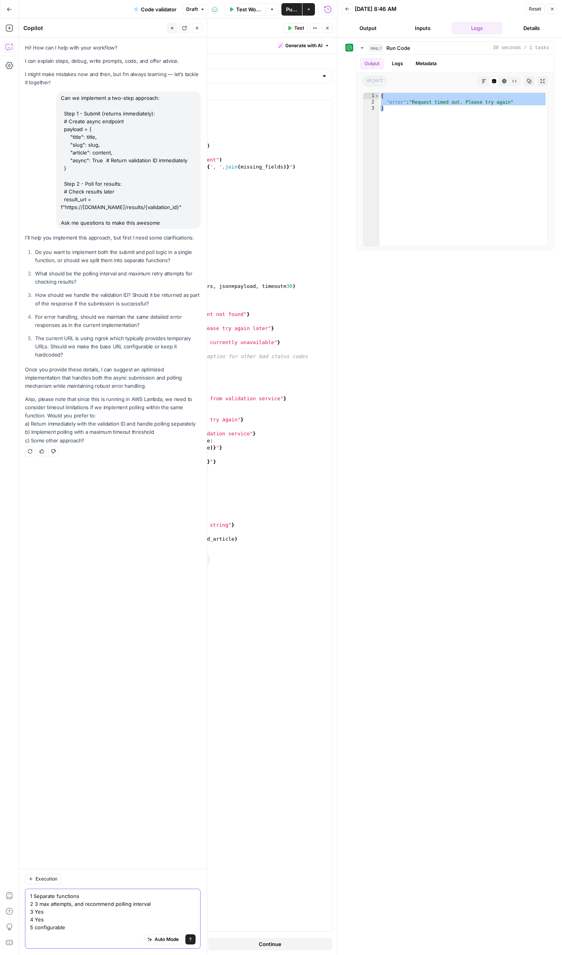
click at [105, 924] on textarea "1 Separate functions 2 3 max attempts, and recommend polling interval 3 Yes 4 Y…" at bounding box center [112, 911] width 165 height 39
paste textarea "a) Return immediately with the validation ID and handle polling separately"
click at [125, 431] on p "Also, please note that since this is running in AWS Lambda, we need to consider…" at bounding box center [113, 420] width 176 height 50
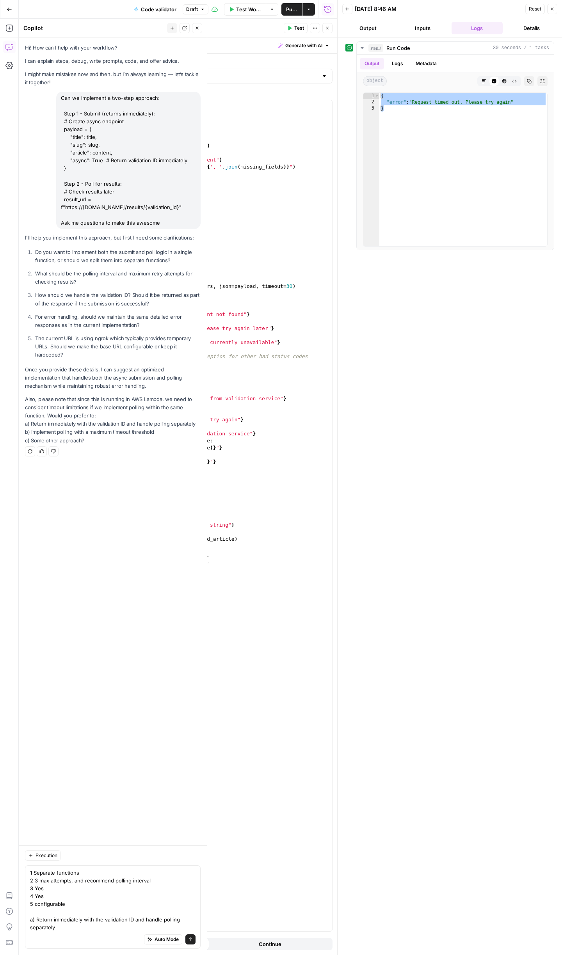
copy p "b) Implement polling with a maximum timeout threshold"
click at [42, 923] on textarea "1 Separate functions 2 3 max attempts, and recommend polling interval 3 Yes 4 Y…" at bounding box center [112, 900] width 165 height 62
click at [41, 923] on textarea "1 Separate functions 2 3 max attempts, and recommend polling interval 3 Yes 4 Y…" at bounding box center [112, 900] width 165 height 62
paste textarea "b) Implement polling with a maximum timeout threshold"
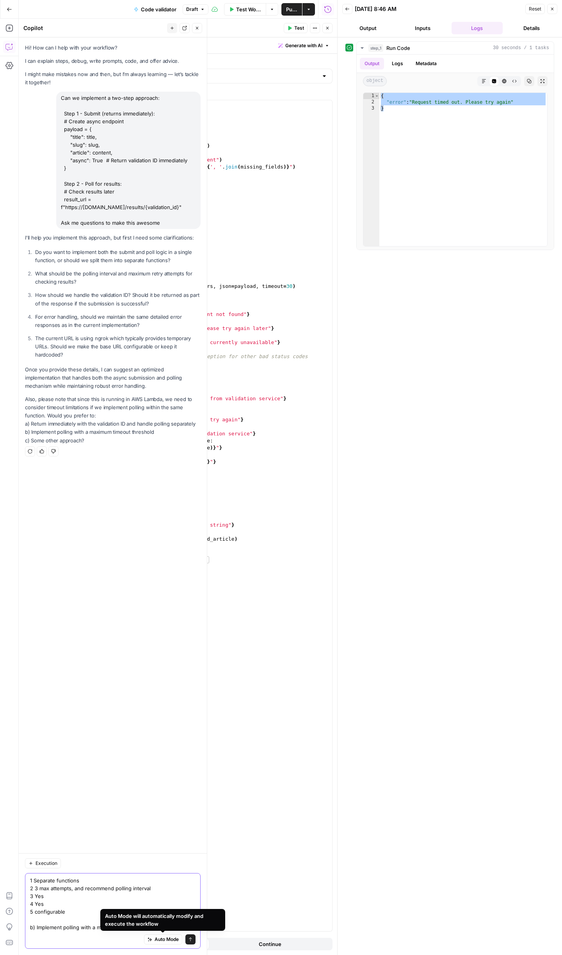
type textarea "1 Separate functions 2 3 max attempts, and recommend polling interval 3 Yes 4 Y…"
click at [189, 937] on button "Send" at bounding box center [190, 940] width 10 height 10
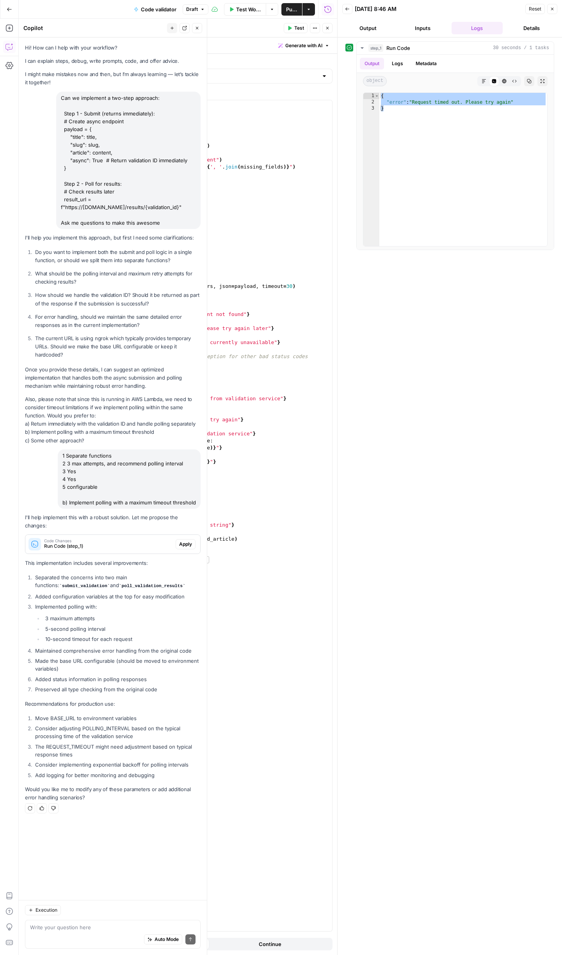
click at [183, 541] on span "Apply" at bounding box center [185, 544] width 13 height 7
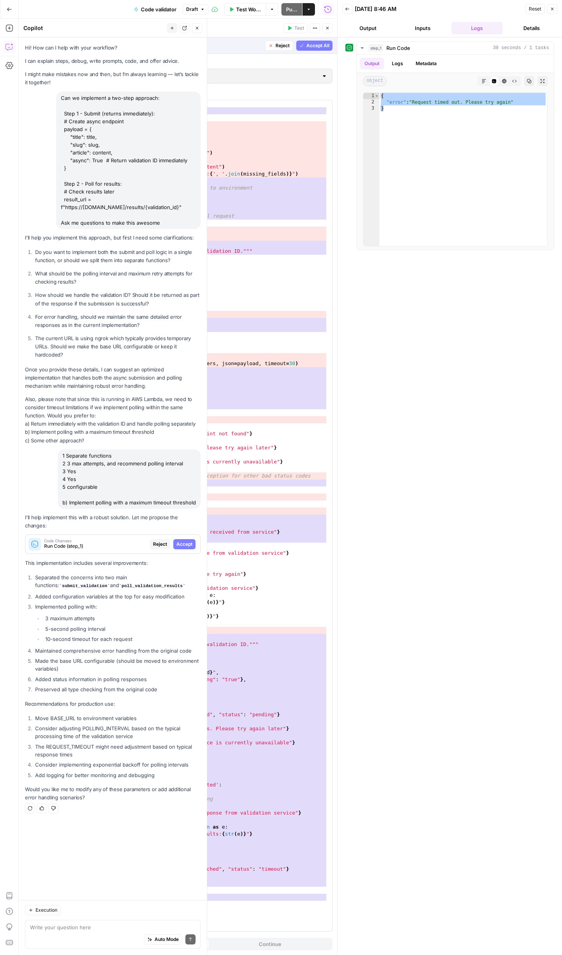
click at [183, 541] on span "Accept" at bounding box center [184, 544] width 16 height 7
